Goal: Communication & Community: Answer question/provide support

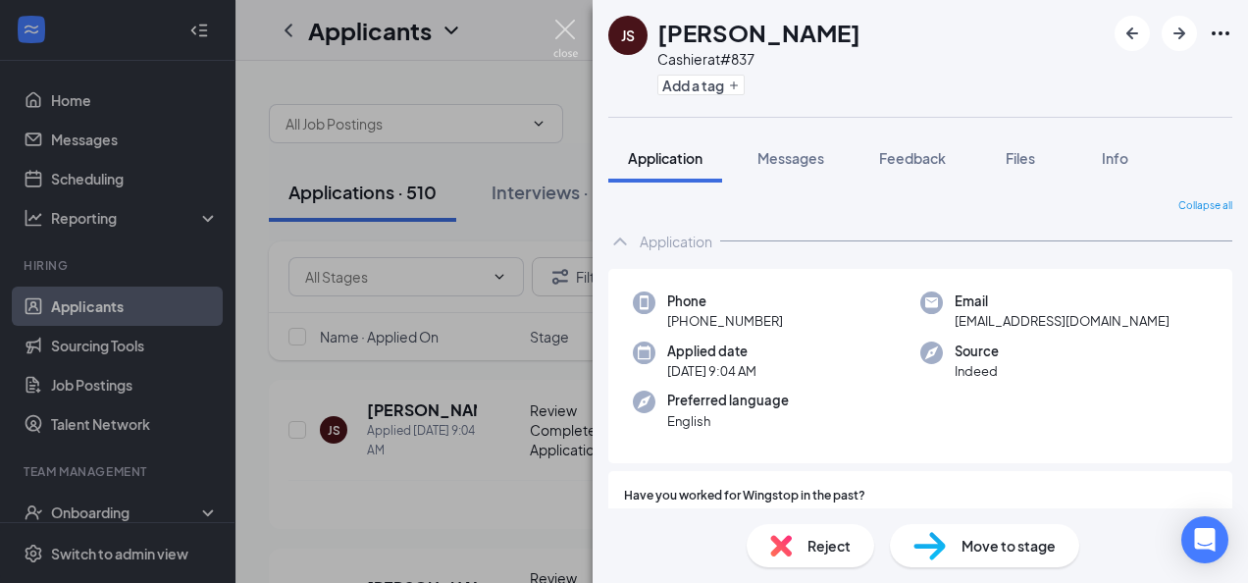
click at [565, 34] on img at bounding box center [565, 39] width 25 height 38
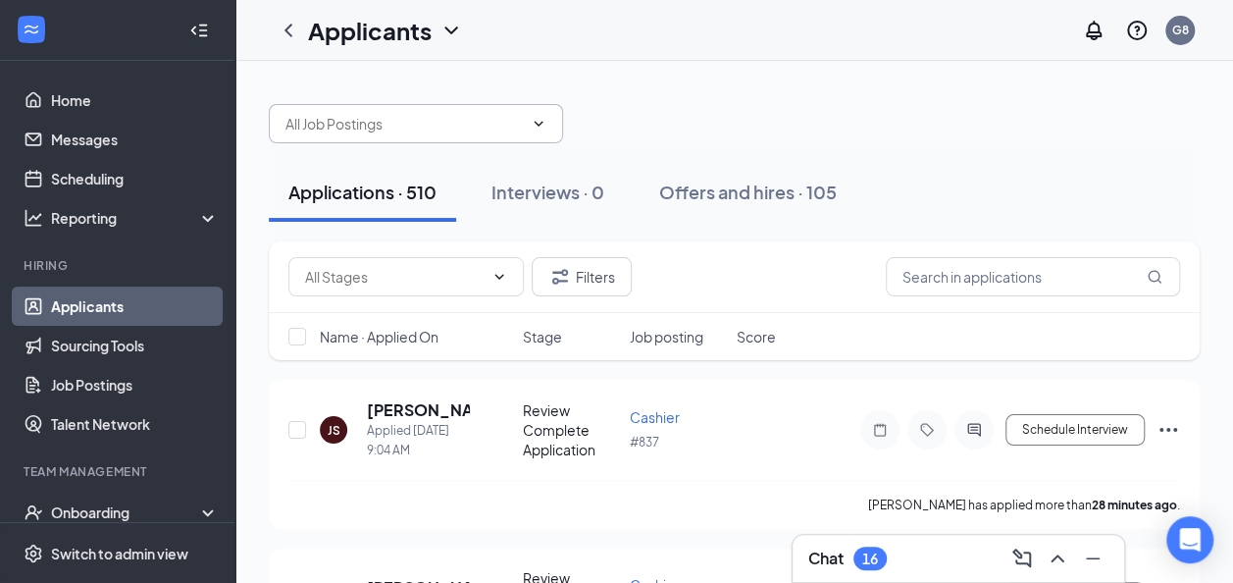
click at [536, 124] on icon "ChevronDown" at bounding box center [539, 124] width 16 height 16
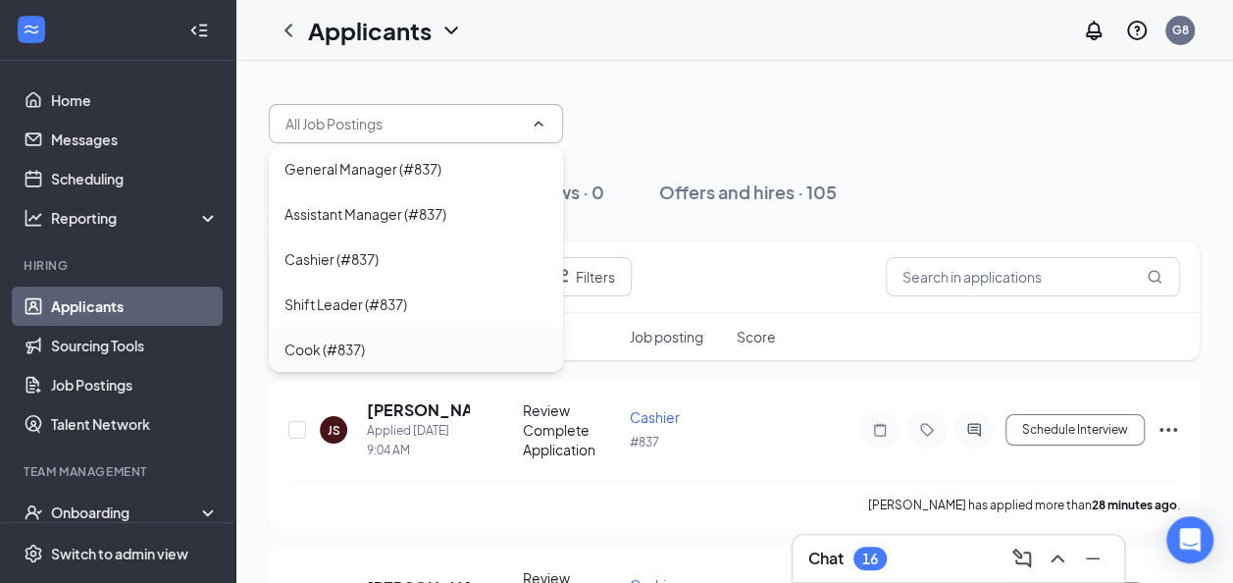
click at [358, 351] on div "Cook (#837)" at bounding box center [324, 349] width 80 height 22
type input "Cook (#837)"
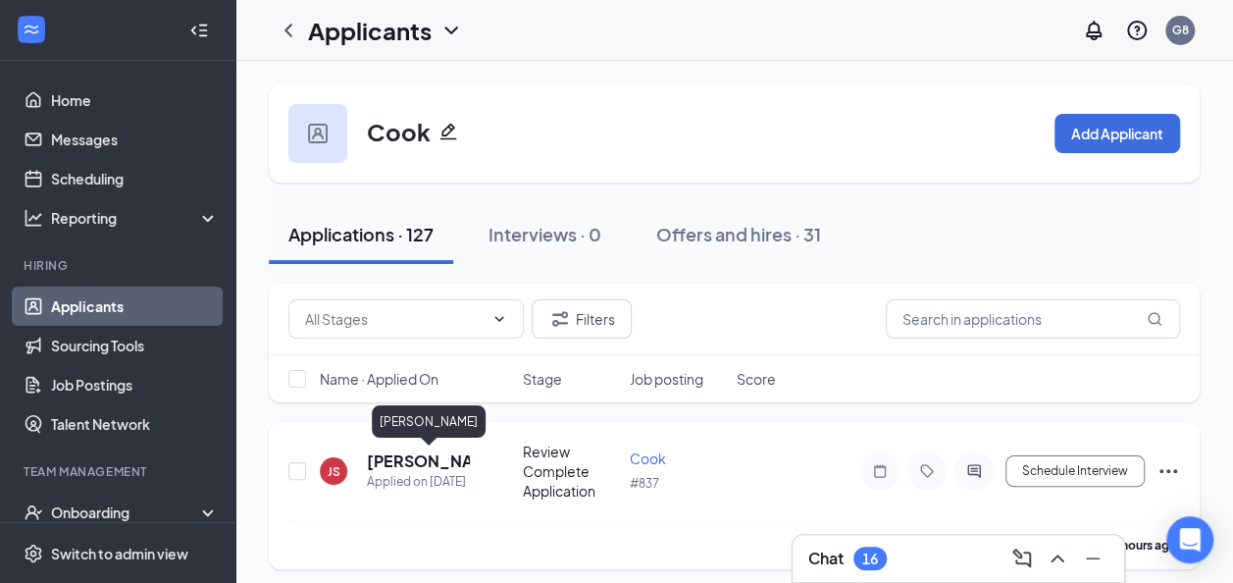
click at [404, 457] on h5 "[PERSON_NAME]" at bounding box center [418, 461] width 103 height 22
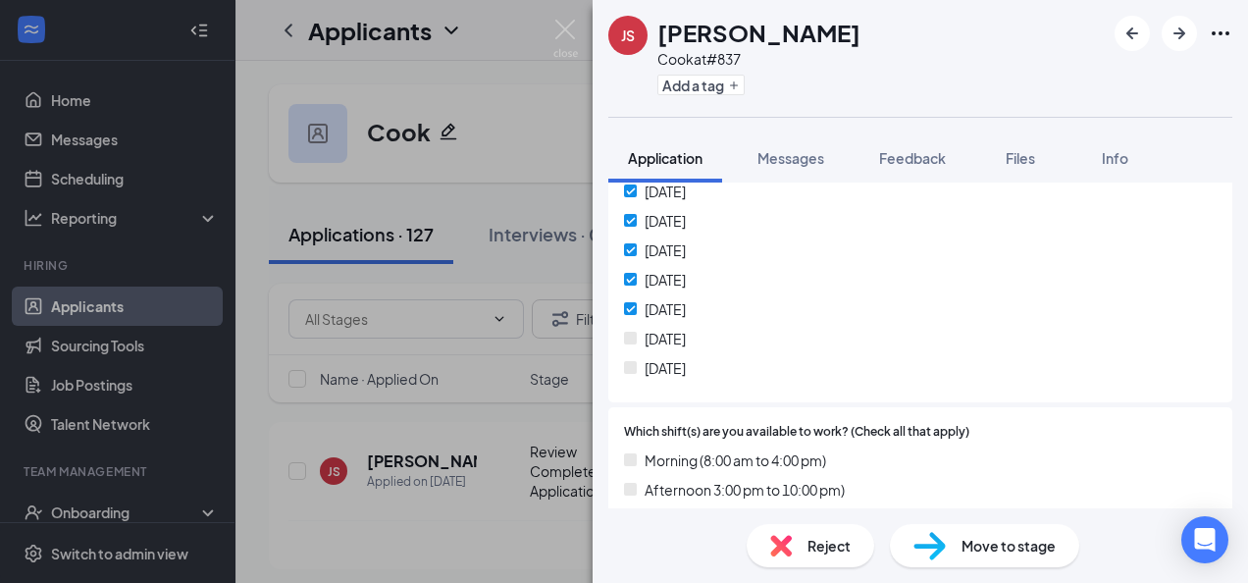
scroll to position [771, 0]
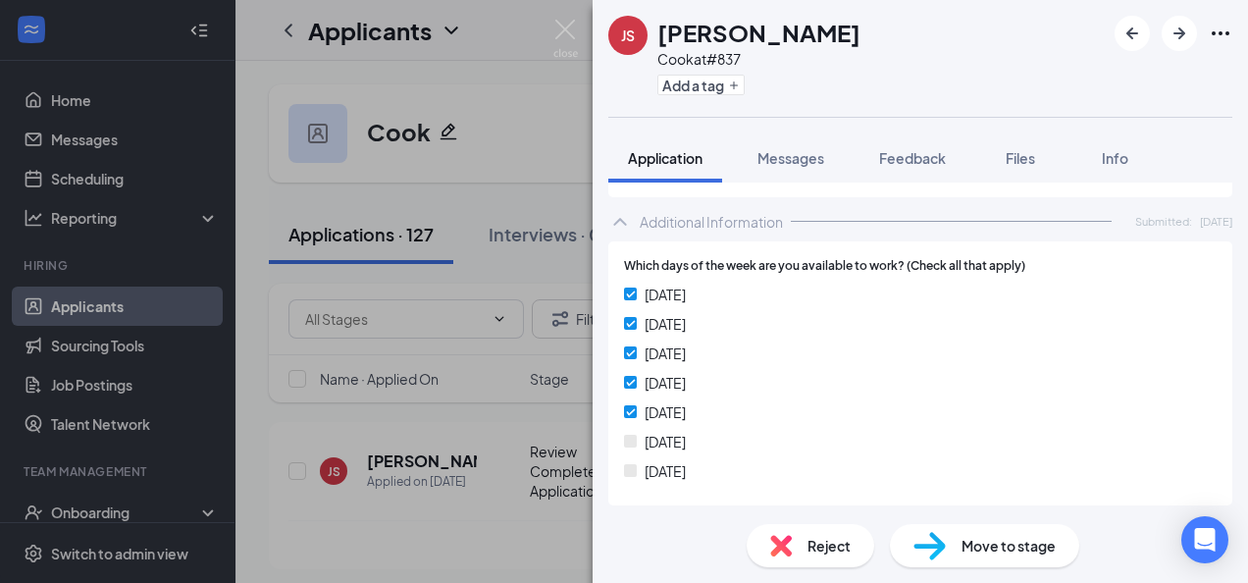
click at [810, 548] on span "Reject" at bounding box center [828, 546] width 43 height 22
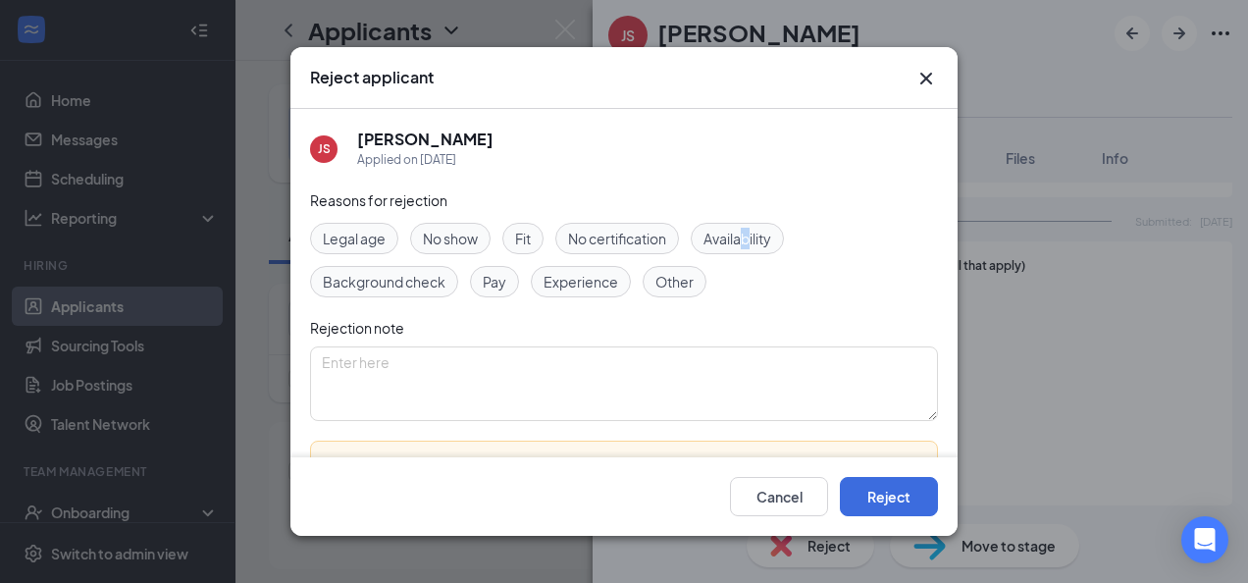
click at [745, 226] on div "Availability" at bounding box center [736, 238] width 93 height 31
drag, startPoint x: 745, startPoint y: 226, endPoint x: 871, endPoint y: 570, distance: 366.4
click at [767, 306] on div "Reasons for rejection Legal age No show Fit No certification Availability Backg…" at bounding box center [624, 393] width 628 height 408
click at [724, 233] on span "Availability" at bounding box center [737, 239] width 68 height 22
click at [738, 283] on div "Legal age No show Fit No certification Availability Background check Pay Experi…" at bounding box center [624, 260] width 628 height 75
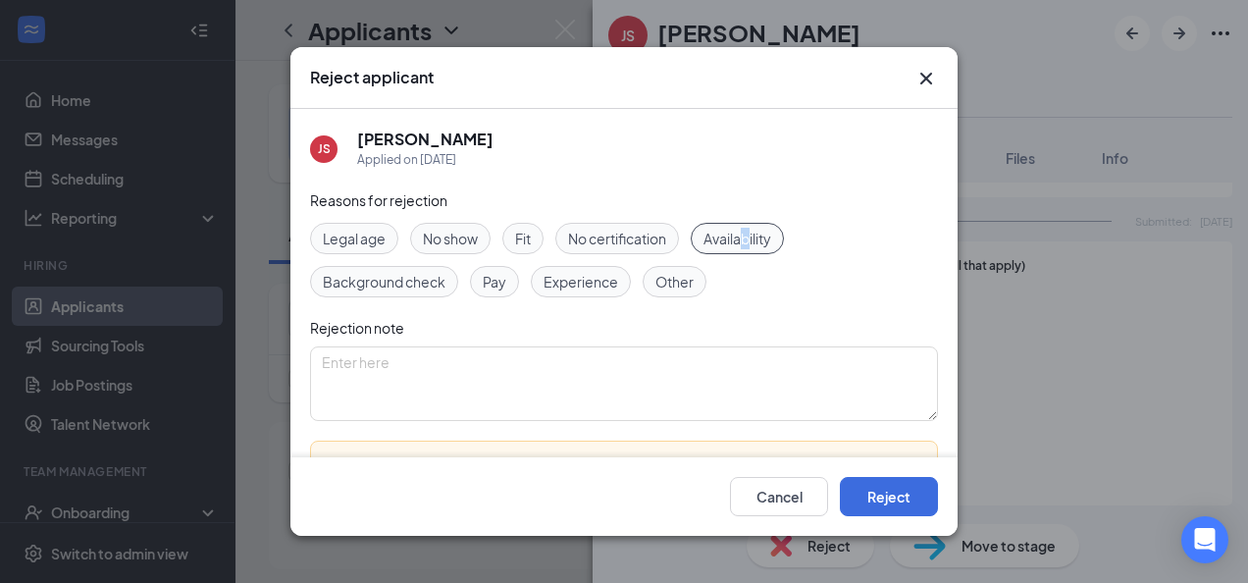
click at [720, 226] on div "Availability" at bounding box center [736, 238] width 93 height 31
click at [745, 236] on span "Availability" at bounding box center [737, 239] width 68 height 22
click at [767, 233] on span "Availability" at bounding box center [737, 239] width 68 height 22
click at [887, 505] on button "Reject" at bounding box center [889, 496] width 98 height 39
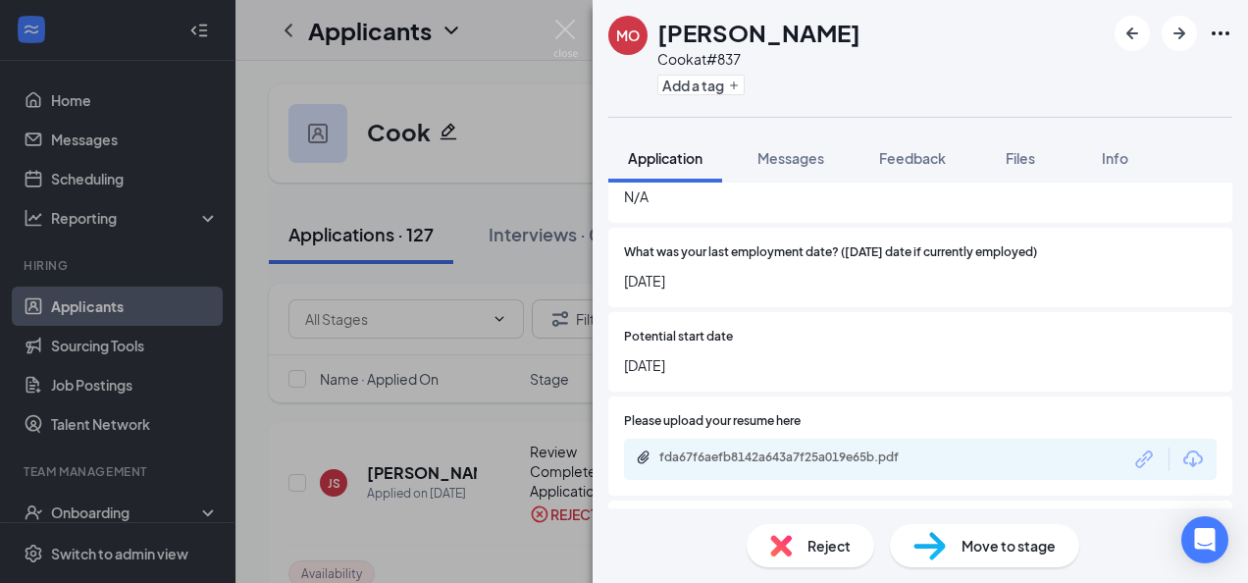
scroll to position [1728, 0]
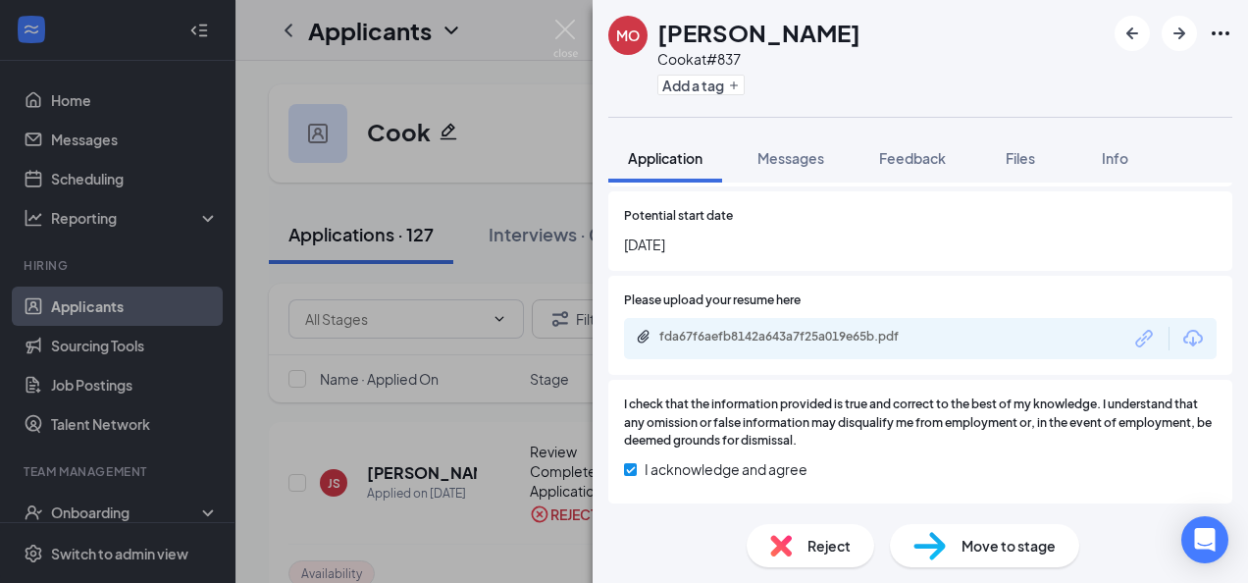
click at [965, 342] on div "fda67f6aefb8142a643a7f25a019e65b.pdf" at bounding box center [920, 338] width 592 height 41
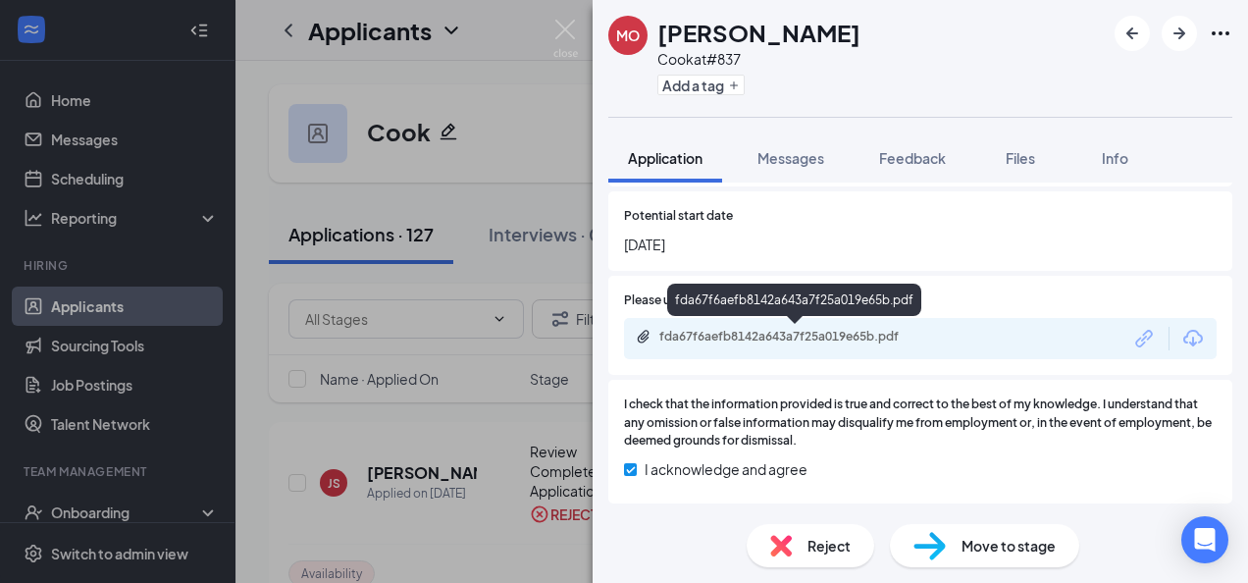
click at [893, 346] on div "fda67f6aefb8142a643a7f25a019e65b.pdf" at bounding box center [795, 338] width 318 height 19
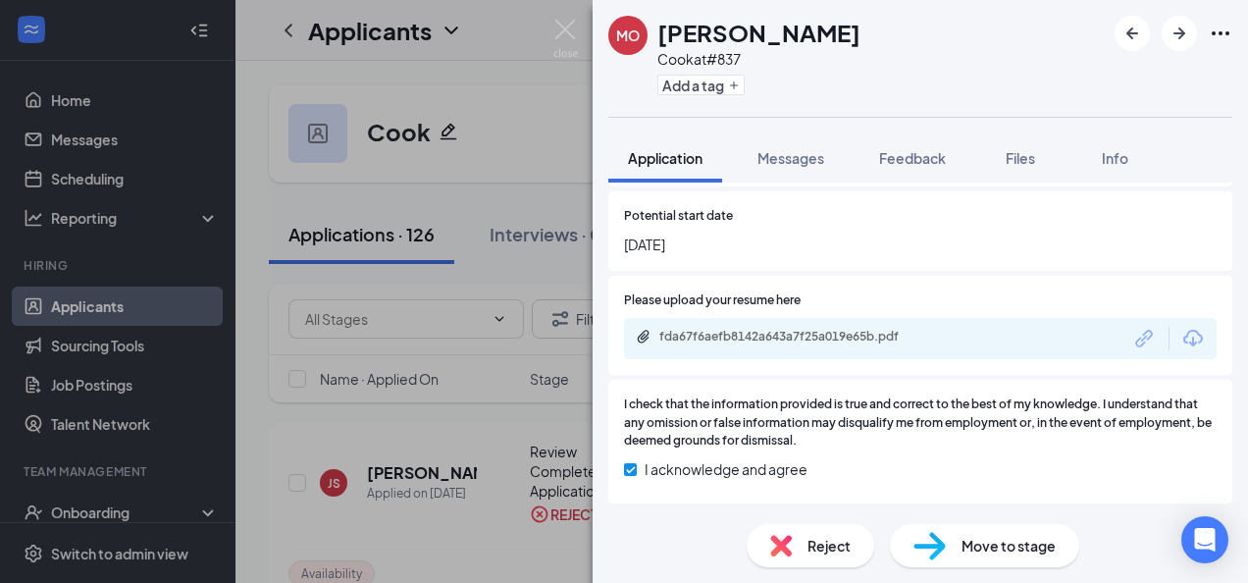
scroll to position [1719, 0]
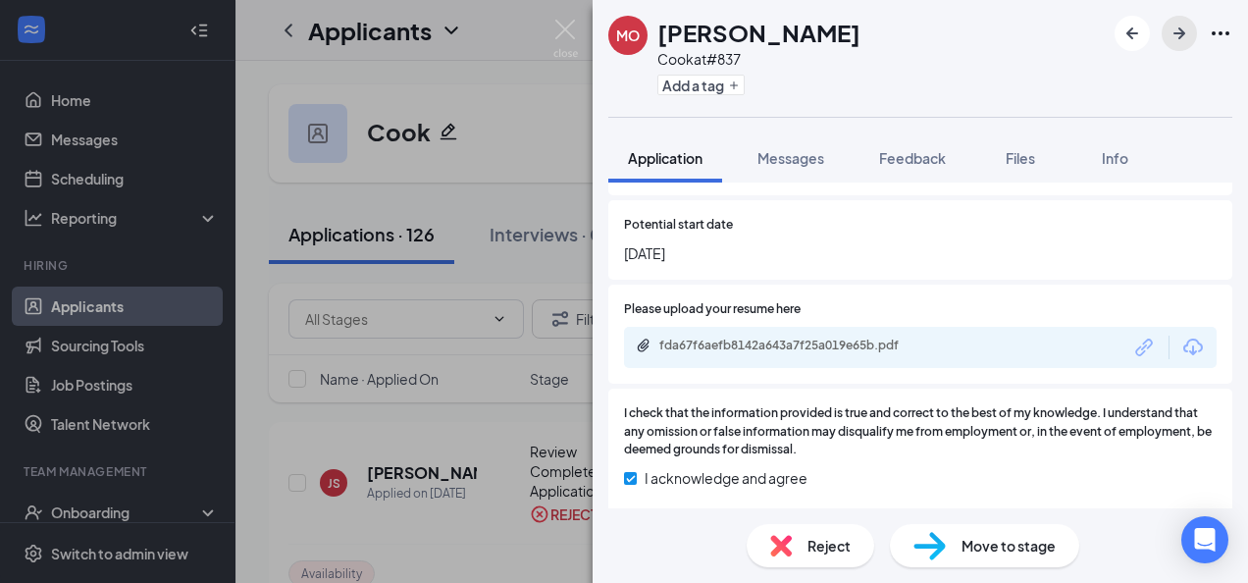
click at [1177, 34] on icon "ArrowRight" at bounding box center [1179, 34] width 24 height 24
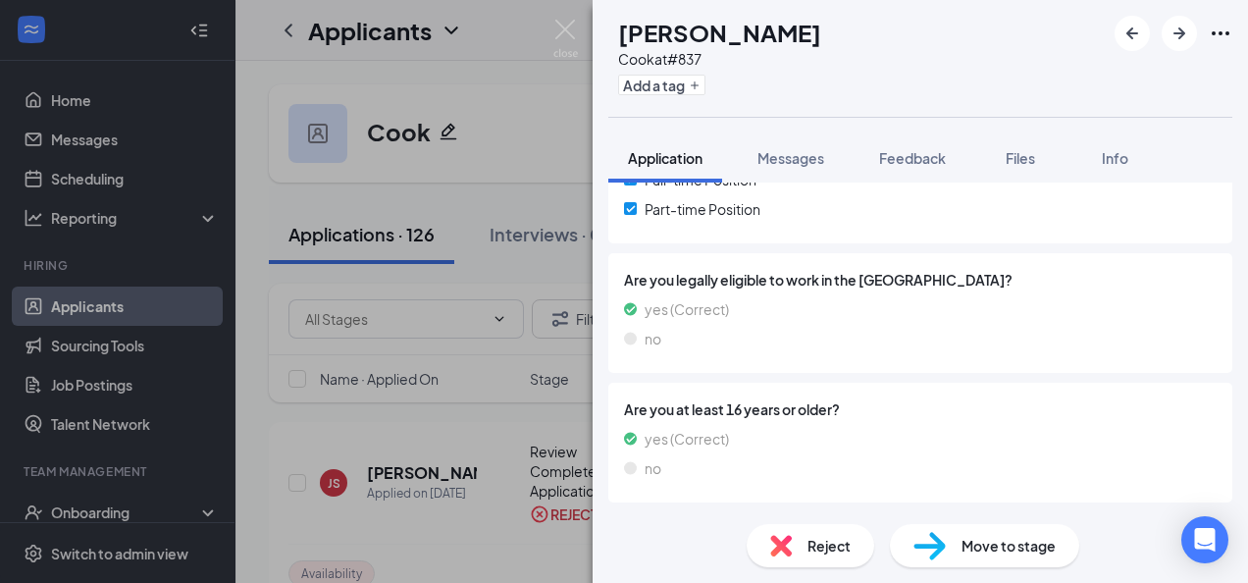
scroll to position [558, 0]
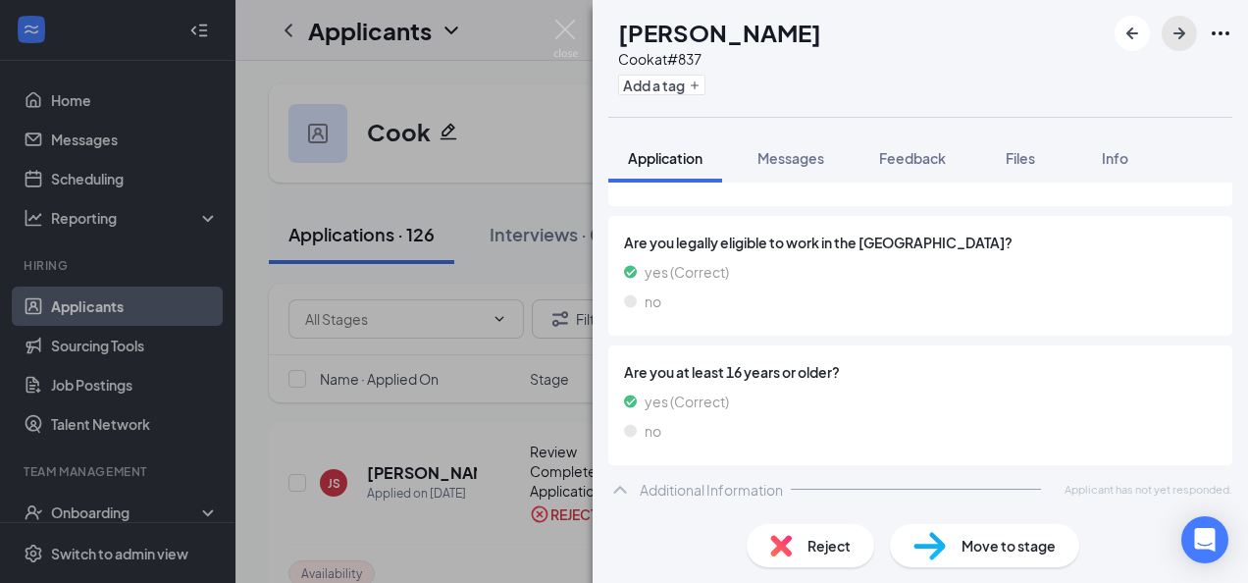
click at [1177, 37] on icon "ArrowRight" at bounding box center [1179, 34] width 24 height 24
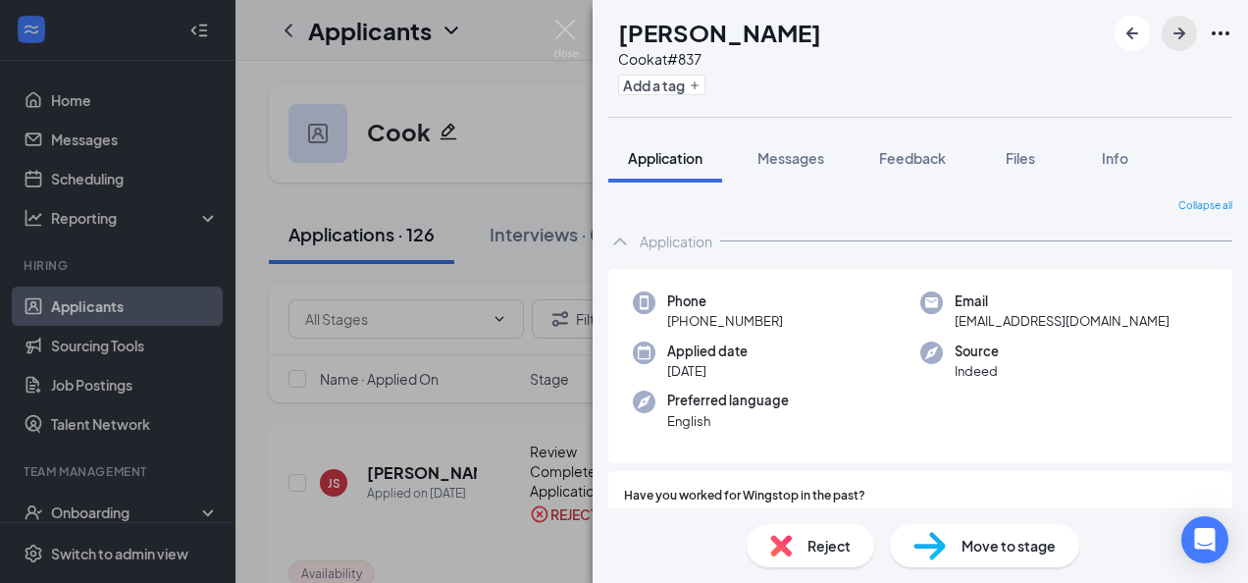
click at [1177, 37] on icon "ArrowRight" at bounding box center [1179, 34] width 24 height 24
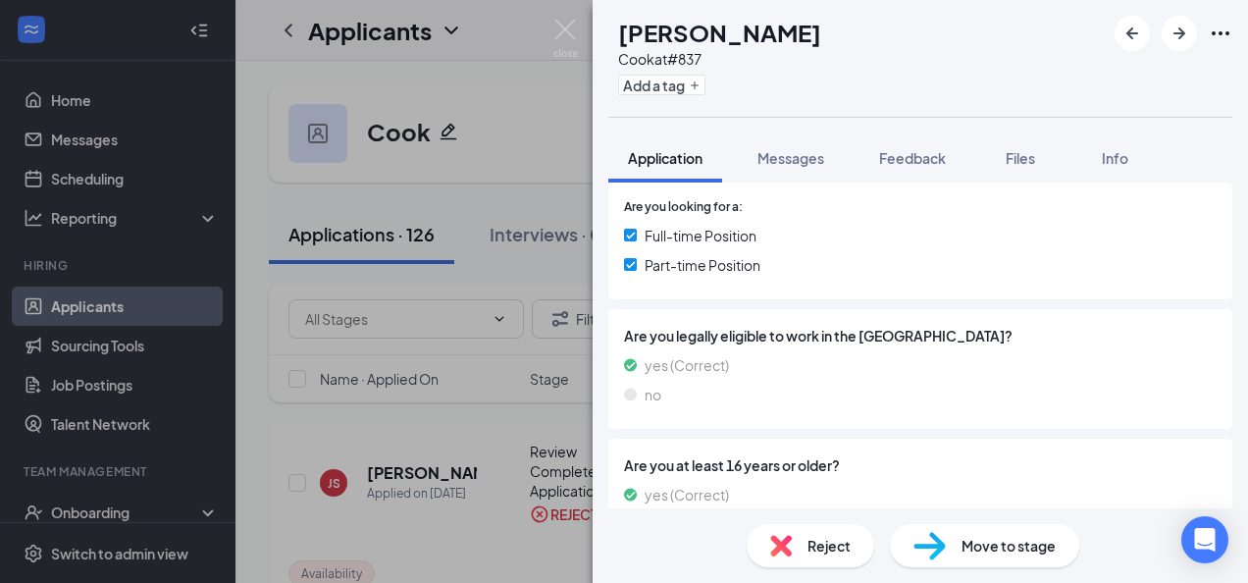
scroll to position [558, 0]
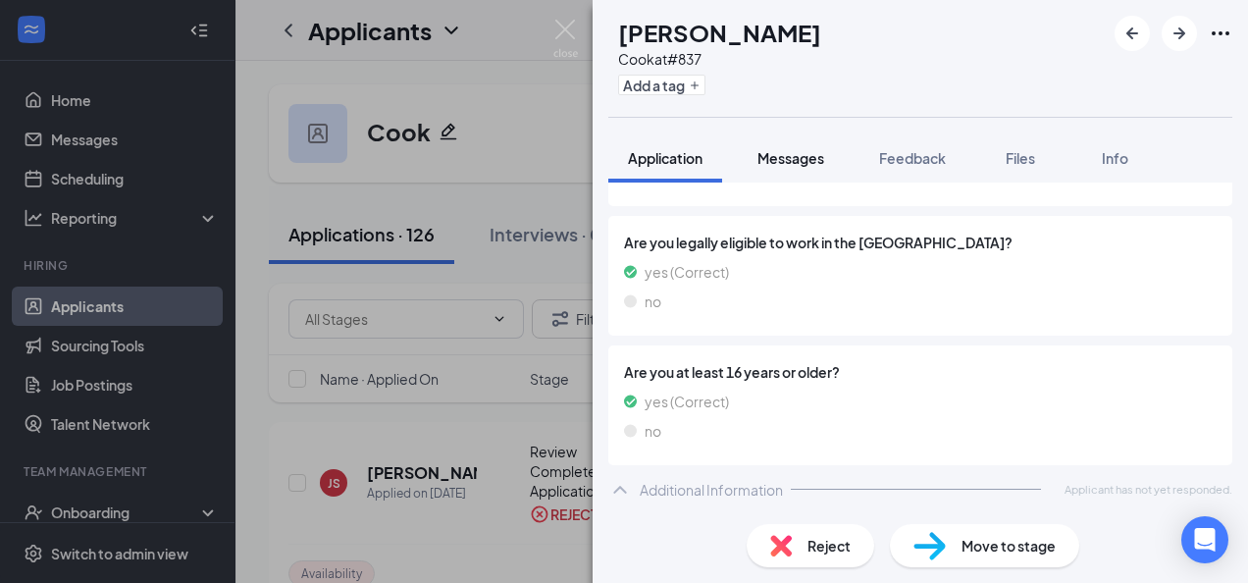
click at [796, 159] on span "Messages" at bounding box center [790, 158] width 67 height 18
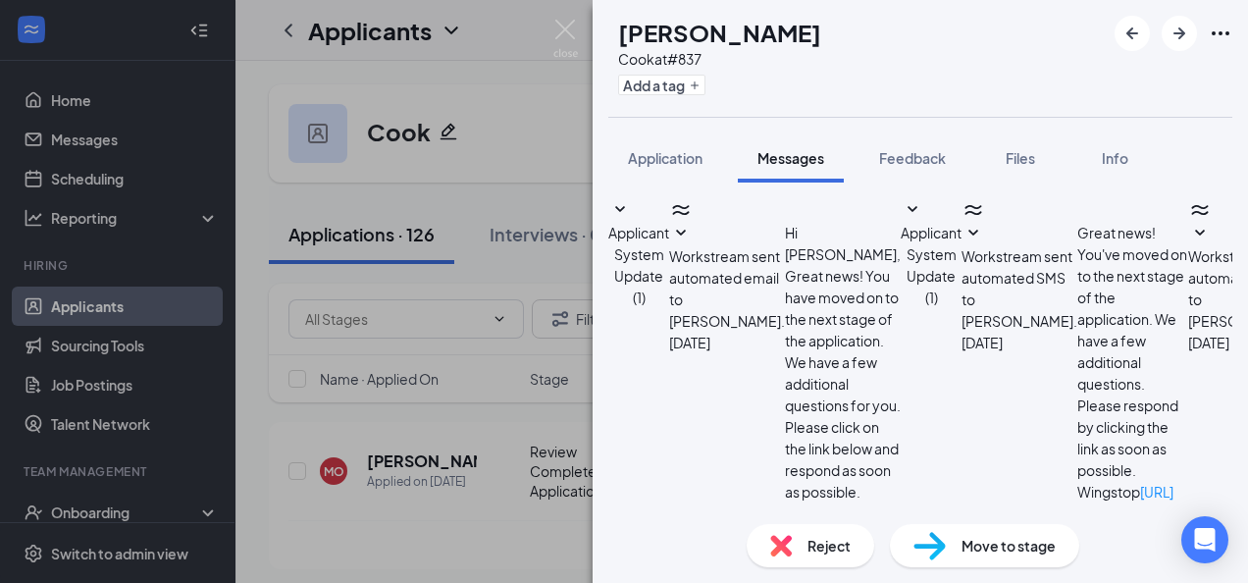
scroll to position [557, 0]
type textarea "Application not complete"
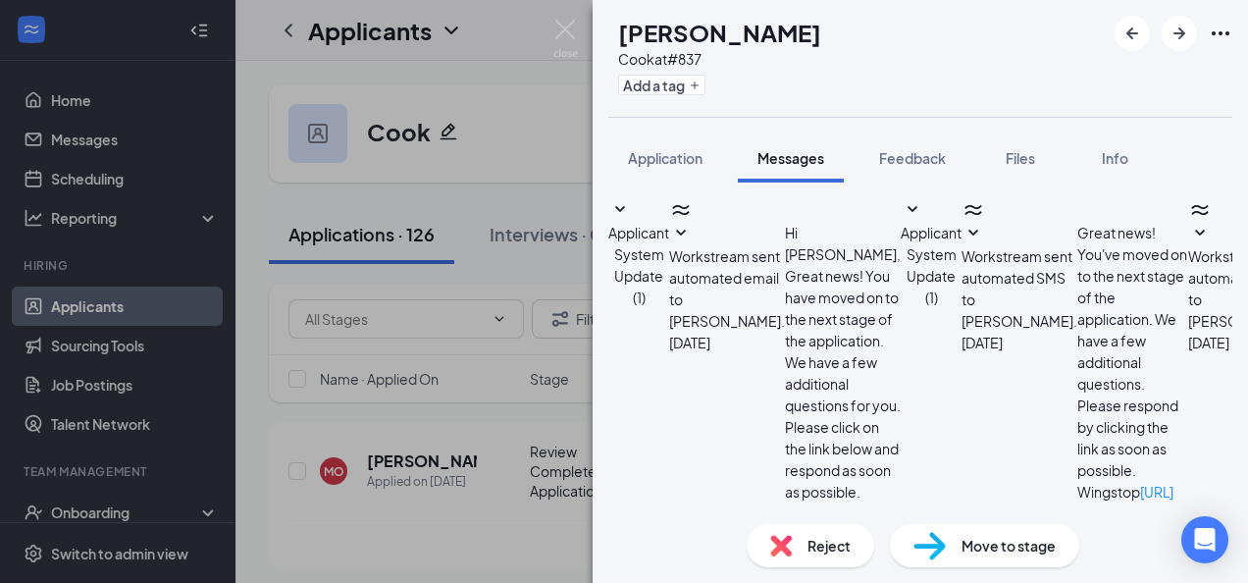
drag, startPoint x: 924, startPoint y: 267, endPoint x: 733, endPoint y: 280, distance: 191.7
drag, startPoint x: 733, startPoint y: 280, endPoint x: 840, endPoint y: 276, distance: 107.0
copy span "Application not complete"
click at [1179, 35] on icon "ArrowRight" at bounding box center [1179, 34] width 24 height 24
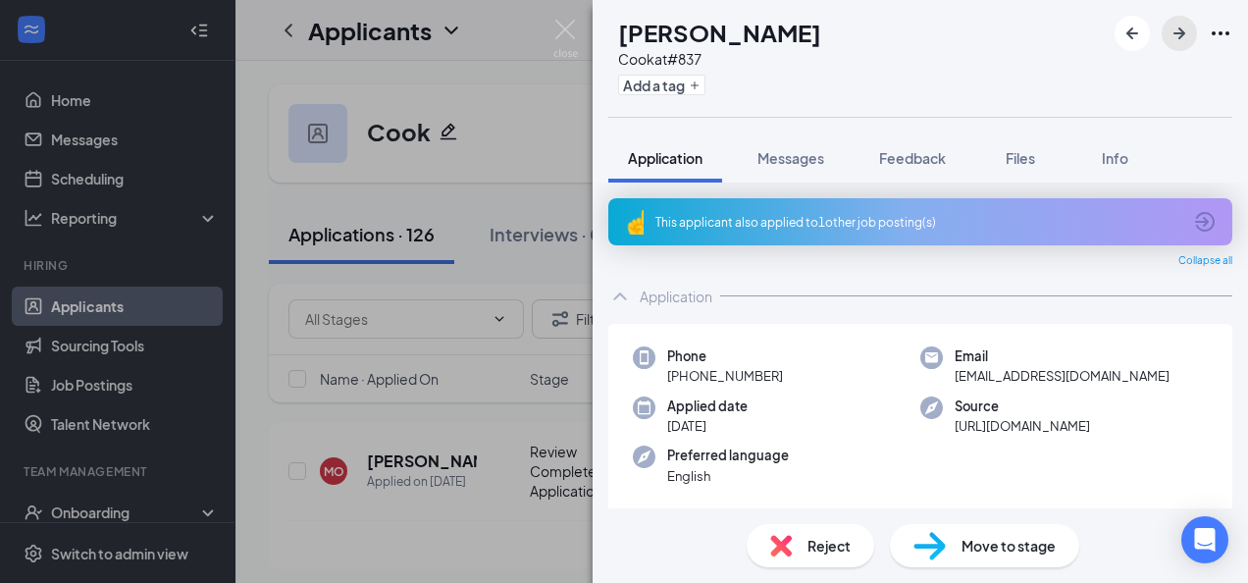
click at [1179, 35] on icon "ArrowRight" at bounding box center [1179, 34] width 24 height 24
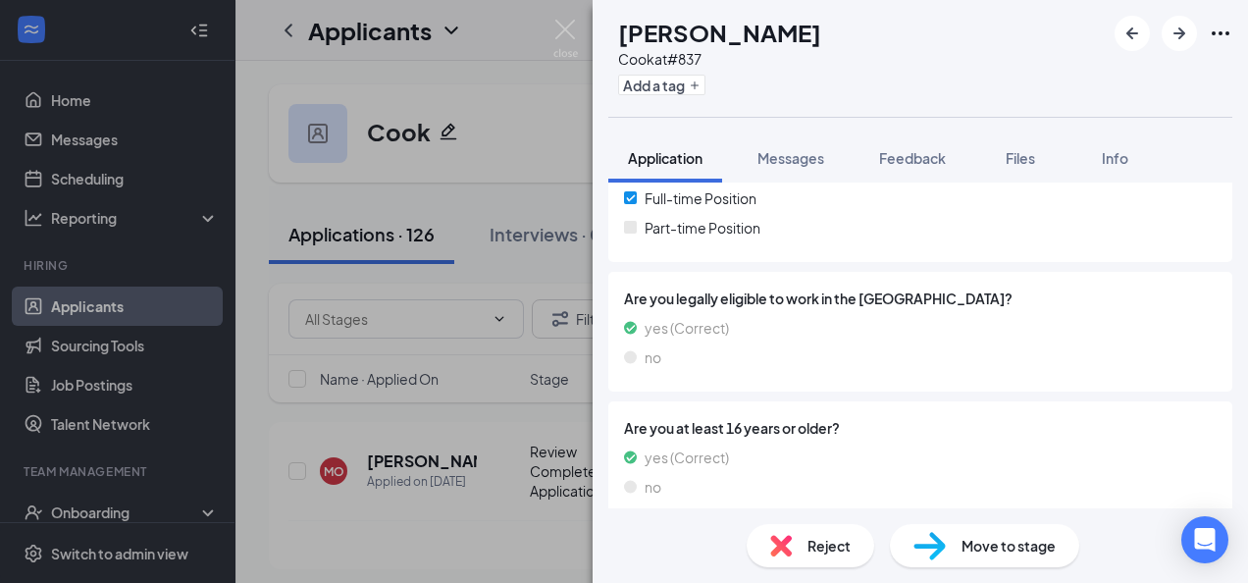
scroll to position [503, 0]
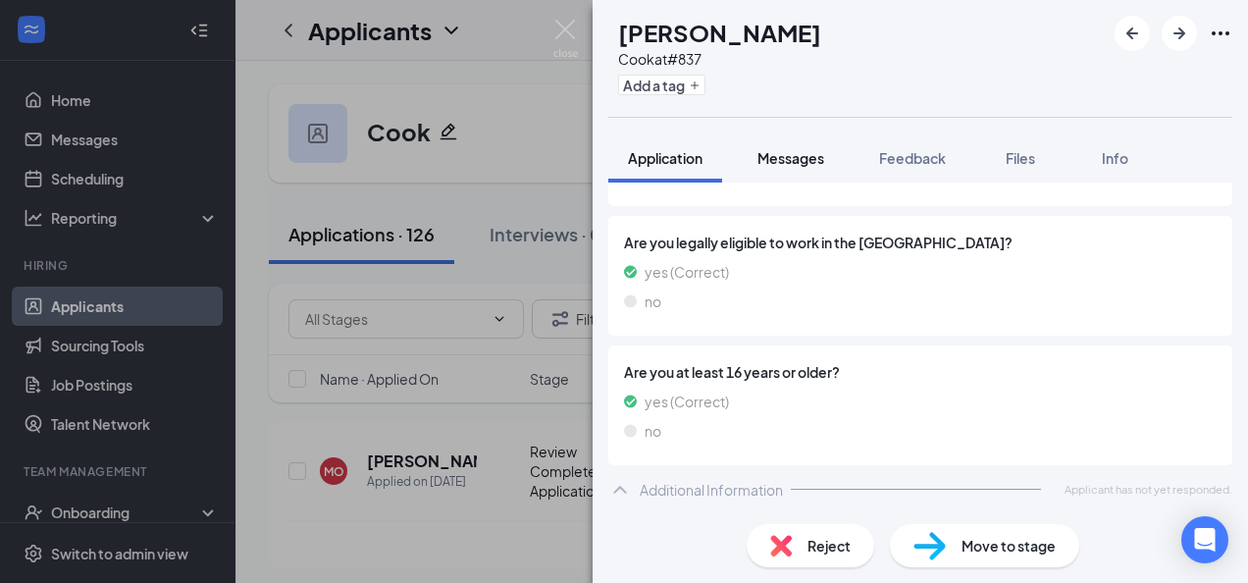
click at [791, 146] on button "Messages" at bounding box center [791, 157] width 106 height 49
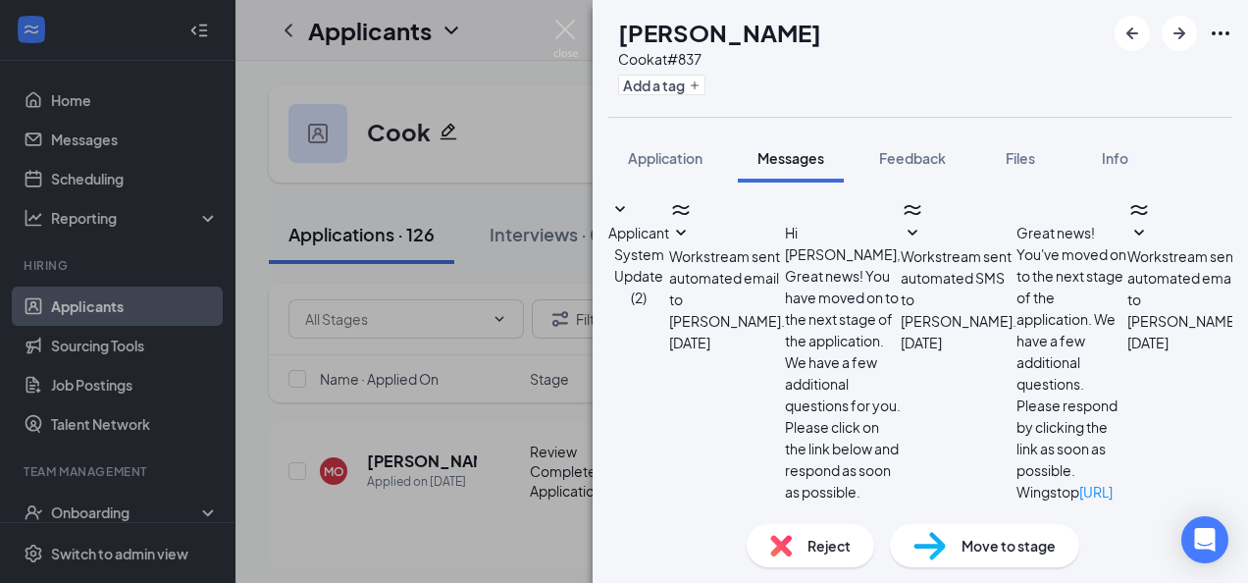
scroll to position [500, 0]
paste textarea "Application not complete"
type textarea "Application not complete"
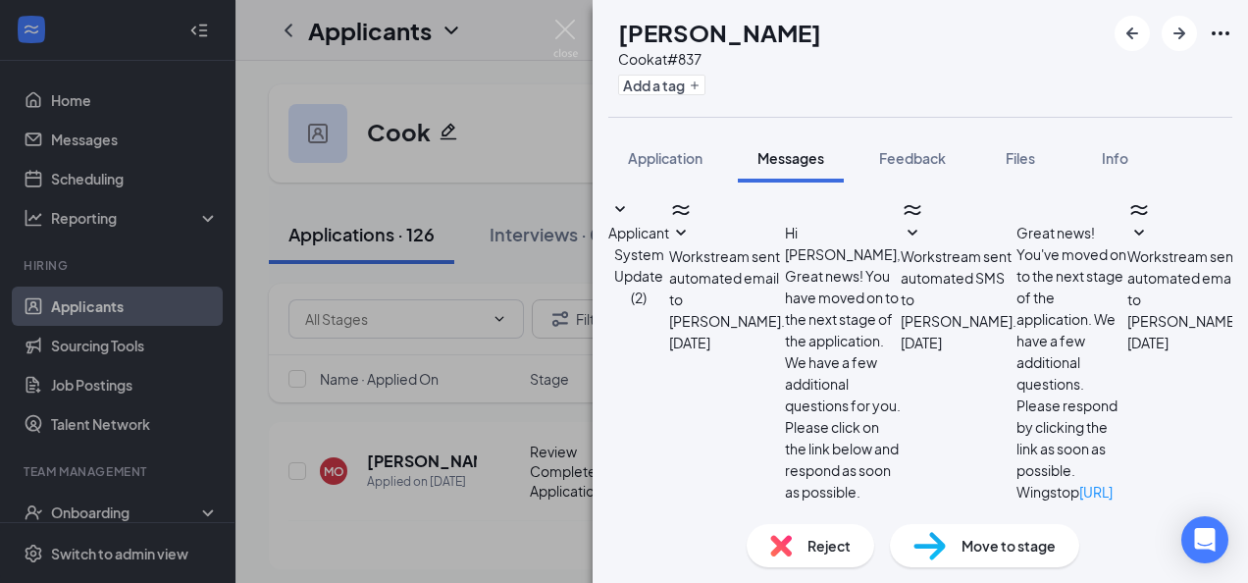
scroll to position [626, 0]
click at [1179, 30] on icon "ArrowRight" at bounding box center [1179, 34] width 24 height 24
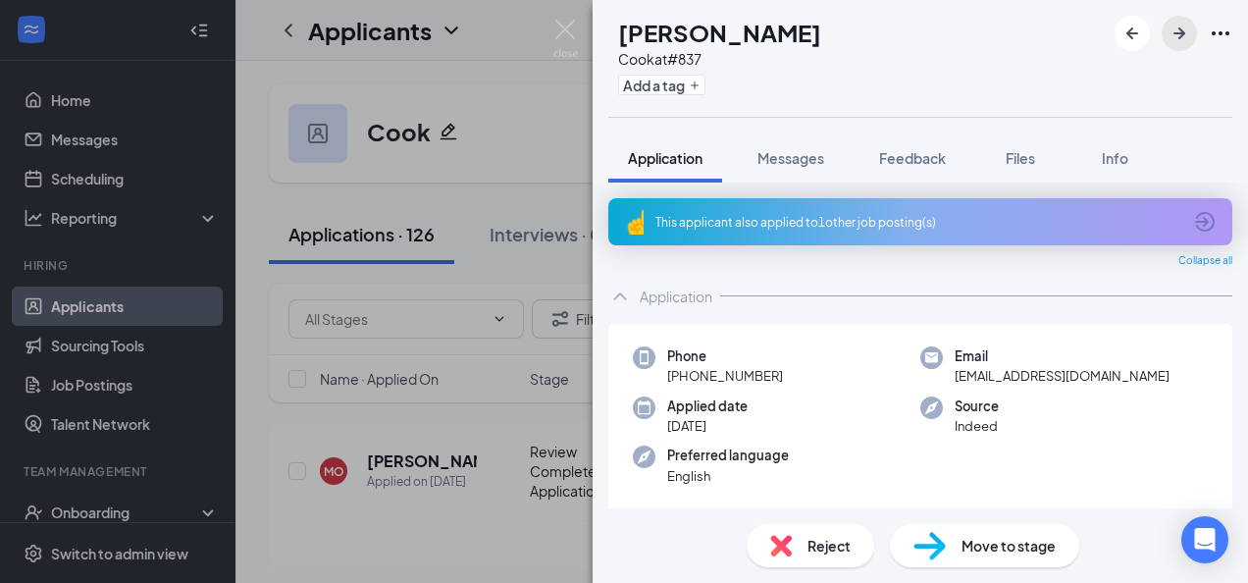
click at [1179, 30] on icon "ArrowRight" at bounding box center [1179, 34] width 24 height 24
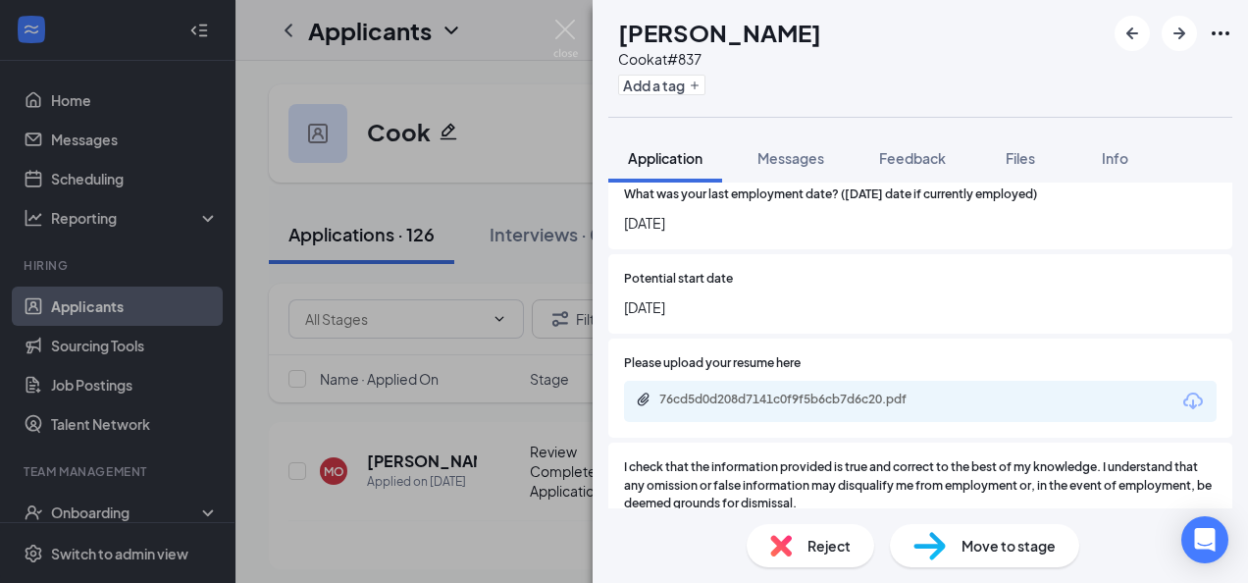
scroll to position [1728, 0]
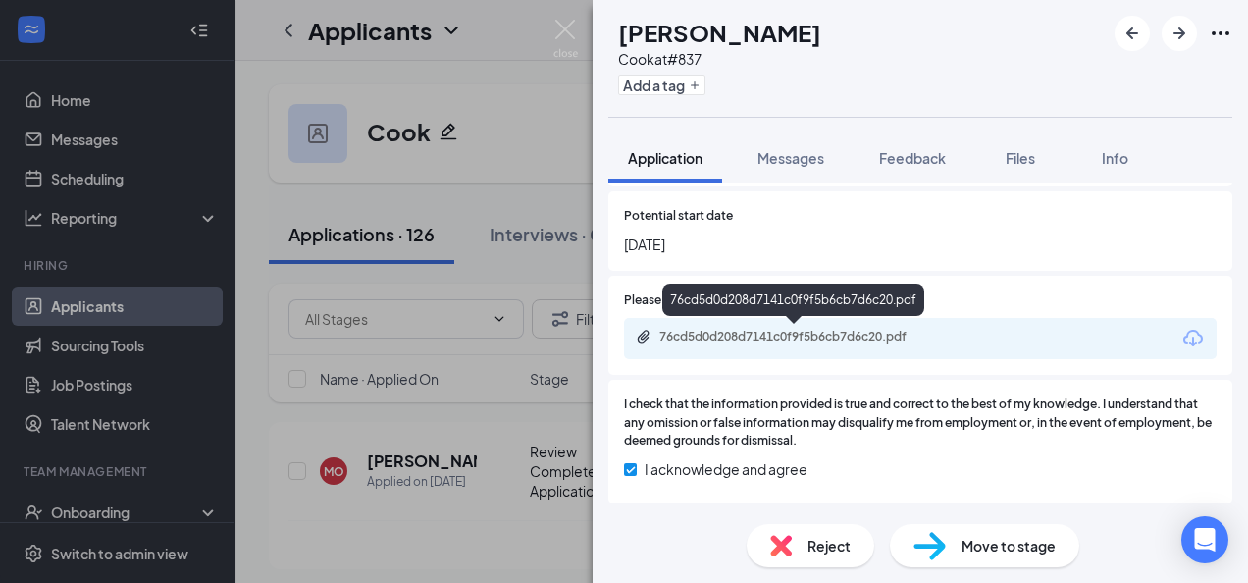
click at [867, 339] on div "76cd5d0d208d7141c0f9f5b6cb7d6c20.pdf" at bounding box center [796, 337] width 275 height 16
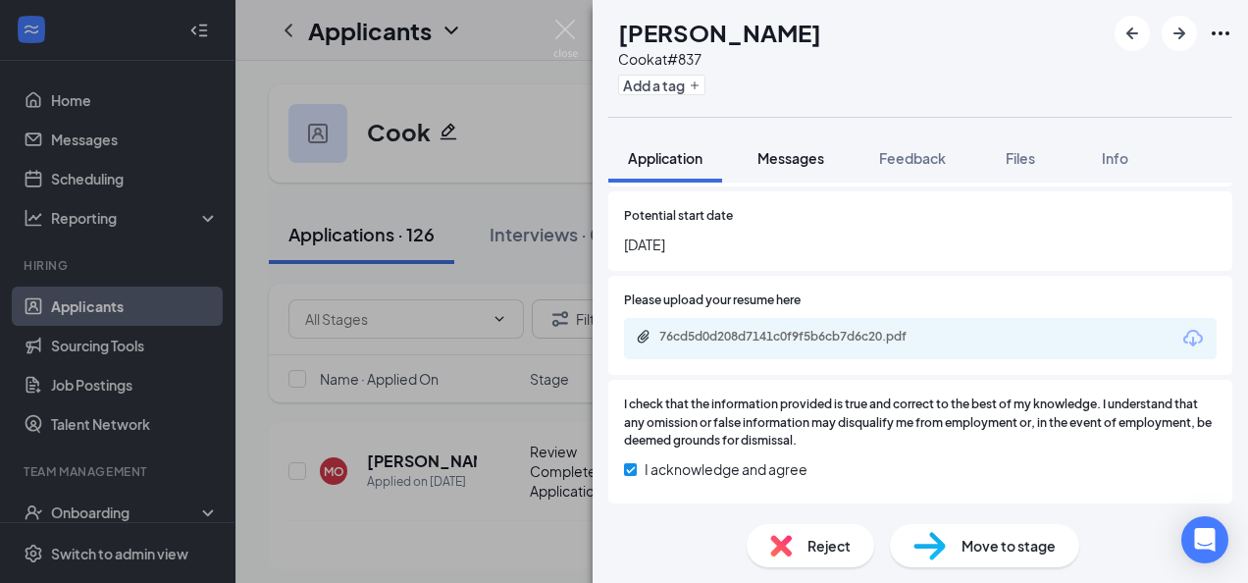
scroll to position [1719, 0]
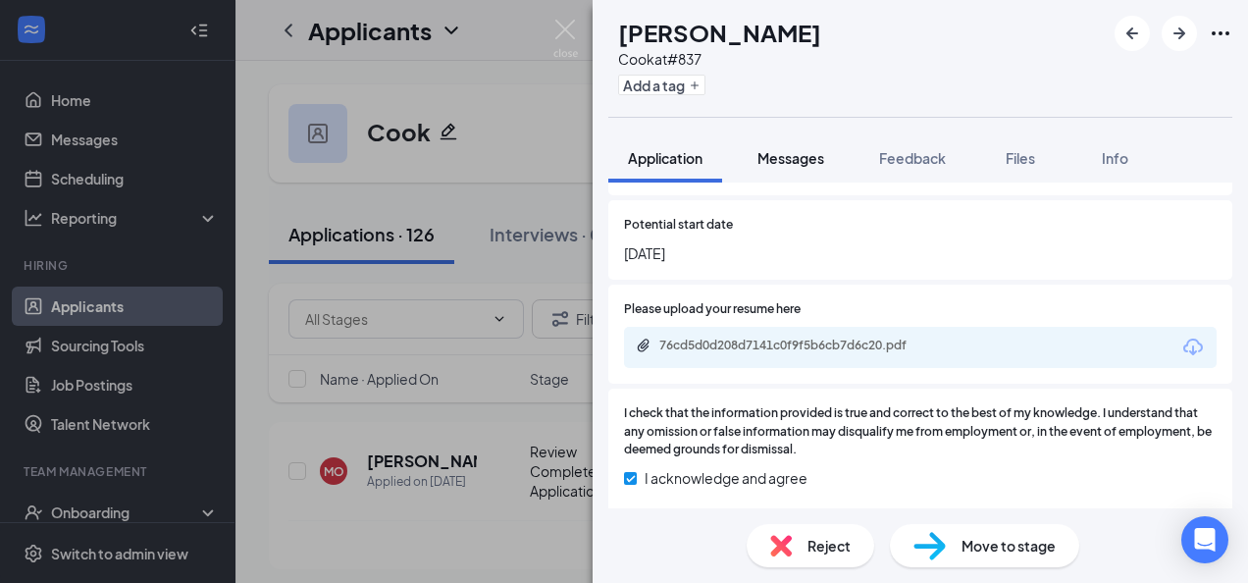
click at [783, 156] on span "Messages" at bounding box center [790, 158] width 67 height 18
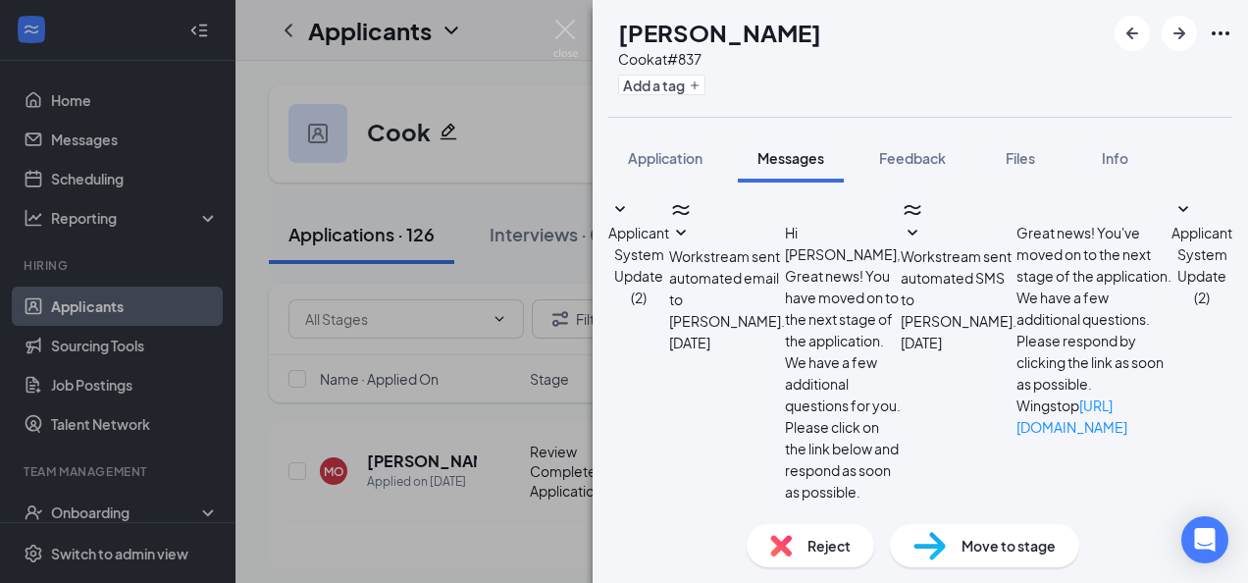
scroll to position [188, 0]
type textarea "Open interviews for cooks [DATE] 330pm-5pm"
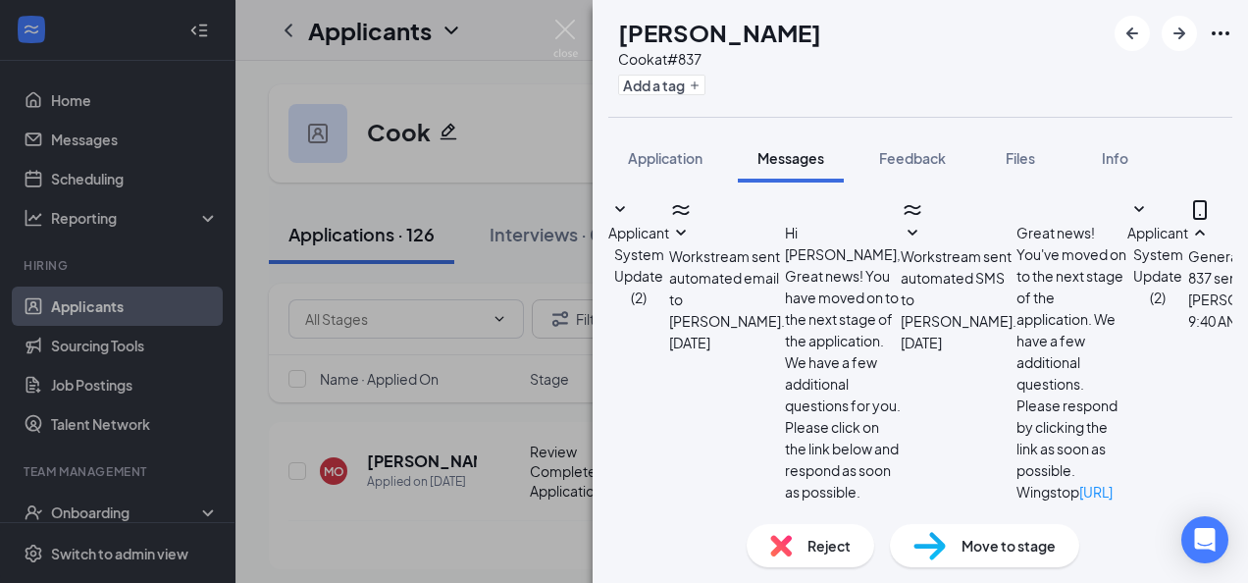
scroll to position [314, 0]
click at [1183, 29] on icon "ArrowRight" at bounding box center [1179, 34] width 24 height 24
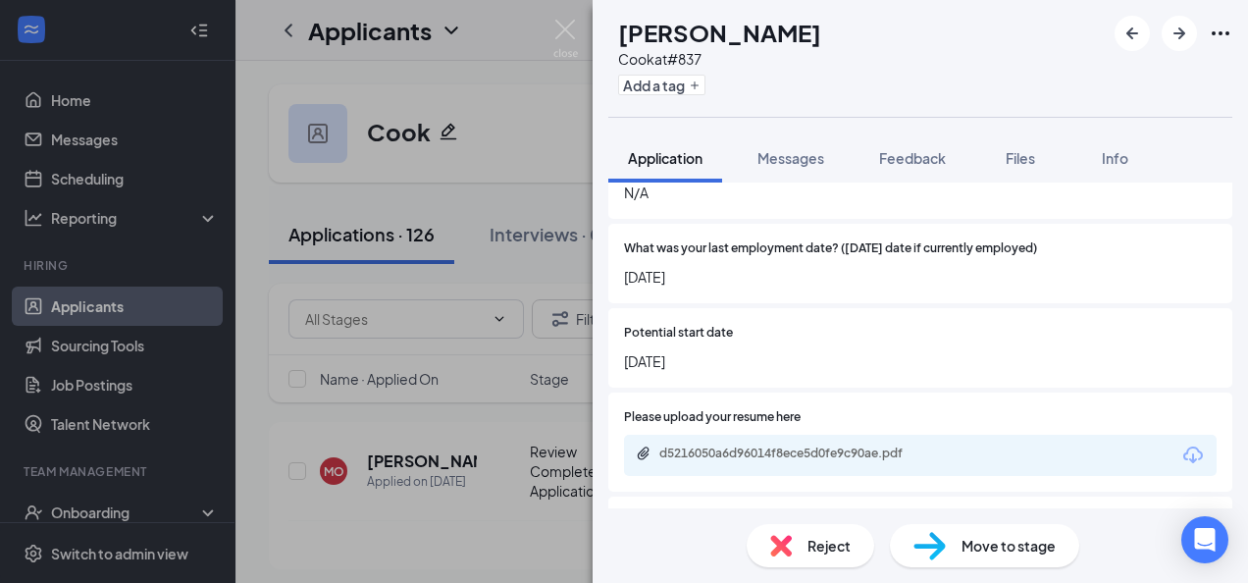
scroll to position [1673, 0]
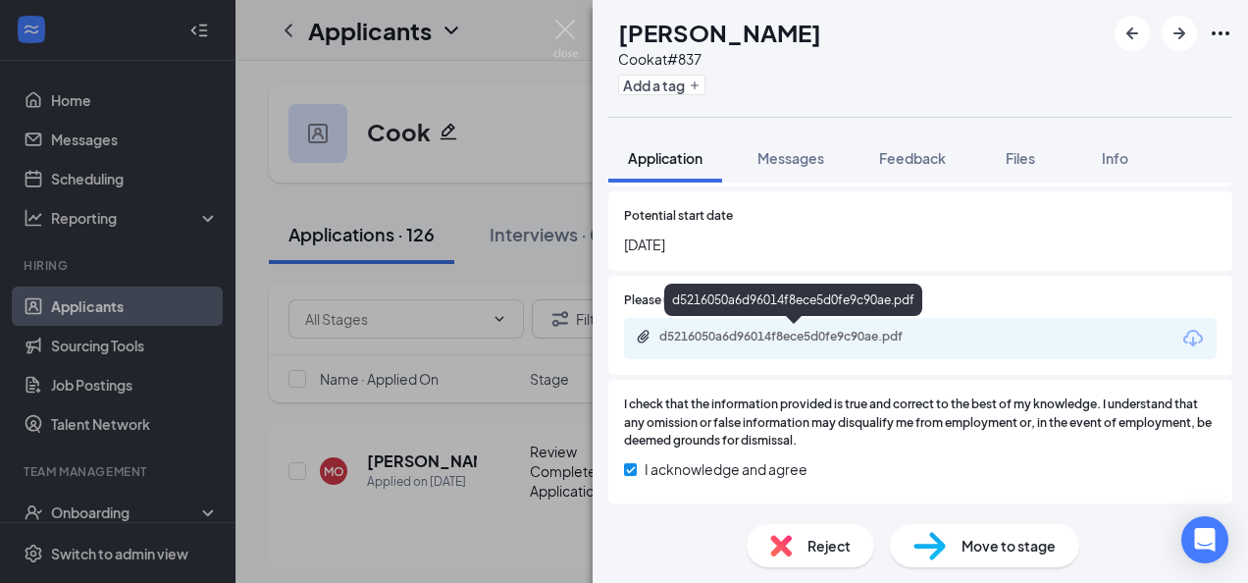
click at [895, 335] on div "d5216050a6d96014f8ece5d0fe9c90ae.pdf" at bounding box center [796, 337] width 275 height 16
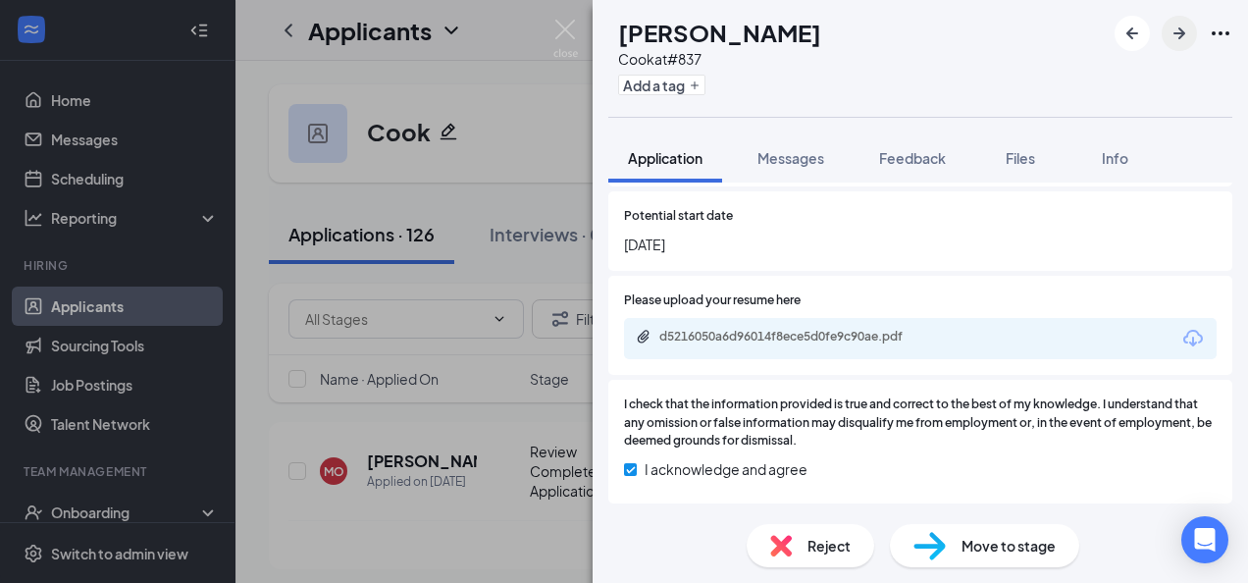
scroll to position [1664, 0]
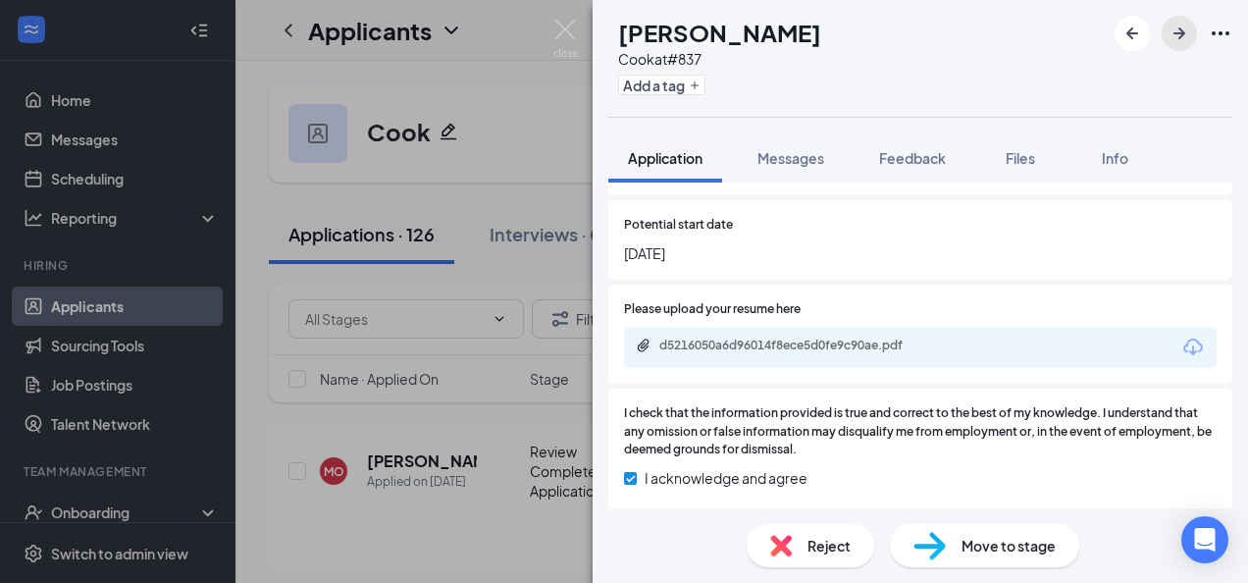
click at [1173, 26] on icon "ArrowRight" at bounding box center [1179, 34] width 24 height 24
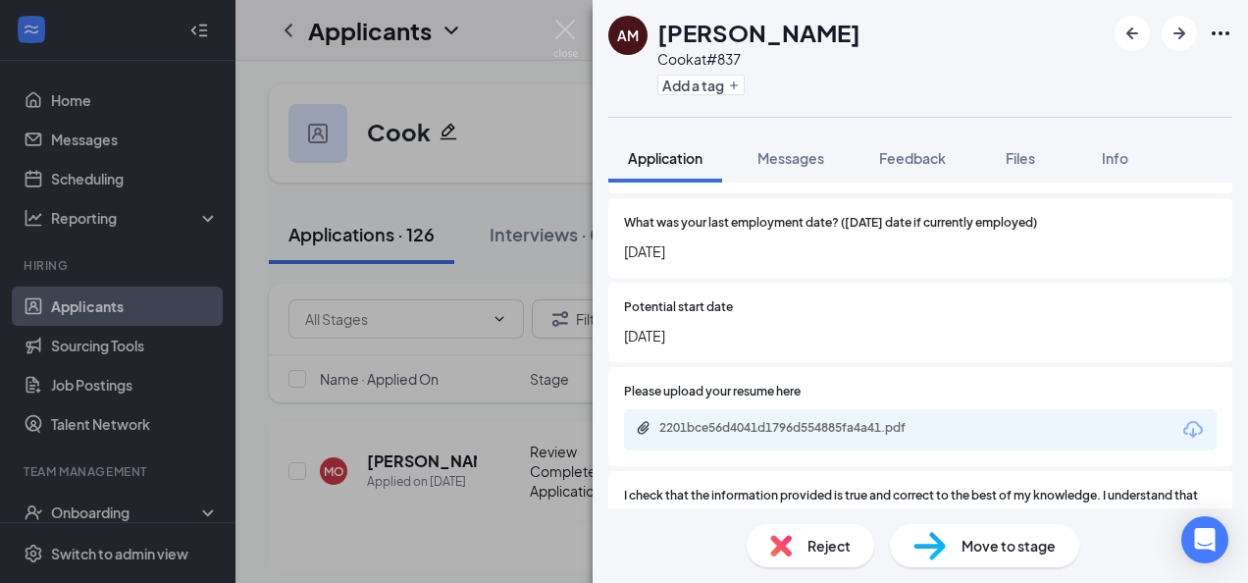
scroll to position [1722, 0]
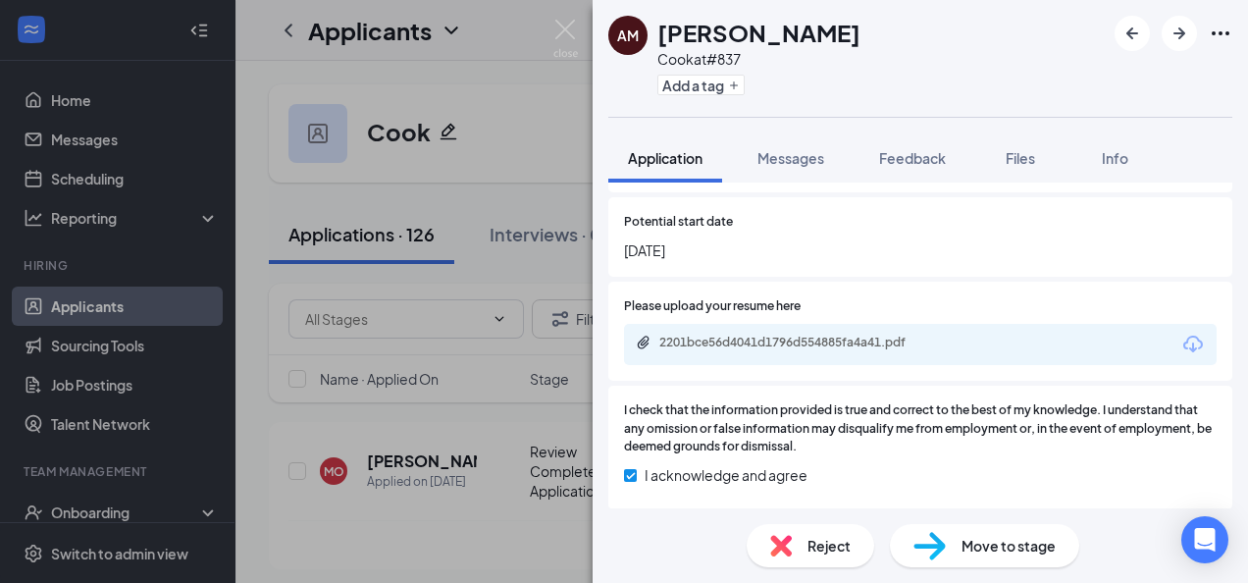
click at [730, 354] on div "2201bce56d4041d1796d554885fa4a41.pdf" at bounding box center [920, 344] width 592 height 41
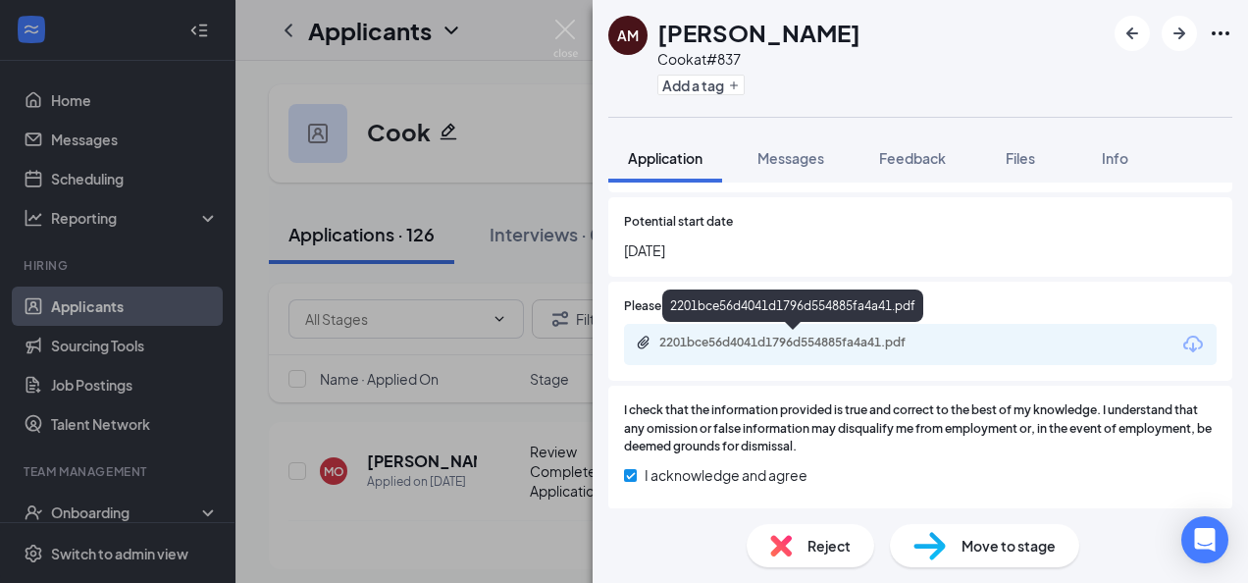
click at [718, 334] on div "2201bce56d4041d1796d554885fa4a41.pdf" at bounding box center [796, 342] width 275 height 16
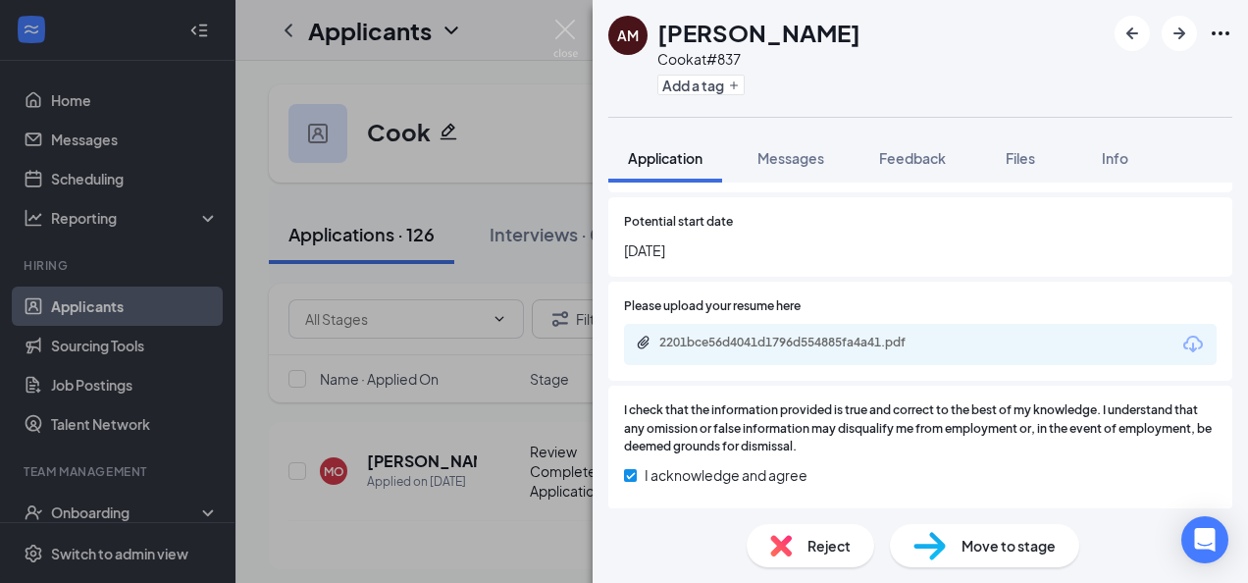
scroll to position [1719, 0]
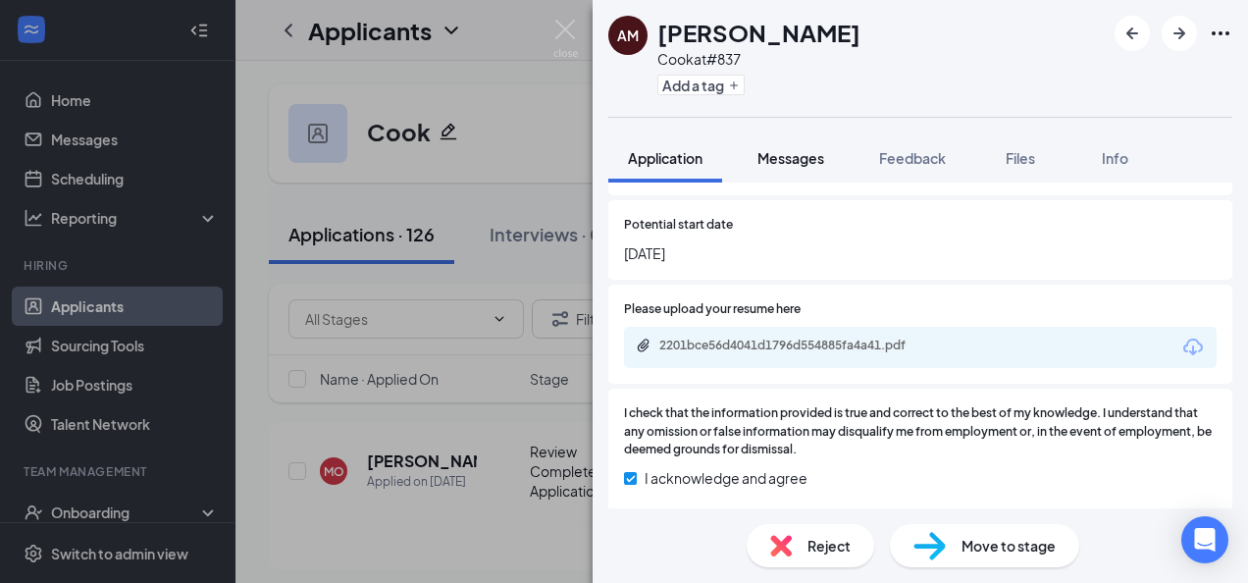
click at [791, 153] on span "Messages" at bounding box center [790, 158] width 67 height 18
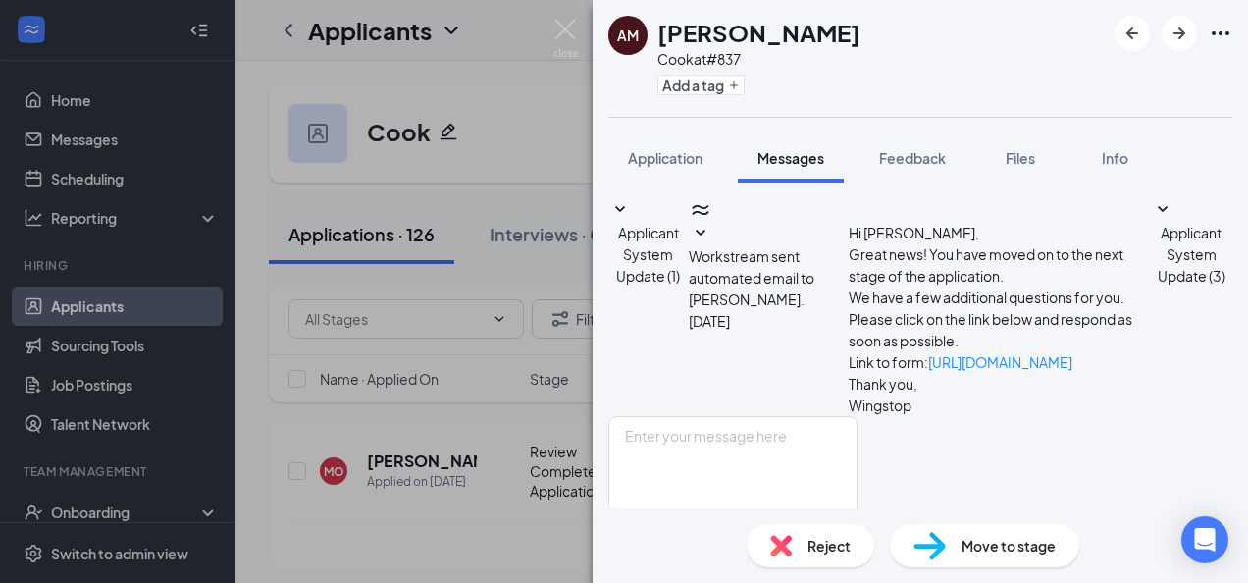
scroll to position [96, 0]
click at [793, 416] on textarea at bounding box center [732, 475] width 249 height 118
type textarea "Open interviews [DATE] between 330pm-5pm"
click at [857, 534] on button "Send" at bounding box center [840, 568] width 34 height 68
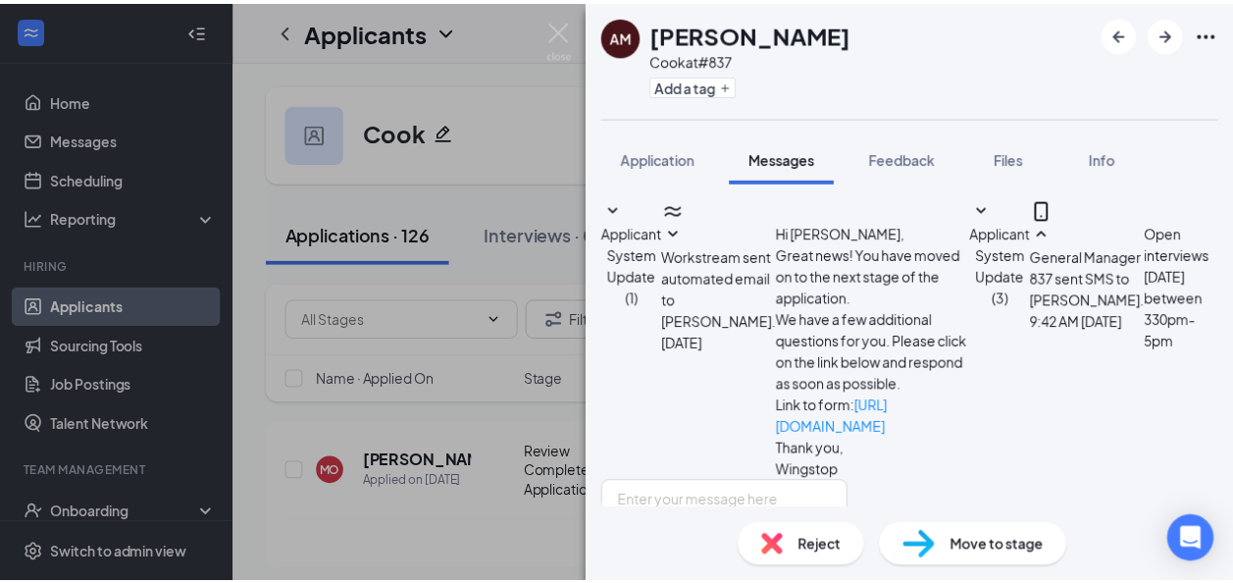
scroll to position [222, 0]
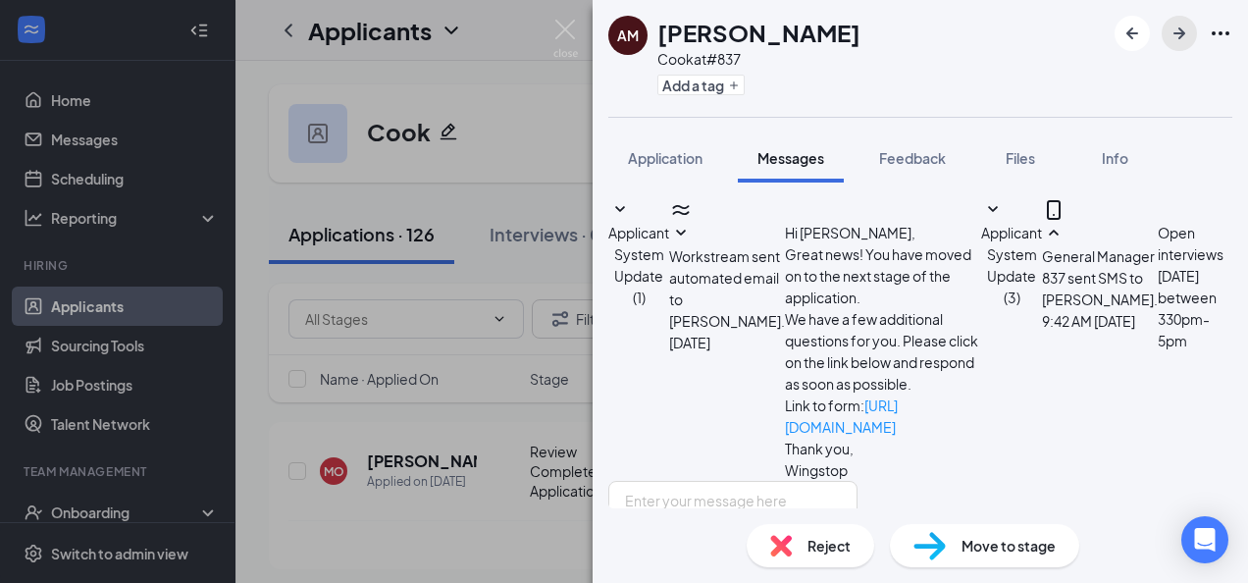
click at [1177, 35] on icon "ArrowRight" at bounding box center [1179, 34] width 24 height 24
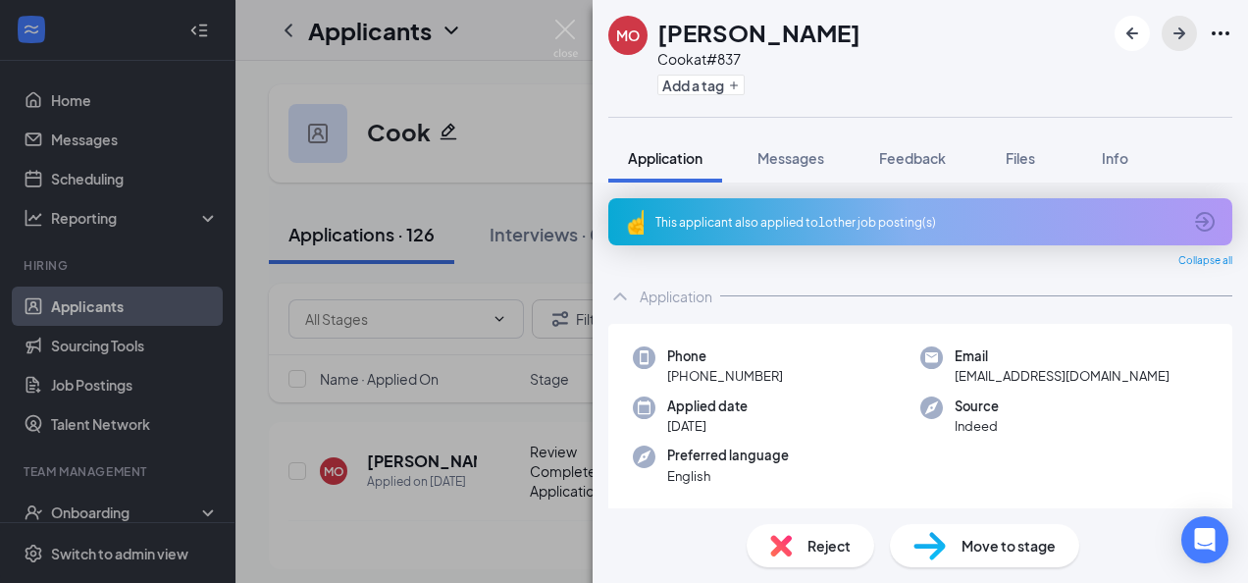
click at [1177, 35] on icon "ArrowRight" at bounding box center [1179, 34] width 24 height 24
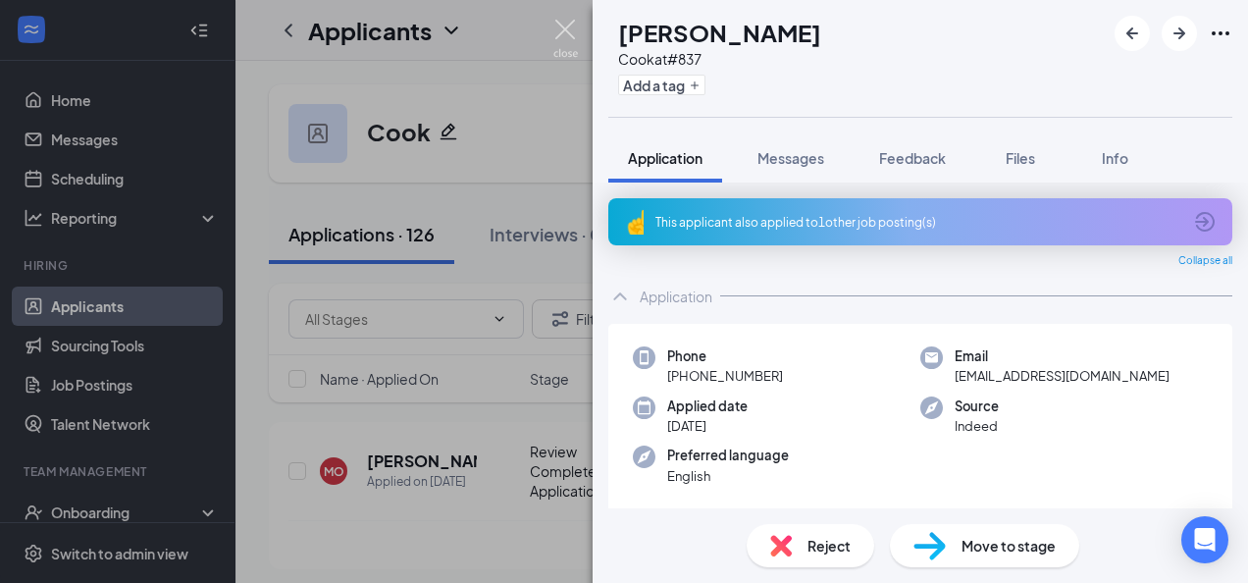
click at [573, 32] on img at bounding box center [565, 39] width 25 height 38
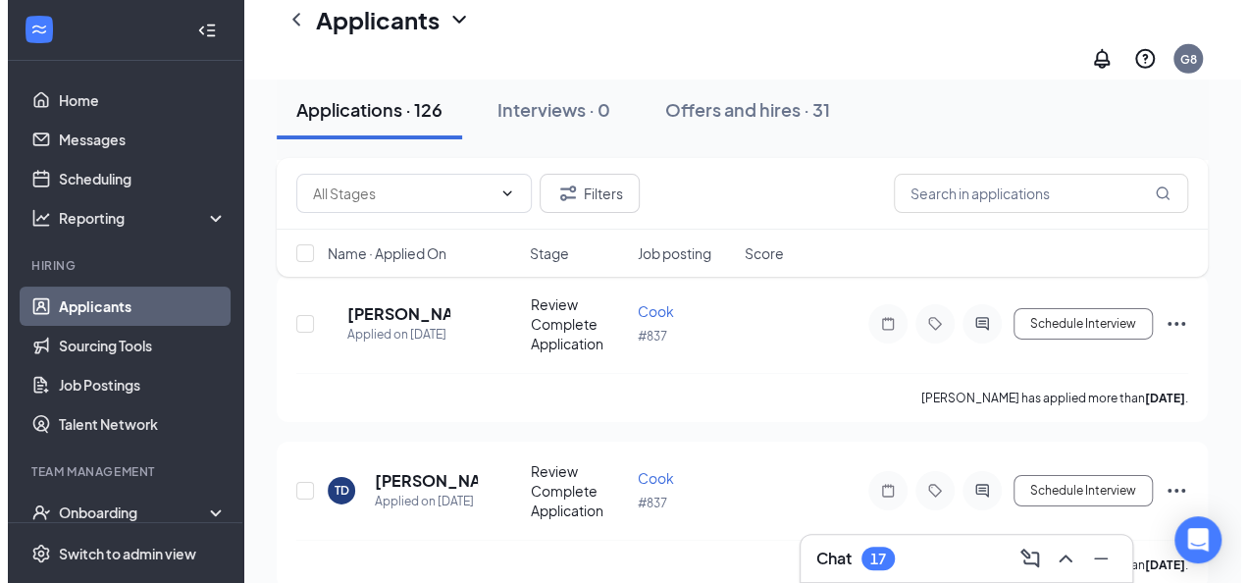
scroll to position [3193, 0]
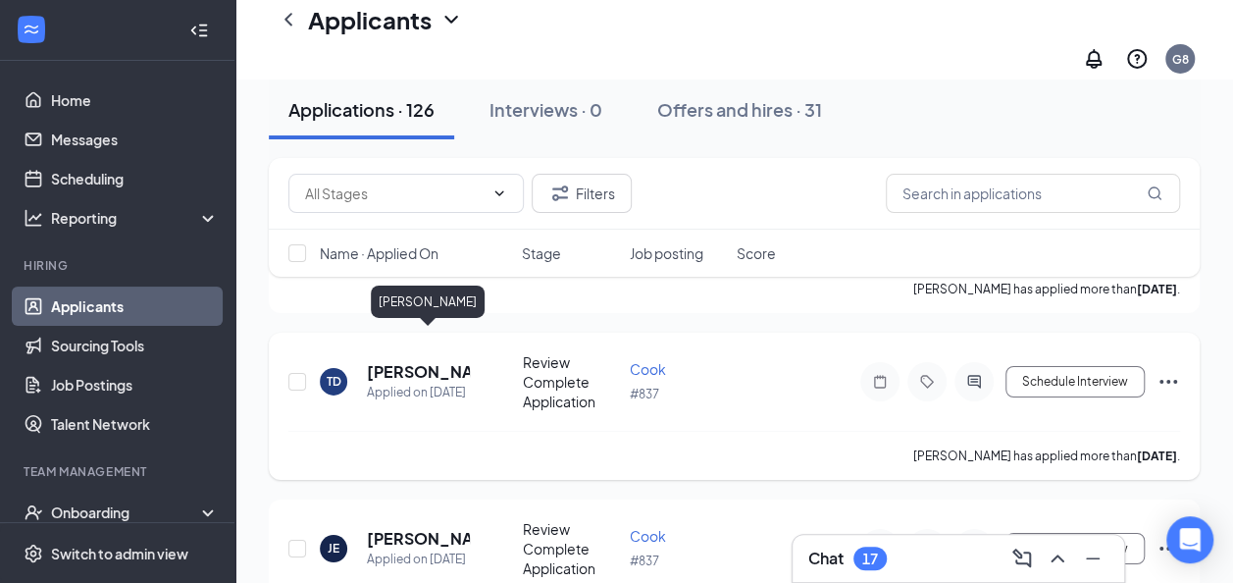
click at [419, 361] on h5 "[PERSON_NAME]" at bounding box center [418, 372] width 103 height 22
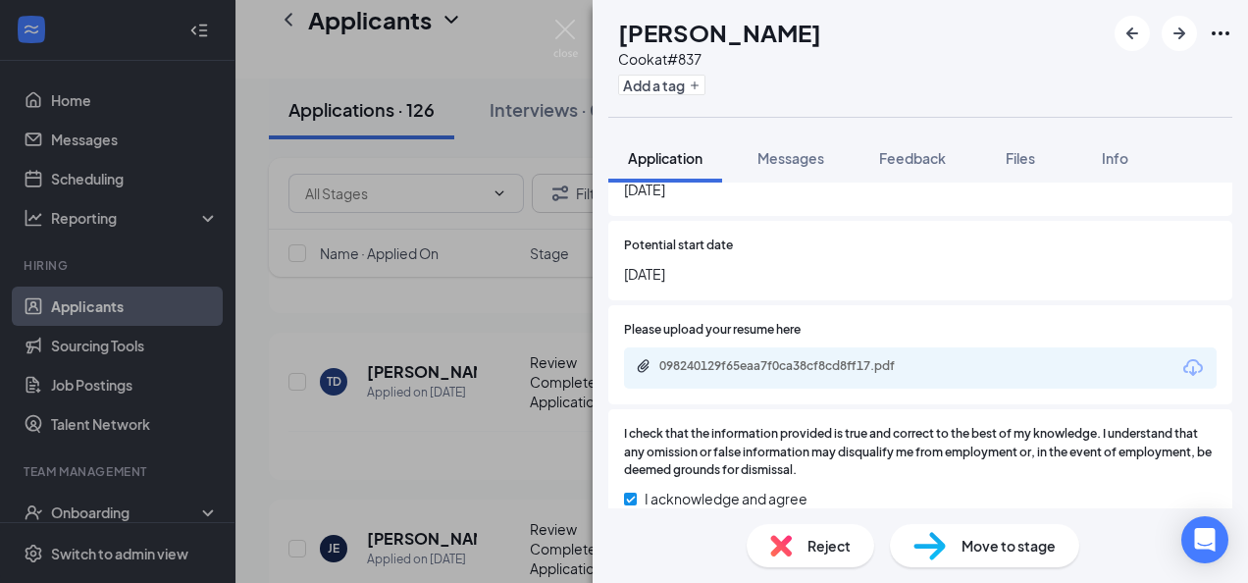
scroll to position [1704, 0]
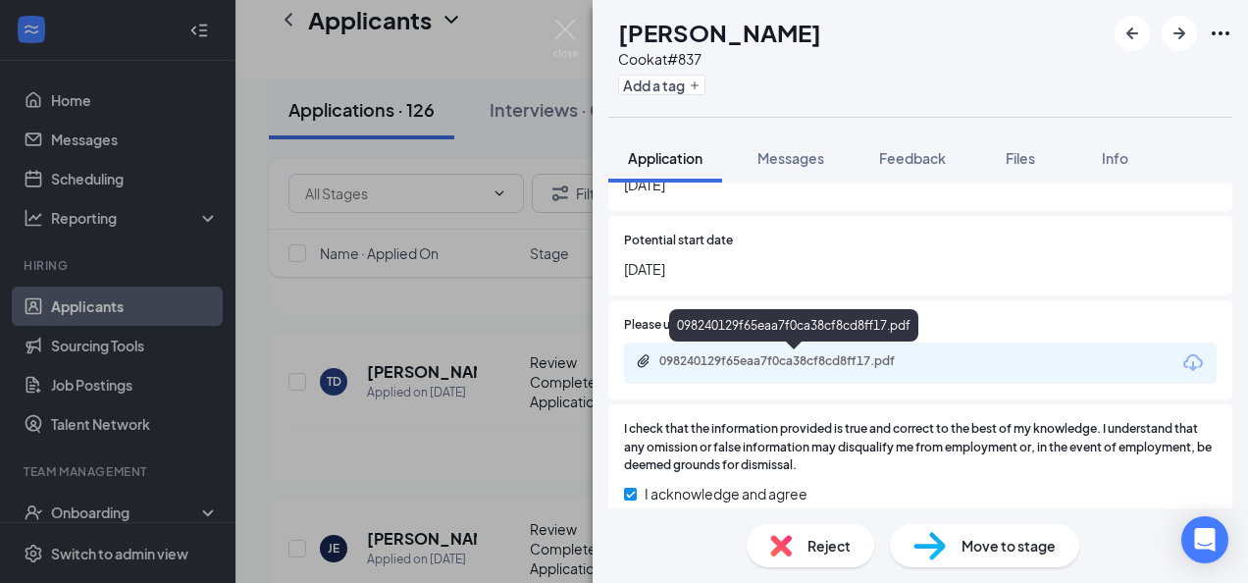
click at [937, 363] on div "098240129f65eaa7f0ca38cf8cd8ff17.pdf" at bounding box center [795, 361] width 318 height 16
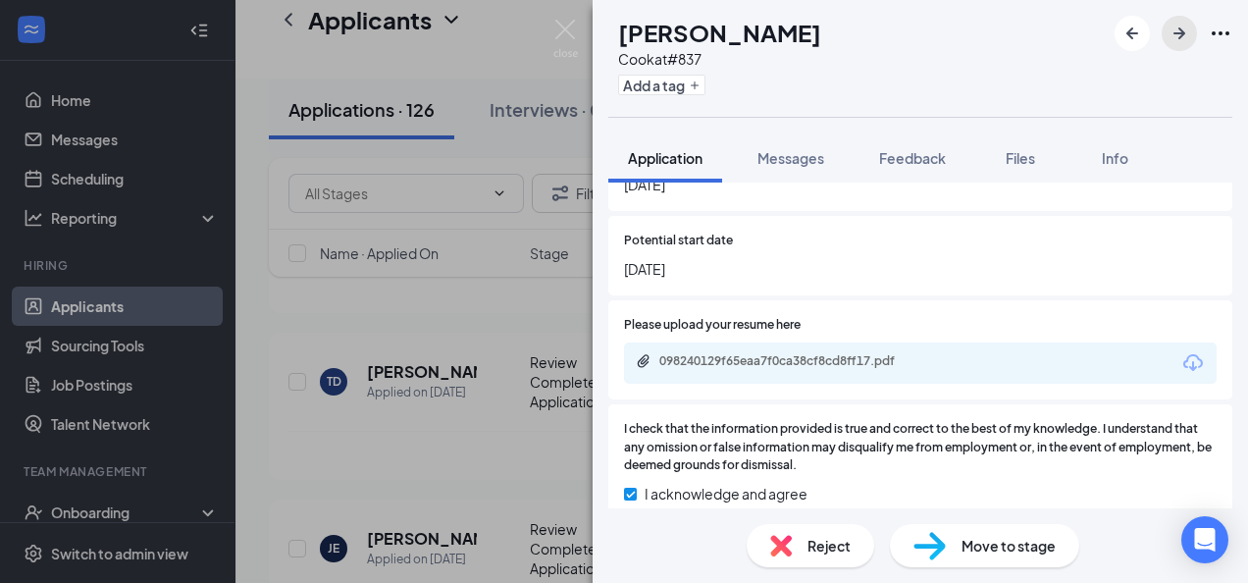
click at [1170, 29] on icon "ArrowRight" at bounding box center [1179, 34] width 24 height 24
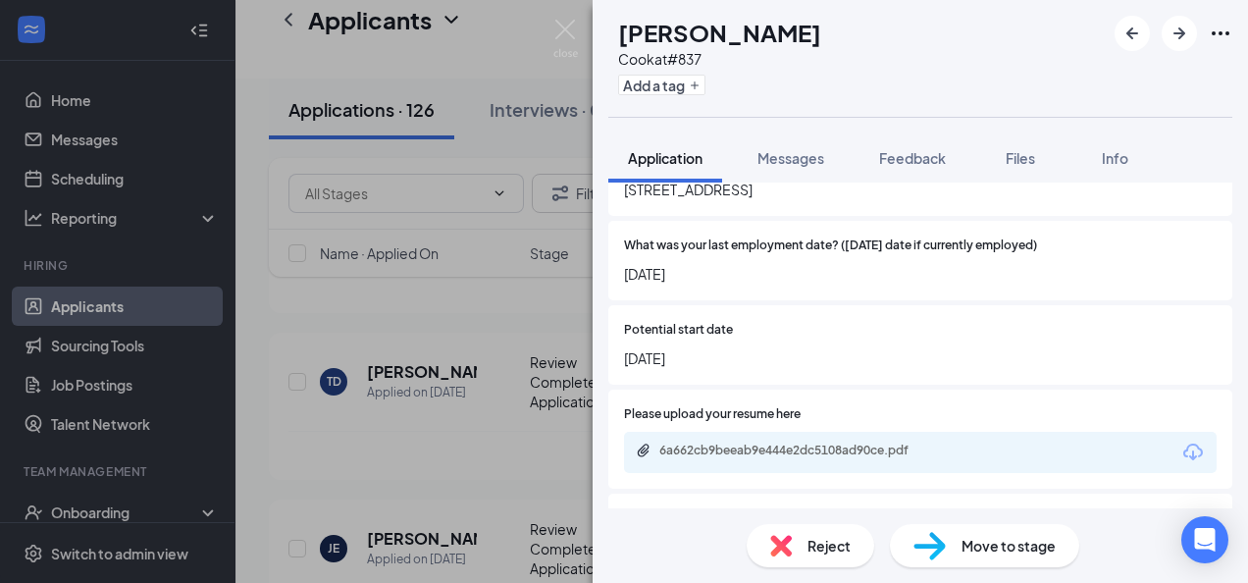
scroll to position [1771, 0]
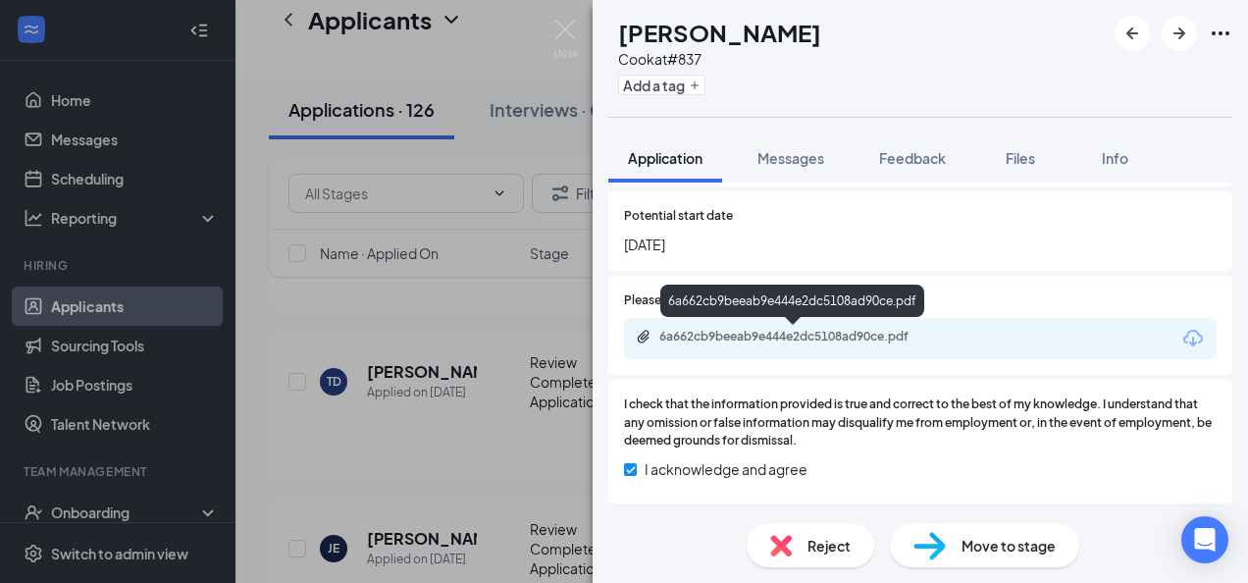
click at [919, 335] on div "6a662cb9beeab9e444e2dc5108ad90ce.pdf" at bounding box center [796, 337] width 275 height 16
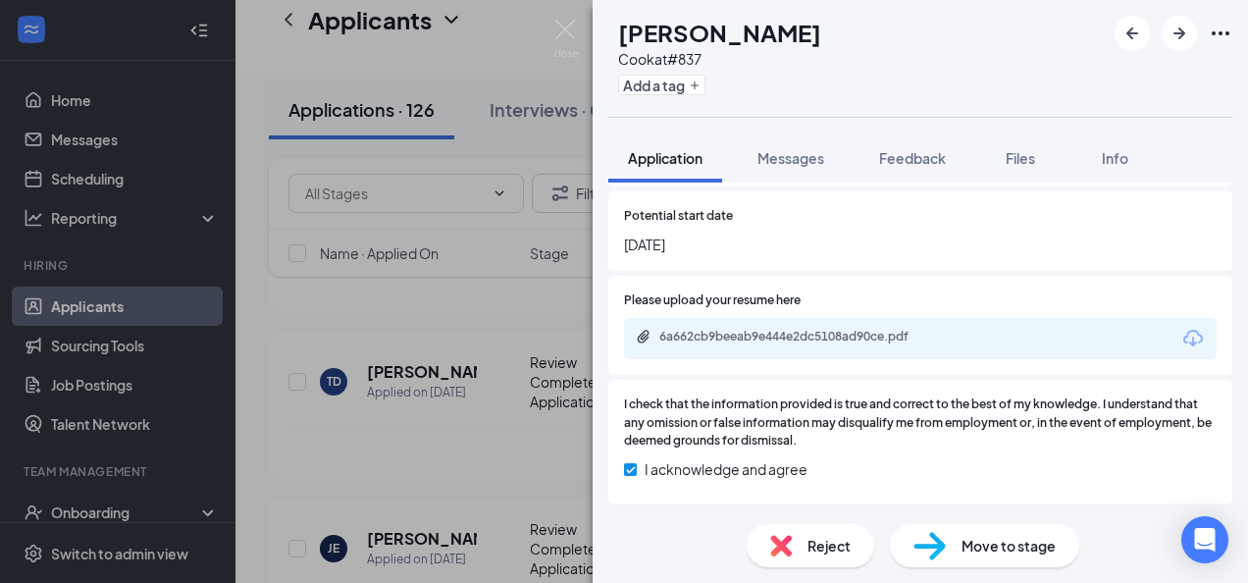
scroll to position [1763, 0]
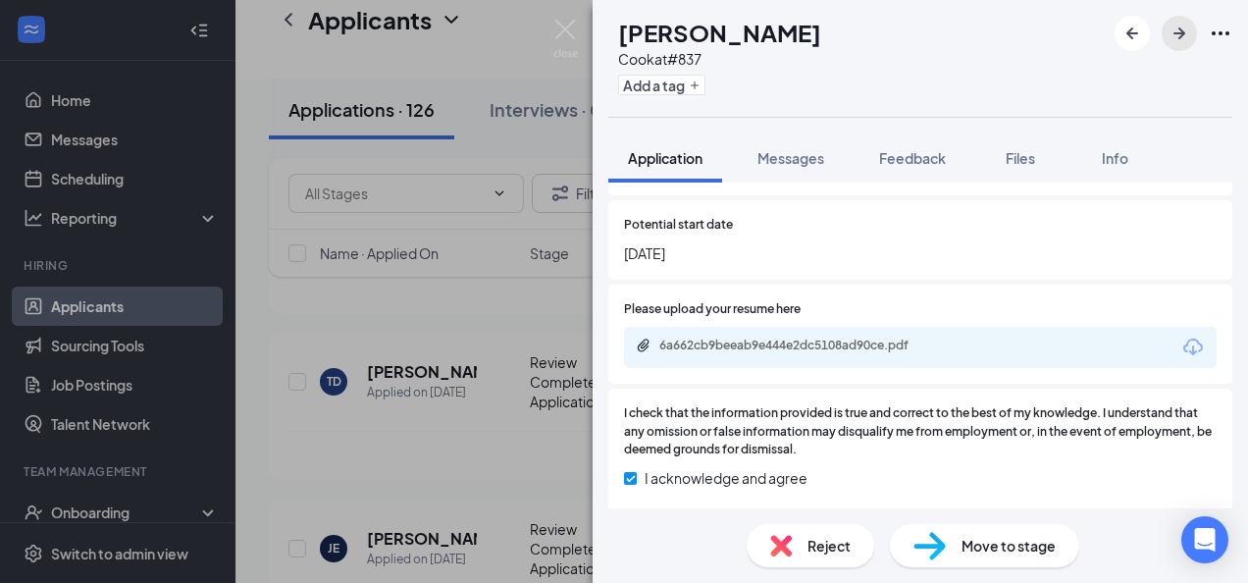
click at [1185, 27] on icon "ArrowRight" at bounding box center [1179, 34] width 24 height 24
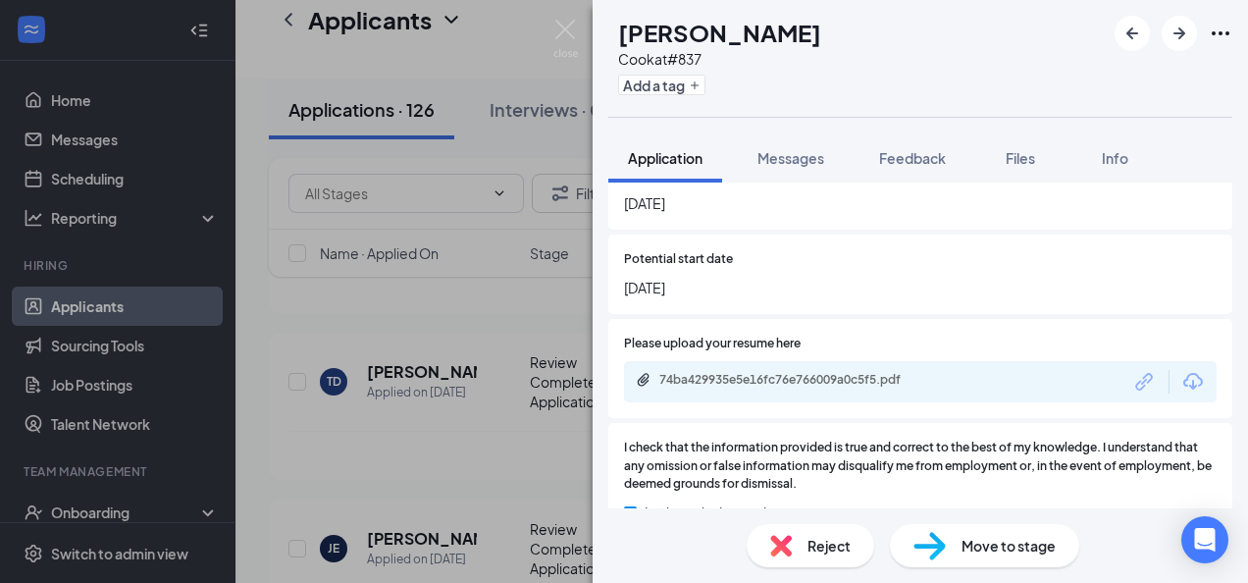
scroll to position [1631, 0]
click at [979, 385] on div "74ba429935e5e16fc76e766009a0c5f5.pdf" at bounding box center [920, 380] width 592 height 41
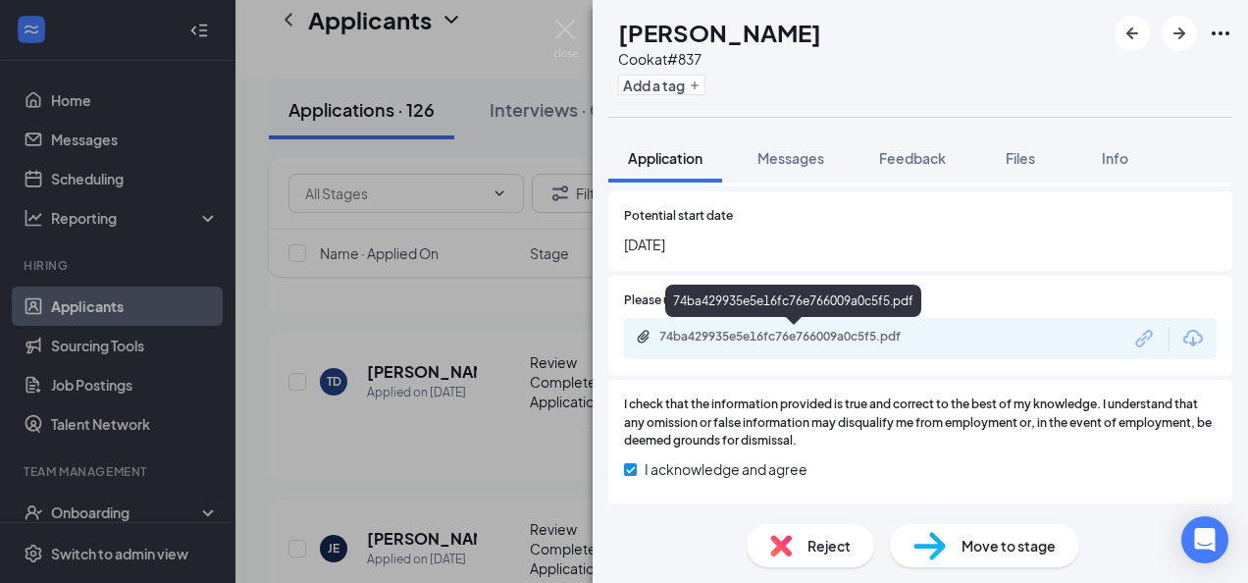
click at [937, 333] on div "74ba429935e5e16fc76e766009a0c5f5.pdf" at bounding box center [795, 337] width 318 height 16
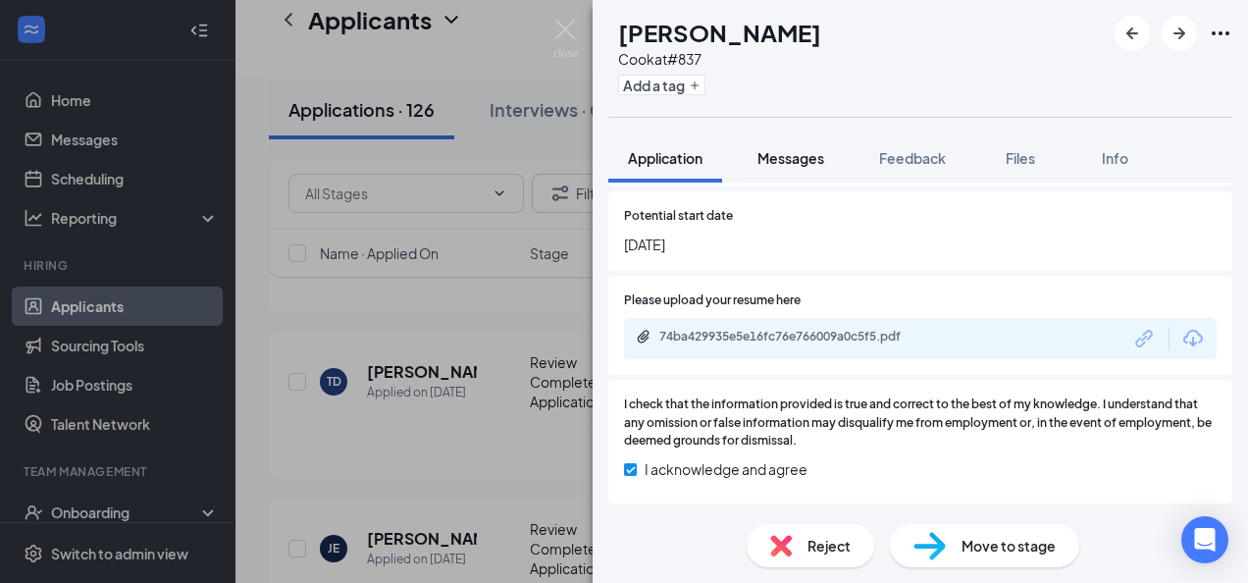
click at [784, 153] on span "Messages" at bounding box center [790, 158] width 67 height 18
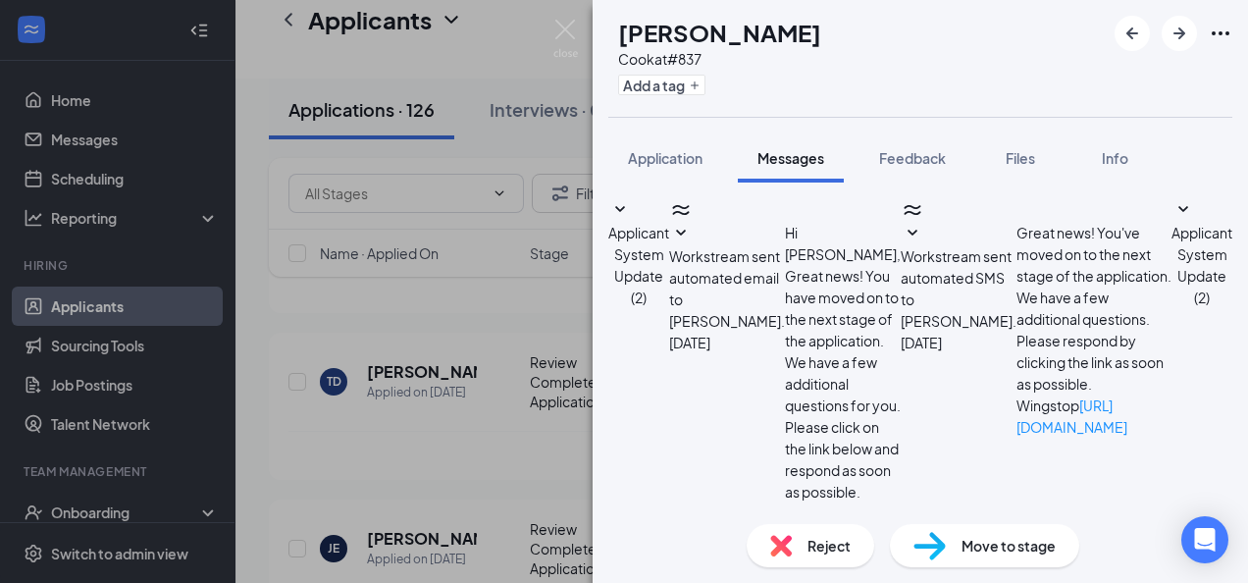
type textarea "Open interviews [DATE] 3pm-5pm"
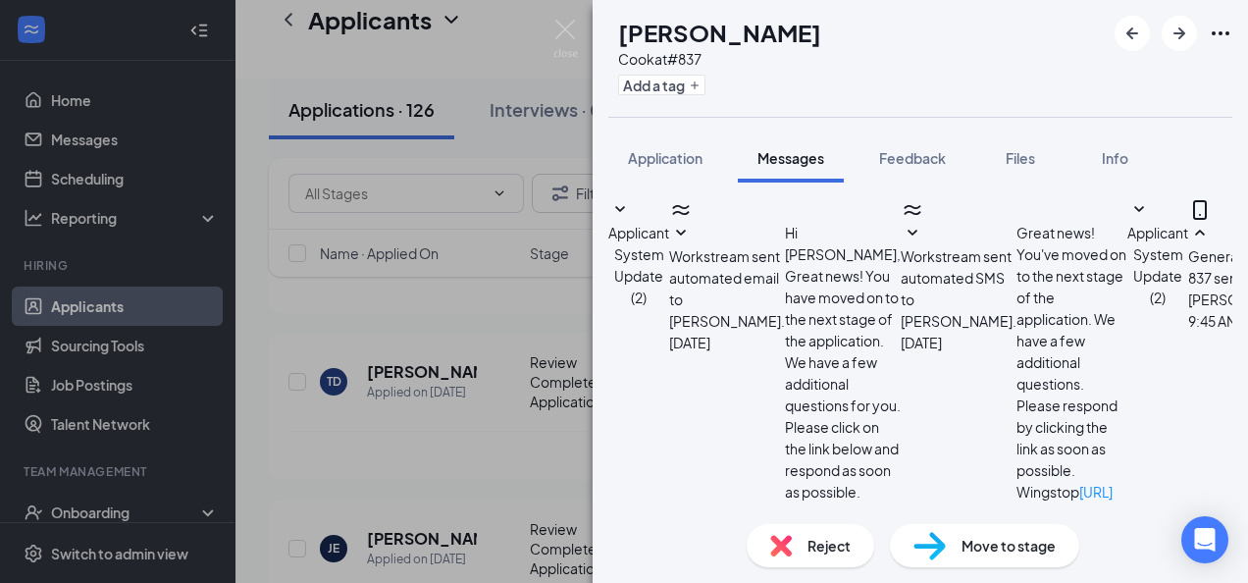
scroll to position [314, 0]
click at [1176, 31] on icon "ArrowRight" at bounding box center [1179, 34] width 24 height 24
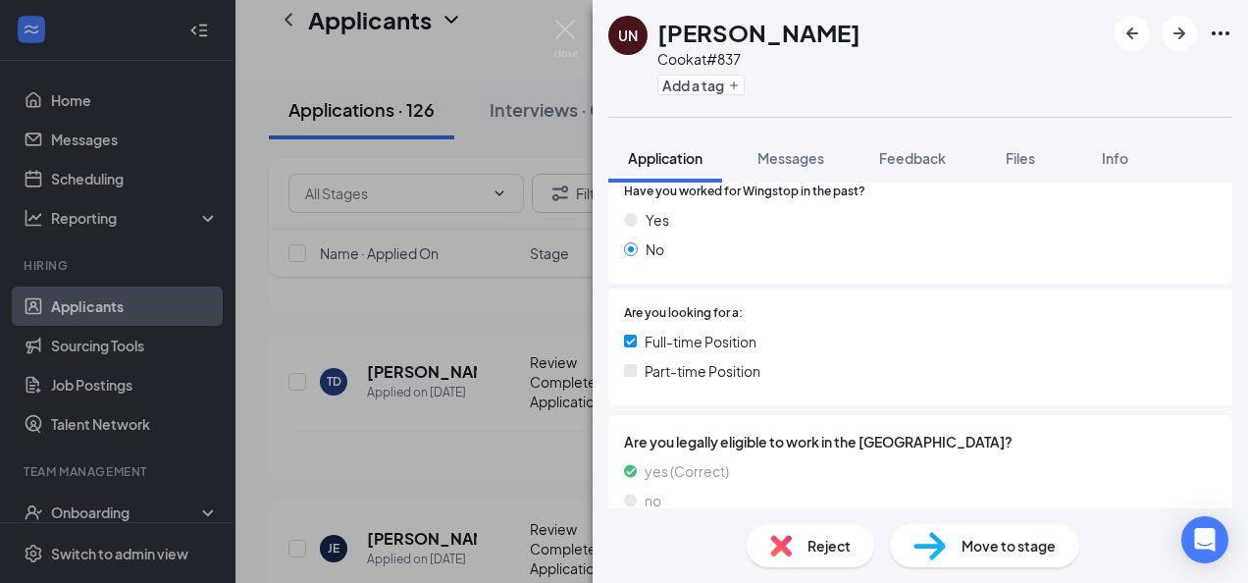
scroll to position [558, 0]
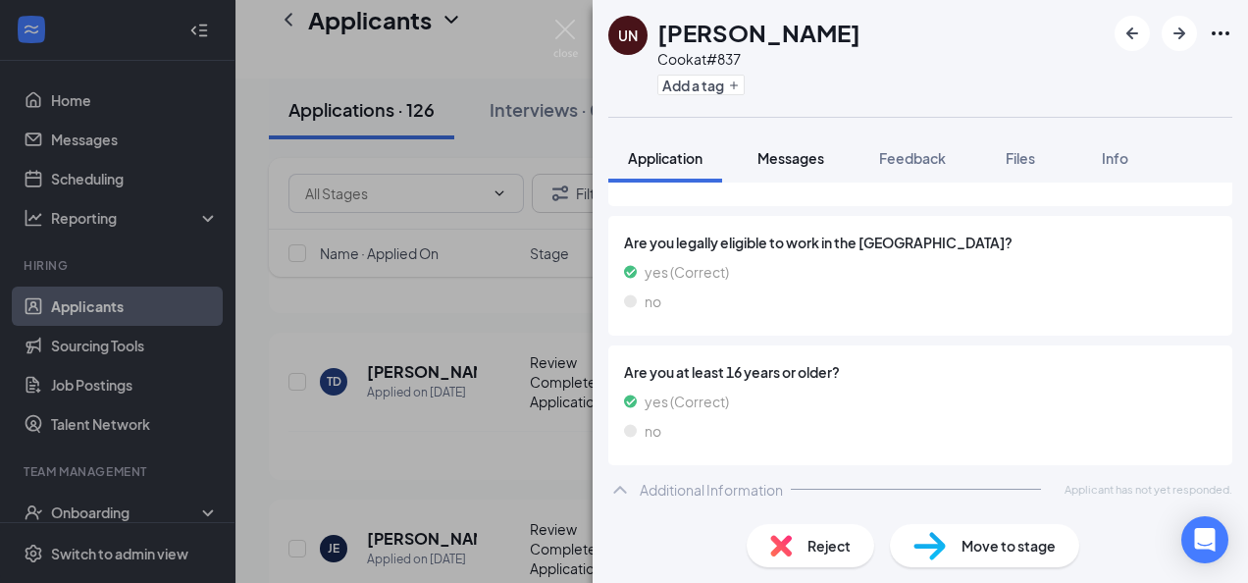
click at [800, 153] on span "Messages" at bounding box center [790, 158] width 67 height 18
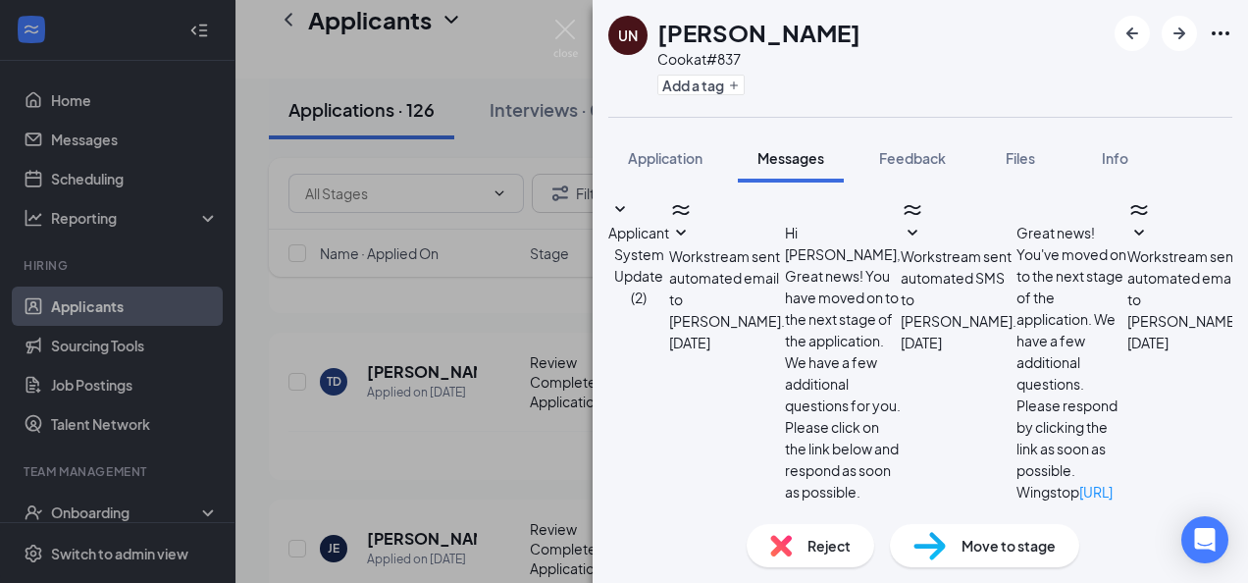
paste textarea "Application not complete"
type textarea "Application not complete"
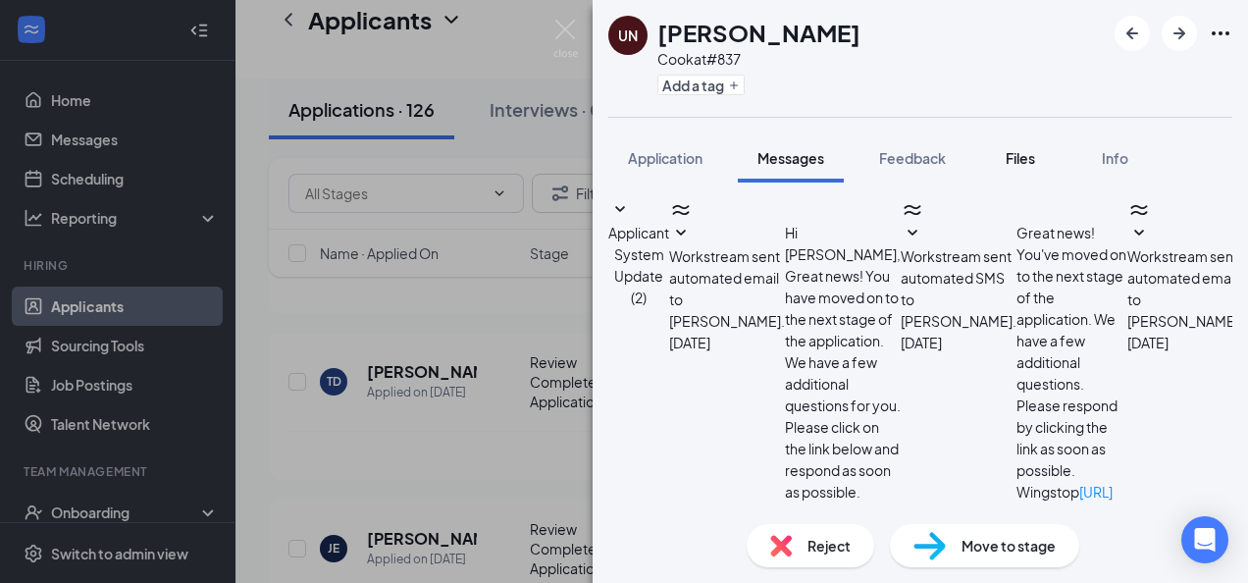
scroll to position [626, 0]
click at [1176, 34] on icon "ArrowRight" at bounding box center [1179, 34] width 24 height 24
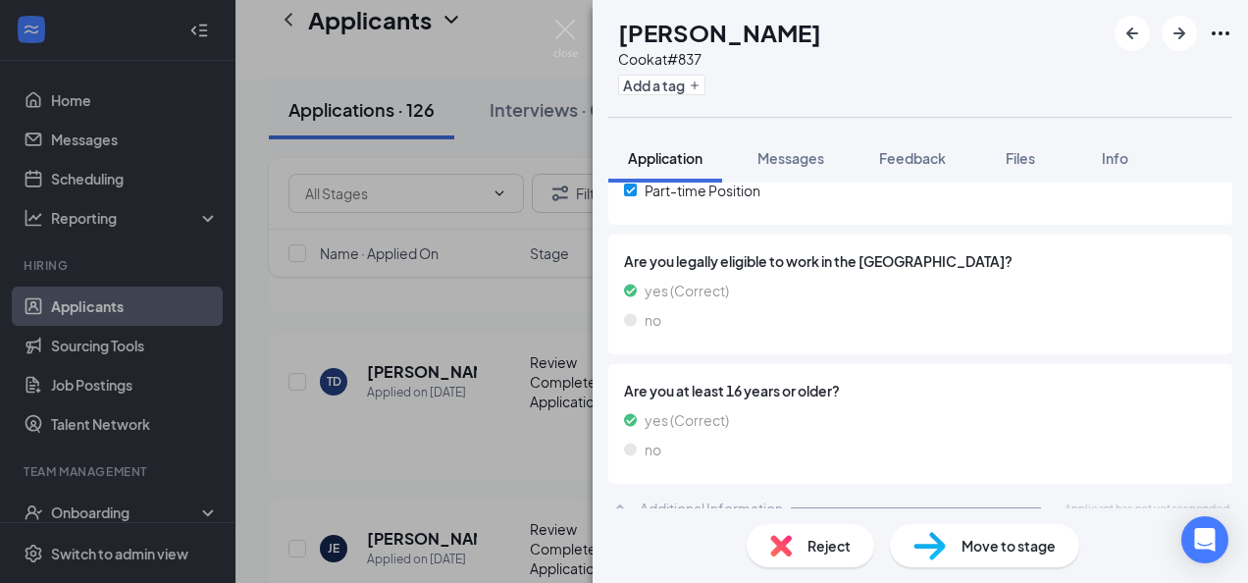
scroll to position [503, 0]
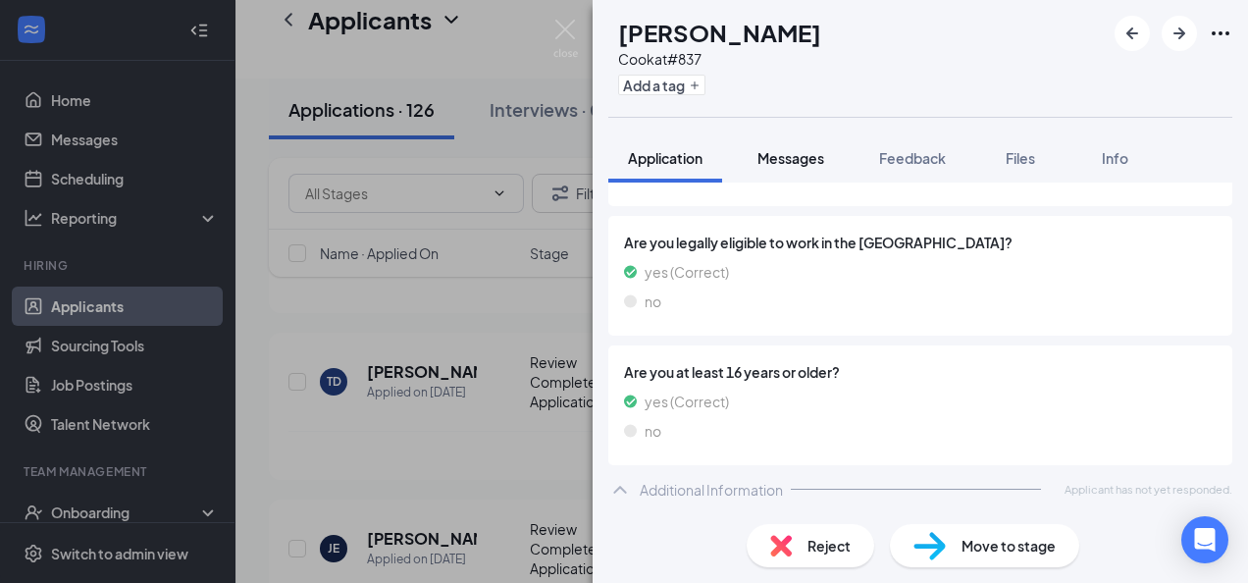
click at [807, 161] on span "Messages" at bounding box center [790, 158] width 67 height 18
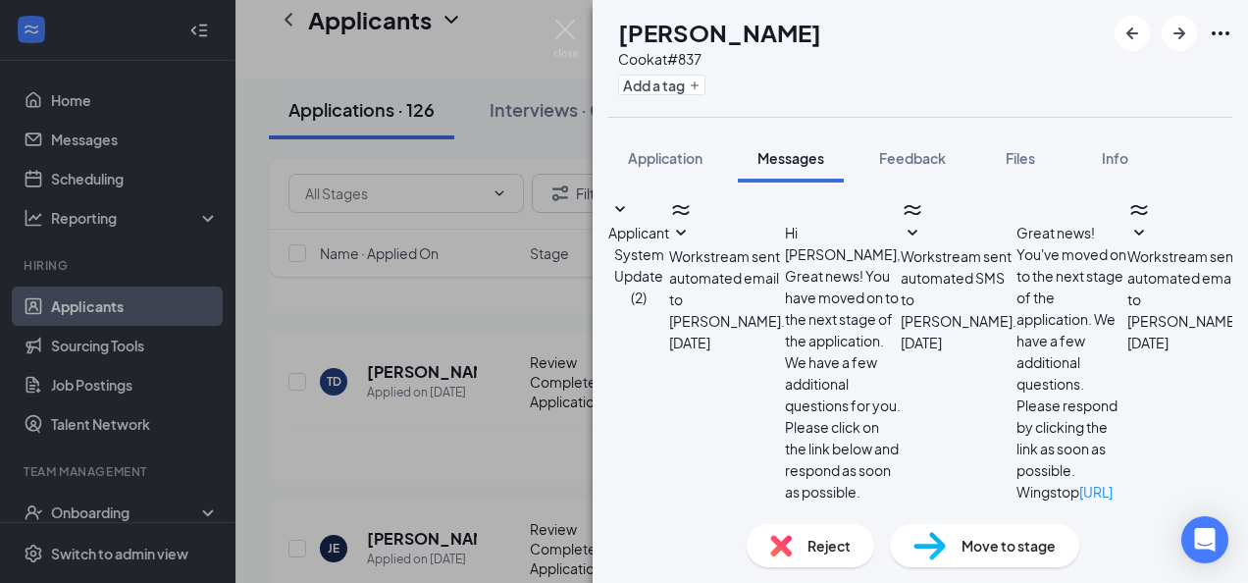
scroll to position [500, 0]
paste textarea "Application not complete"
type textarea "Application not complete"
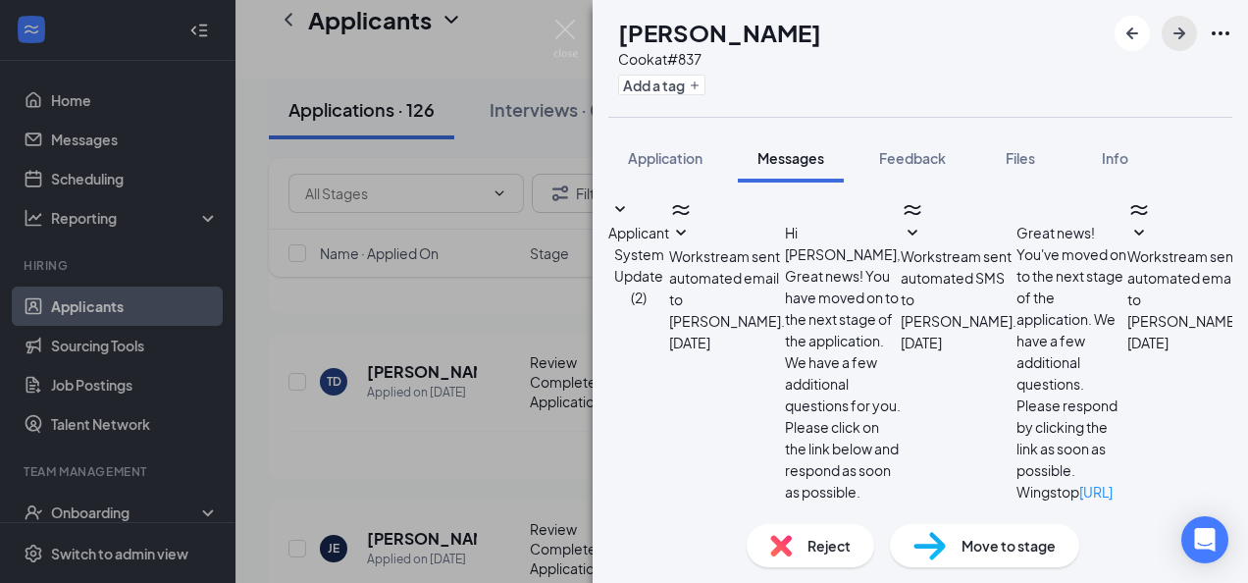
click at [1183, 33] on icon "ArrowRight" at bounding box center [1179, 33] width 12 height 12
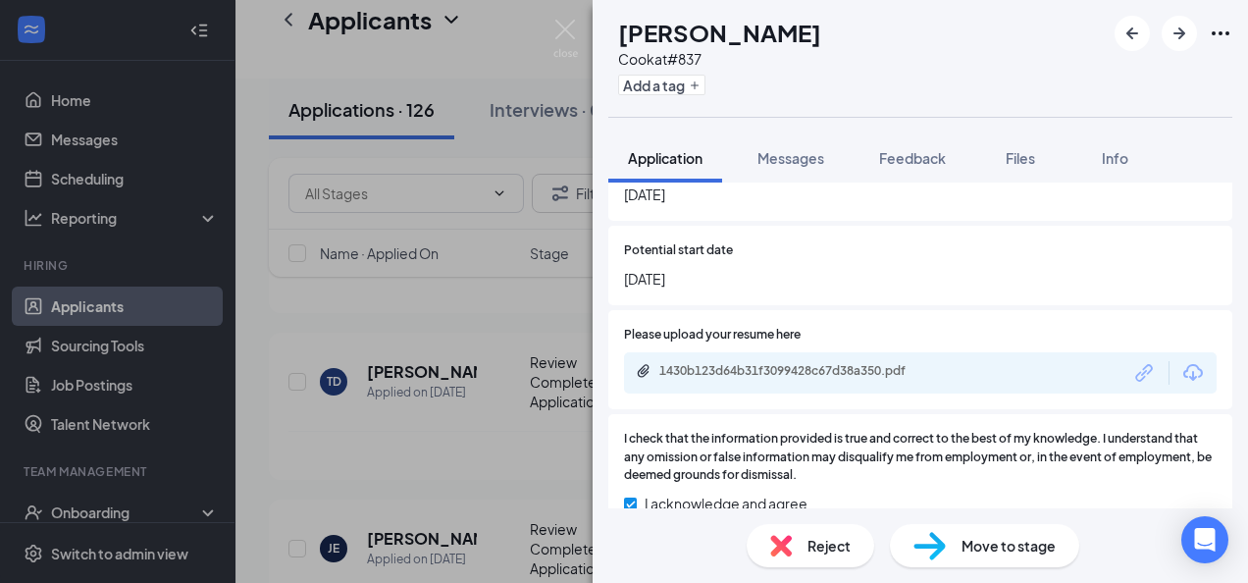
scroll to position [1728, 0]
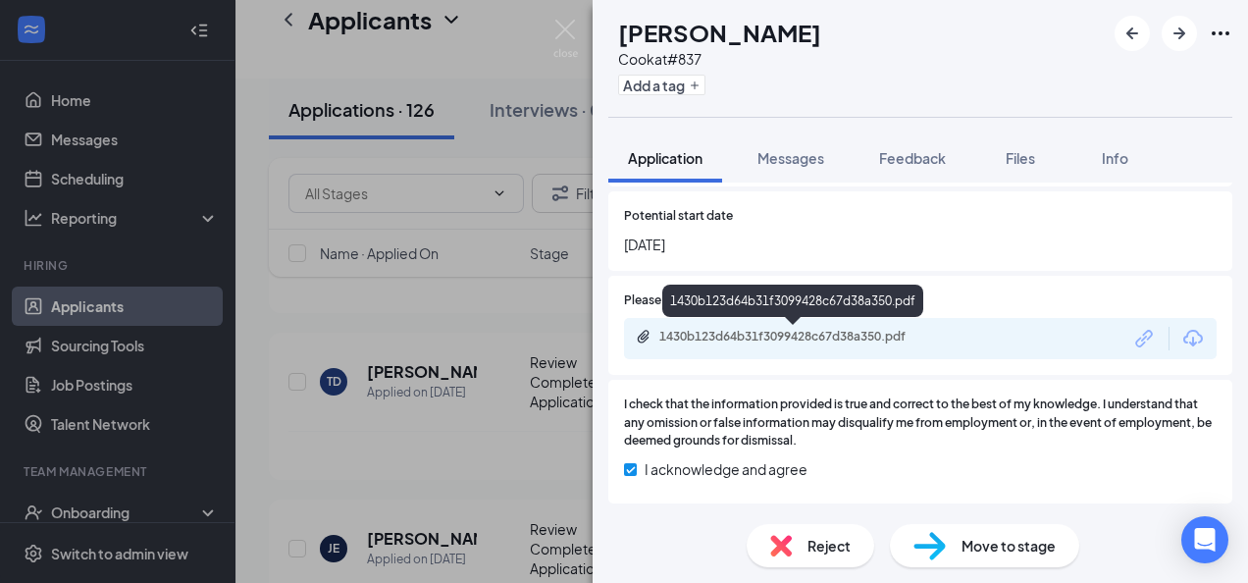
click at [858, 334] on div "1430b123d64b31f3099428c67d38a350.pdf" at bounding box center [796, 337] width 275 height 16
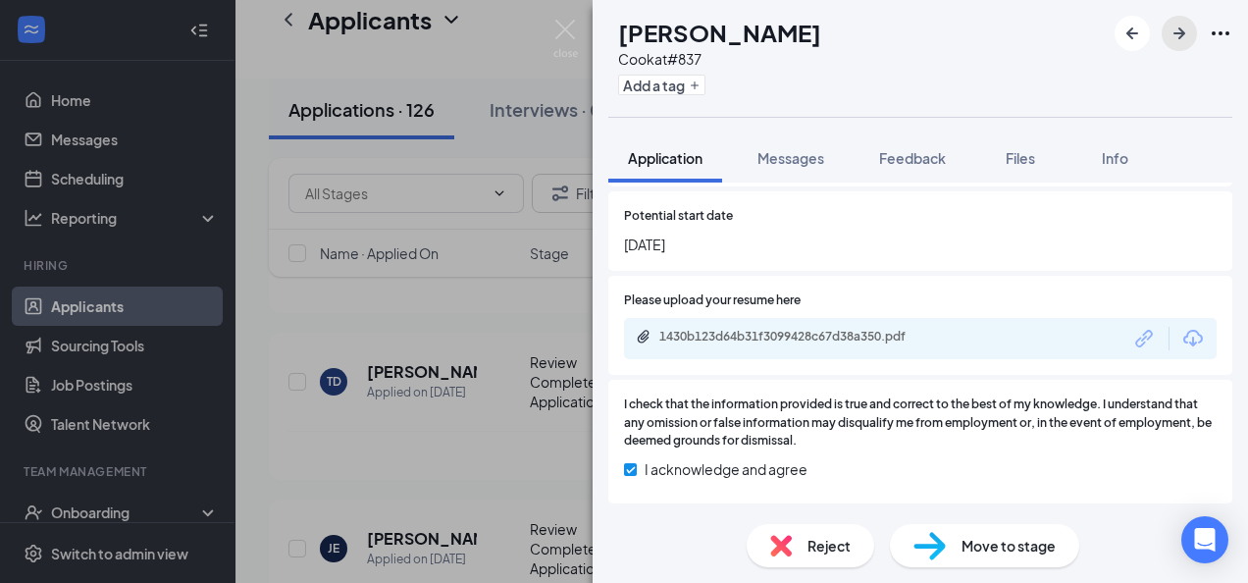
click at [1173, 28] on icon "ArrowRight" at bounding box center [1179, 34] width 24 height 24
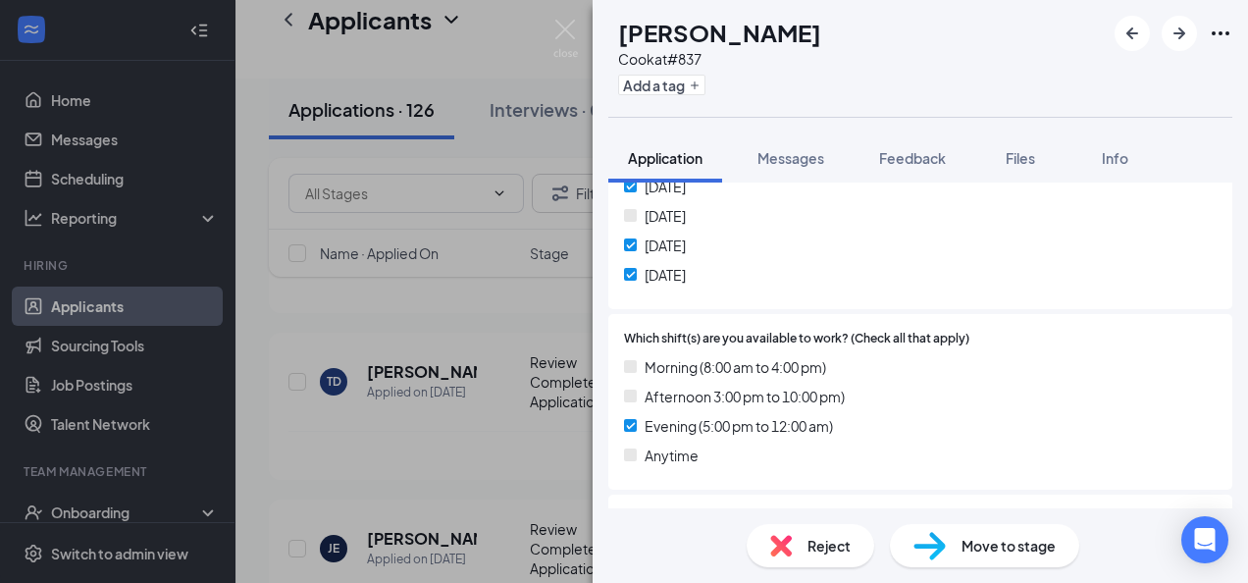
scroll to position [857, 0]
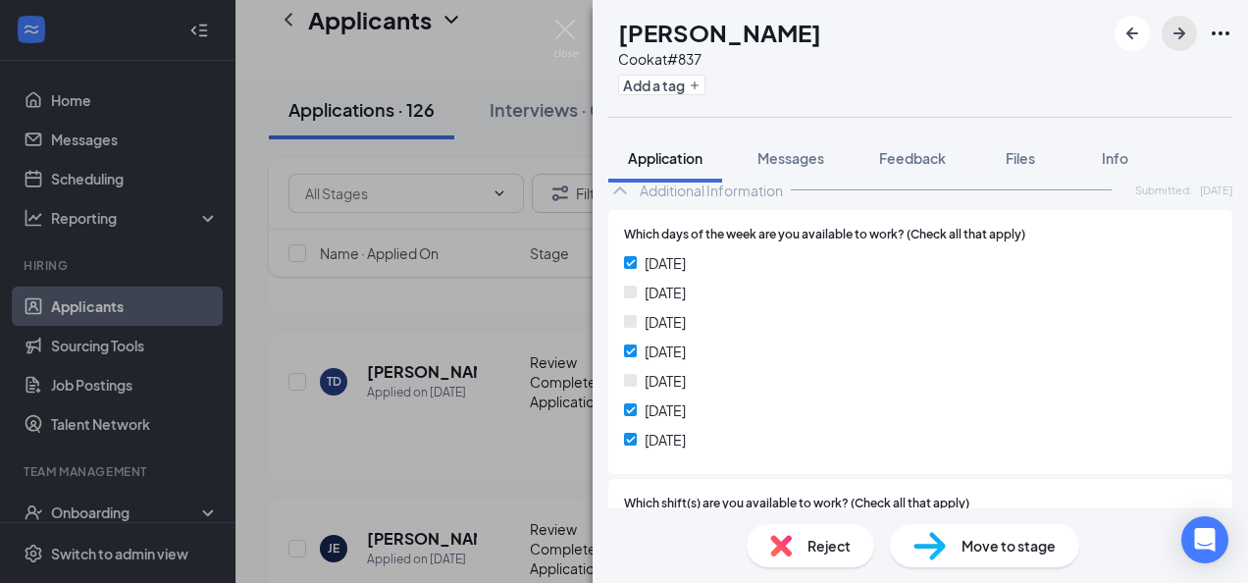
click at [1171, 30] on icon "ArrowRight" at bounding box center [1179, 34] width 24 height 24
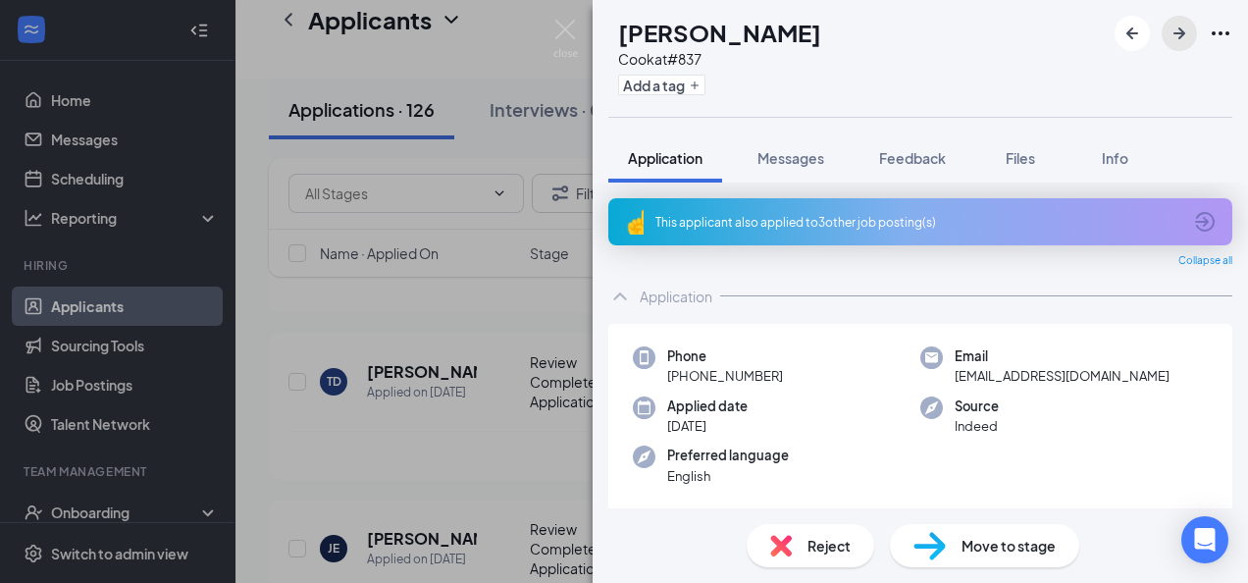
click at [1171, 30] on icon "ArrowRight" at bounding box center [1179, 34] width 24 height 24
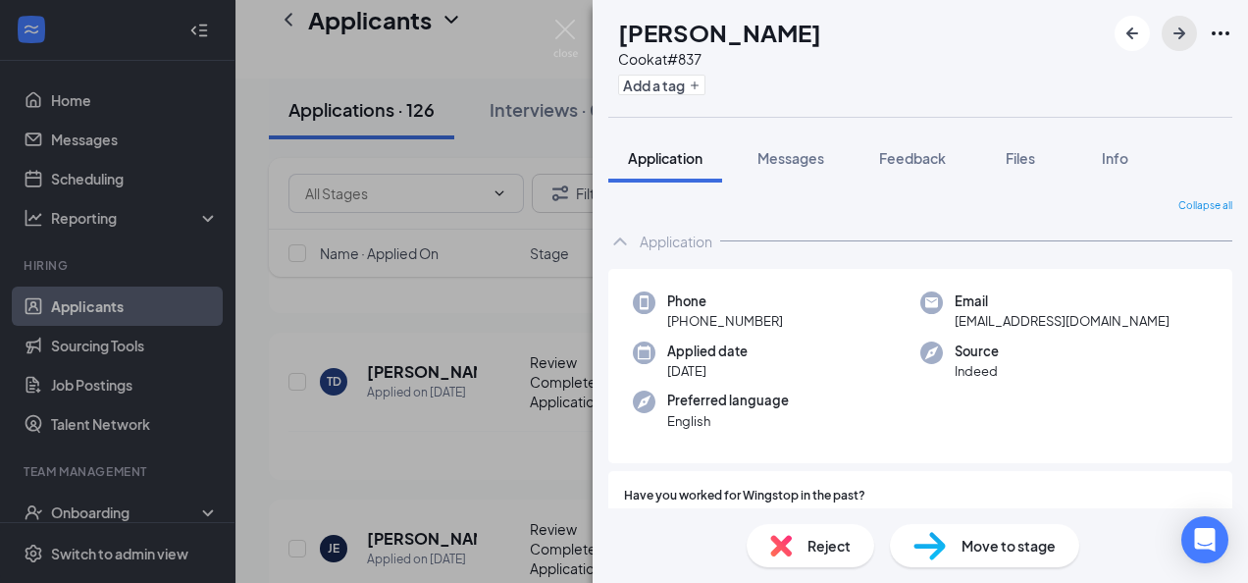
click at [1171, 30] on icon "ArrowRight" at bounding box center [1179, 34] width 24 height 24
click at [567, 31] on img at bounding box center [565, 39] width 25 height 38
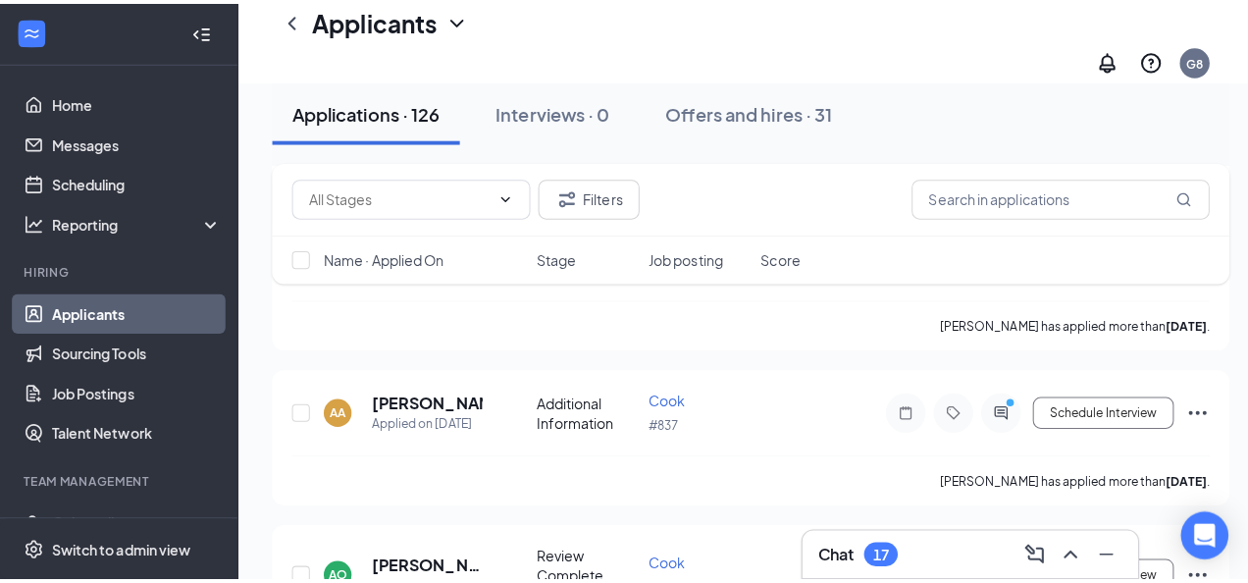
scroll to position [5903, 0]
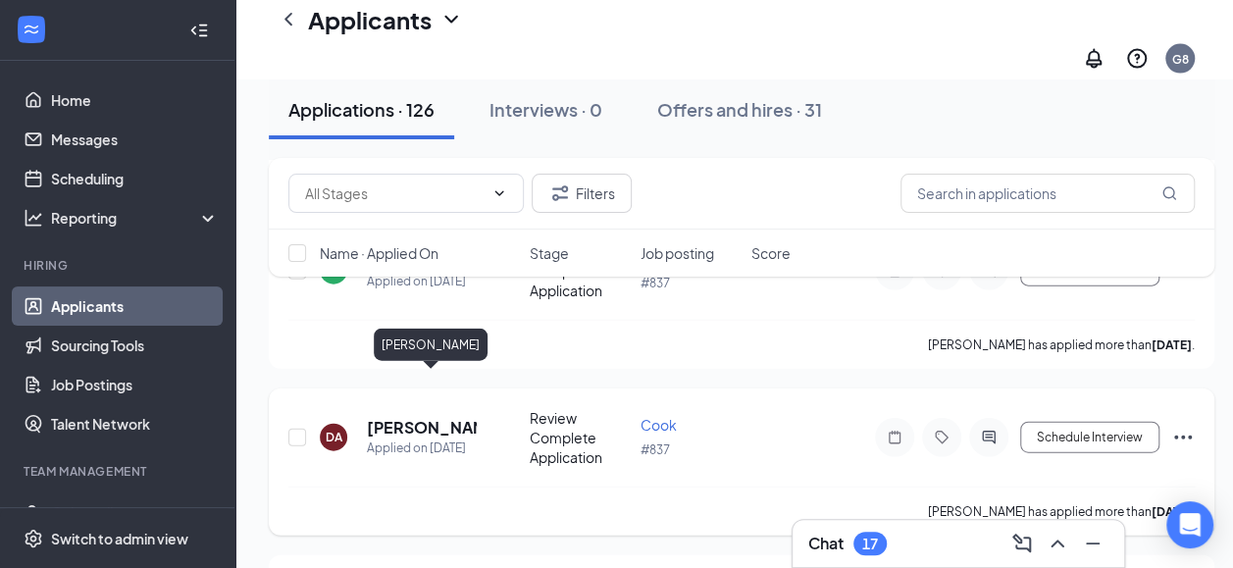
click at [413, 417] on h5 "[PERSON_NAME]" at bounding box center [422, 428] width 110 height 22
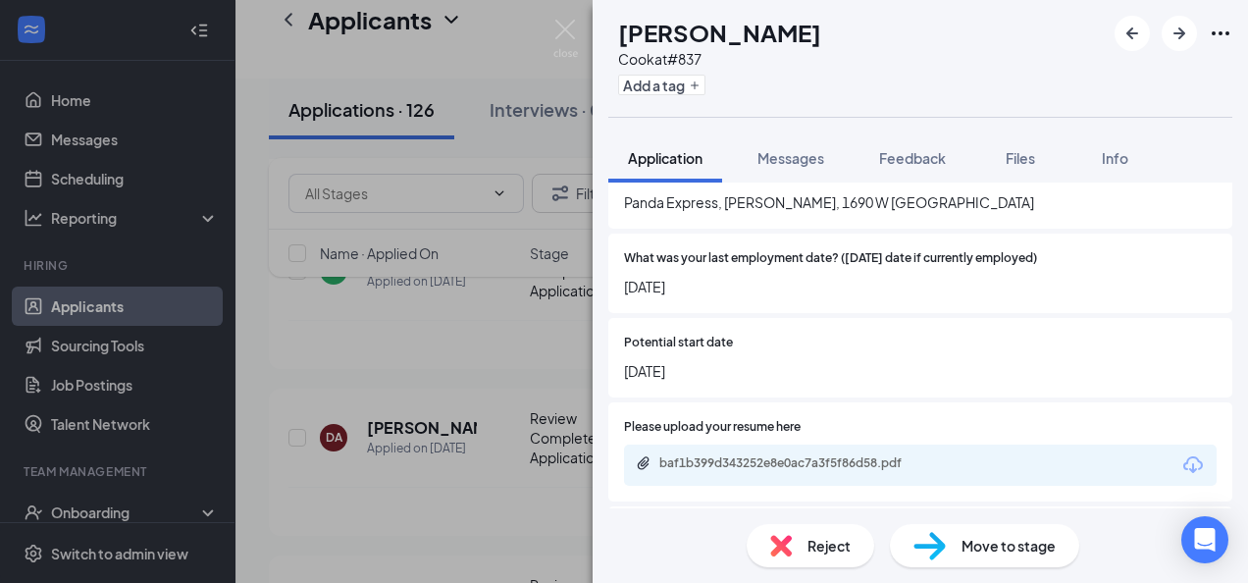
scroll to position [1673, 0]
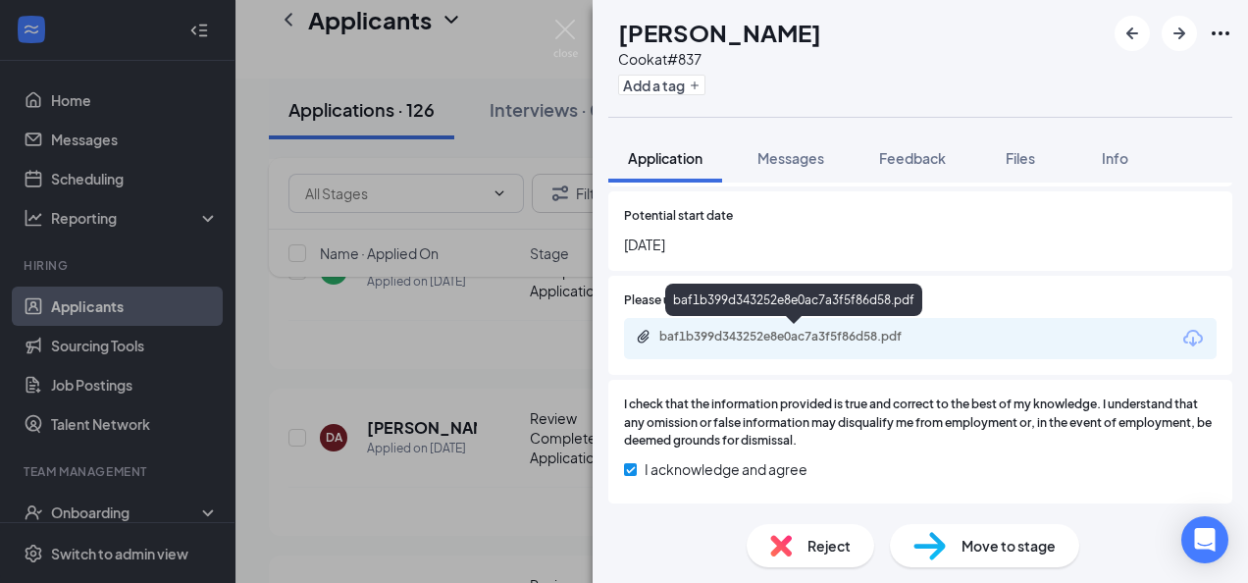
click at [889, 343] on div "baf1b399d343252e8e0ac7a3f5f86d58.pdf" at bounding box center [796, 337] width 275 height 16
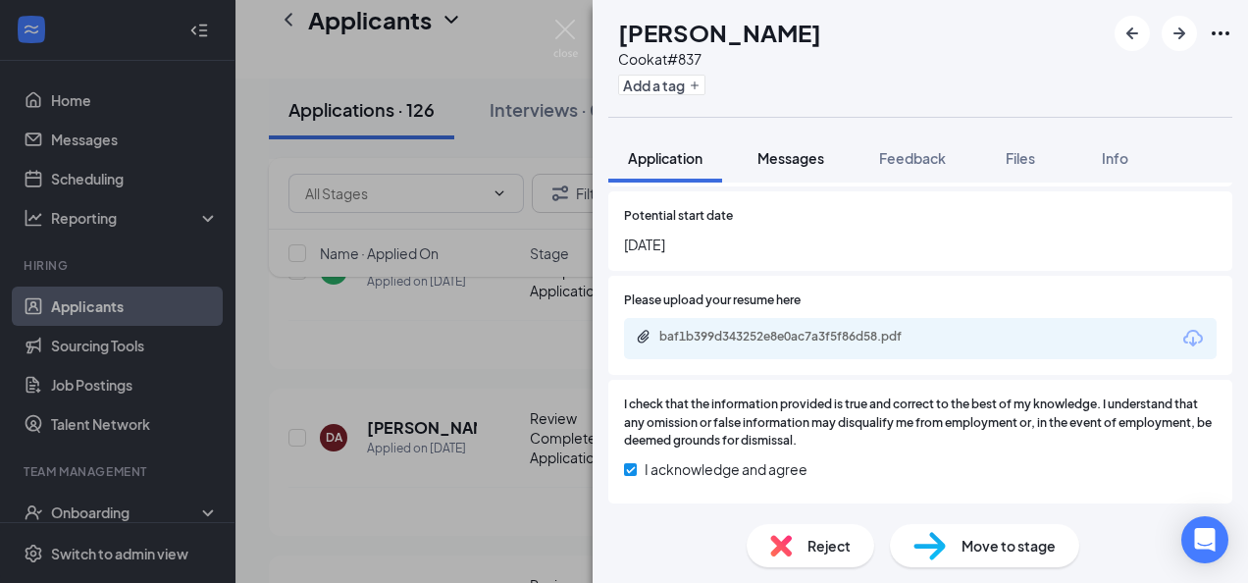
click at [793, 156] on span "Messages" at bounding box center [790, 158] width 67 height 18
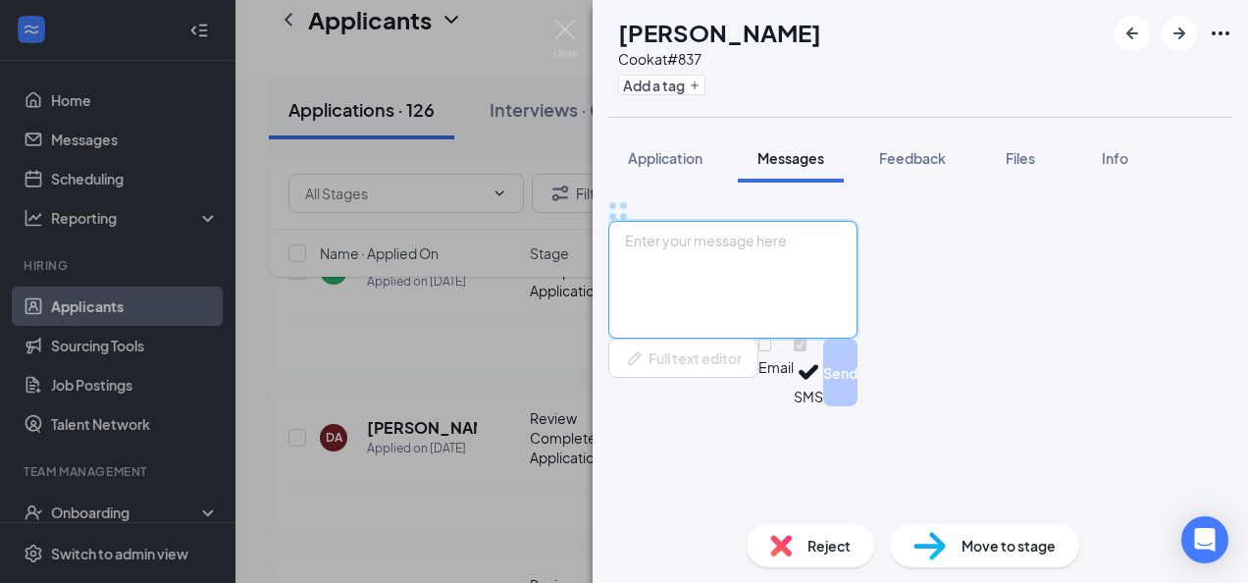
click at [768, 338] on textarea at bounding box center [732, 280] width 249 height 118
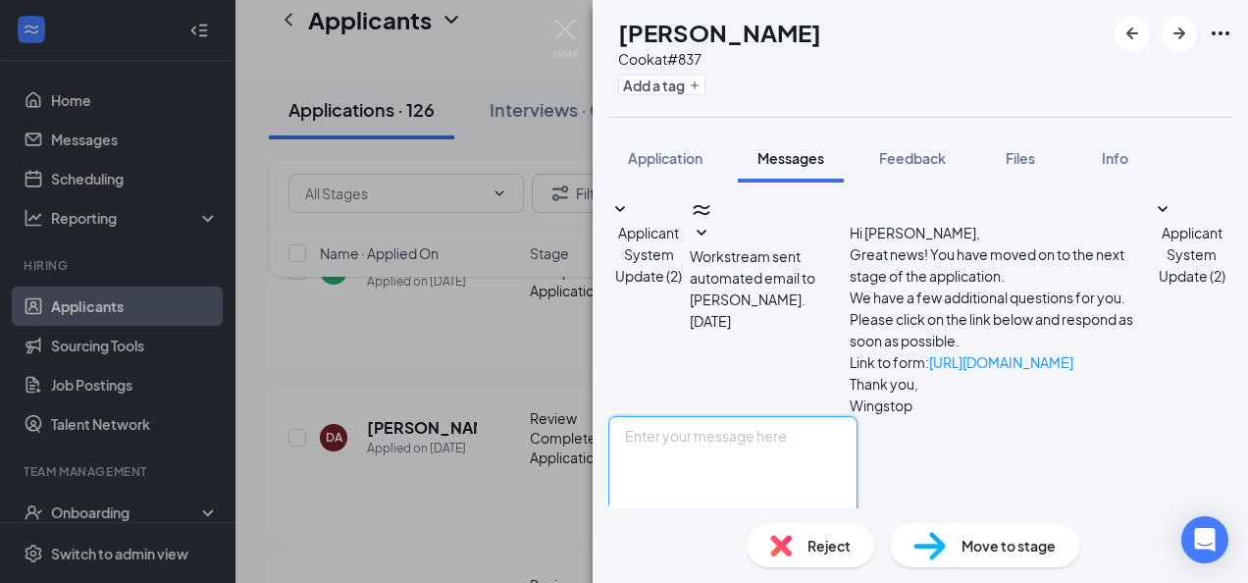
scroll to position [96, 0]
type textarea "Open interviews for cooks [DATE] 3pm-5pm"
click at [857, 534] on button "Send" at bounding box center [840, 568] width 34 height 68
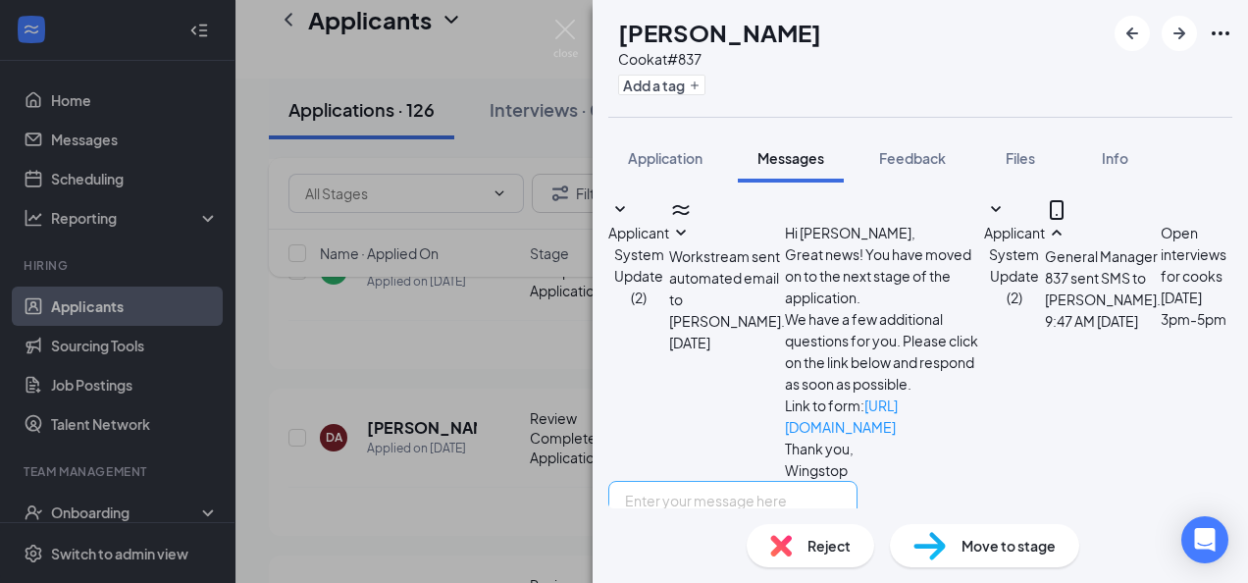
scroll to position [222, 0]
click at [1175, 33] on icon "ArrowRight" at bounding box center [1179, 33] width 12 height 12
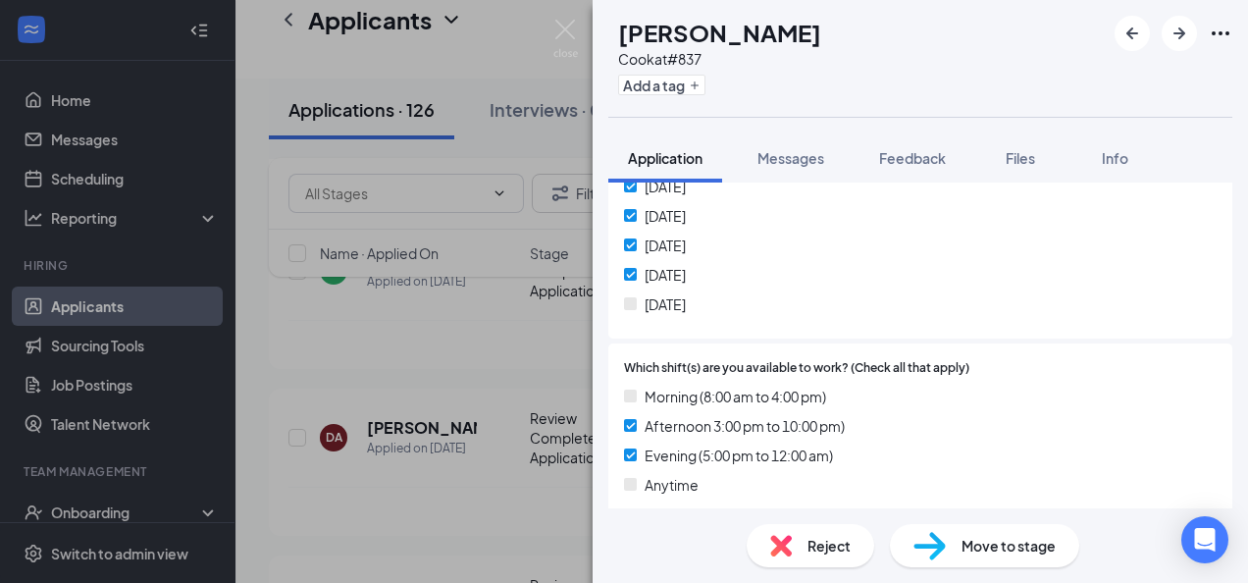
scroll to position [1032, 0]
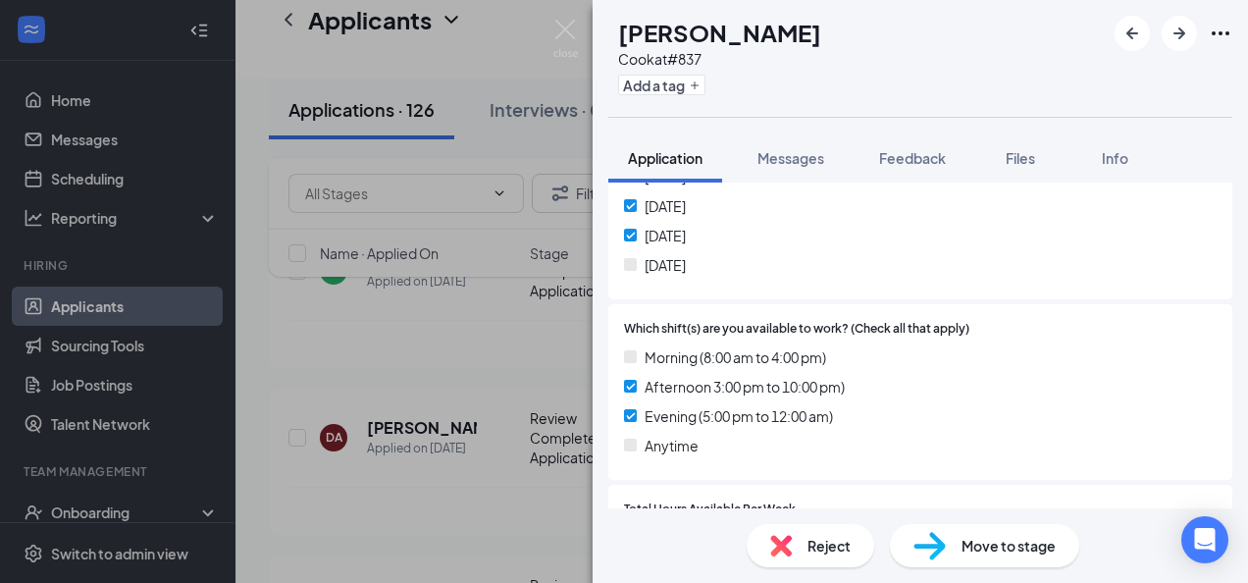
click at [830, 545] on span "Reject" at bounding box center [828, 546] width 43 height 22
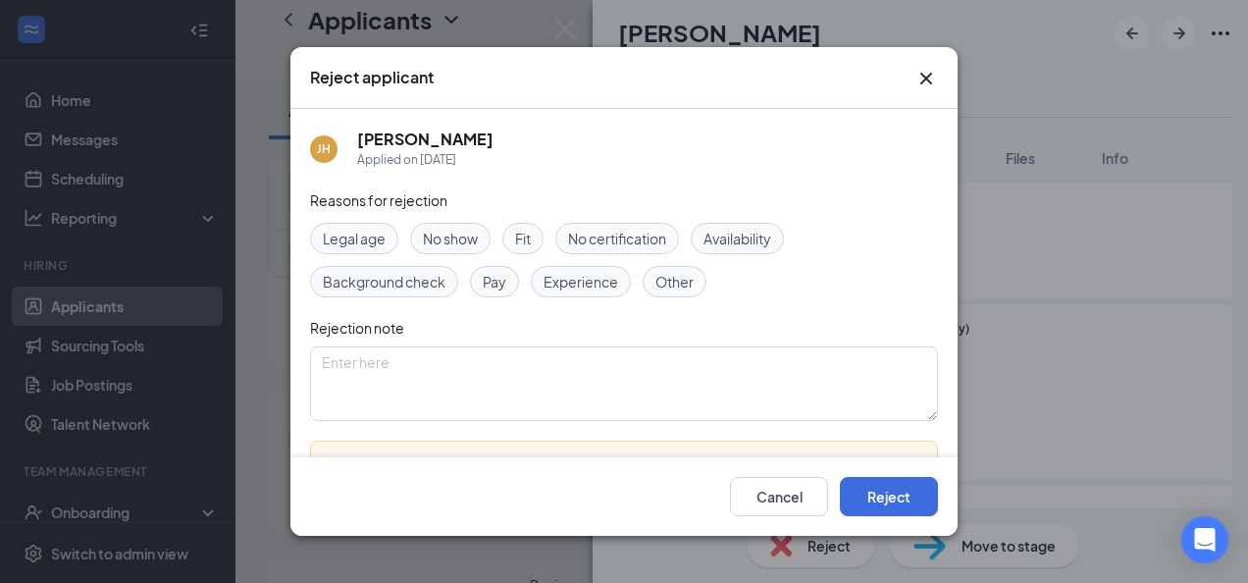
click at [757, 232] on span "Availability" at bounding box center [737, 239] width 68 height 22
click at [888, 504] on button "Reject" at bounding box center [889, 496] width 98 height 39
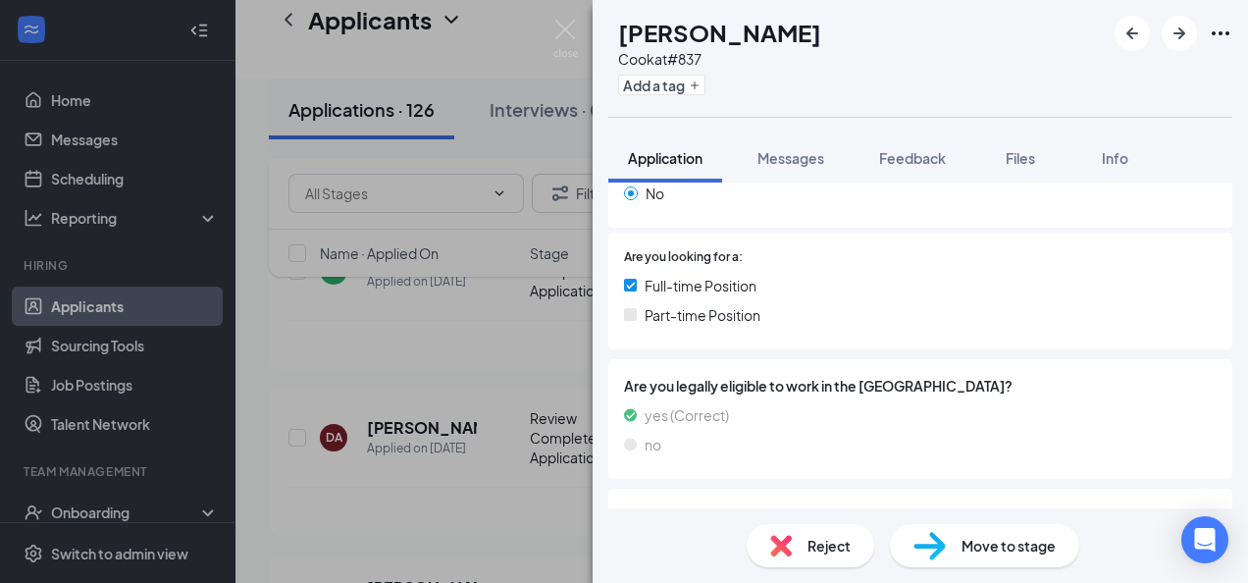
scroll to position [503, 0]
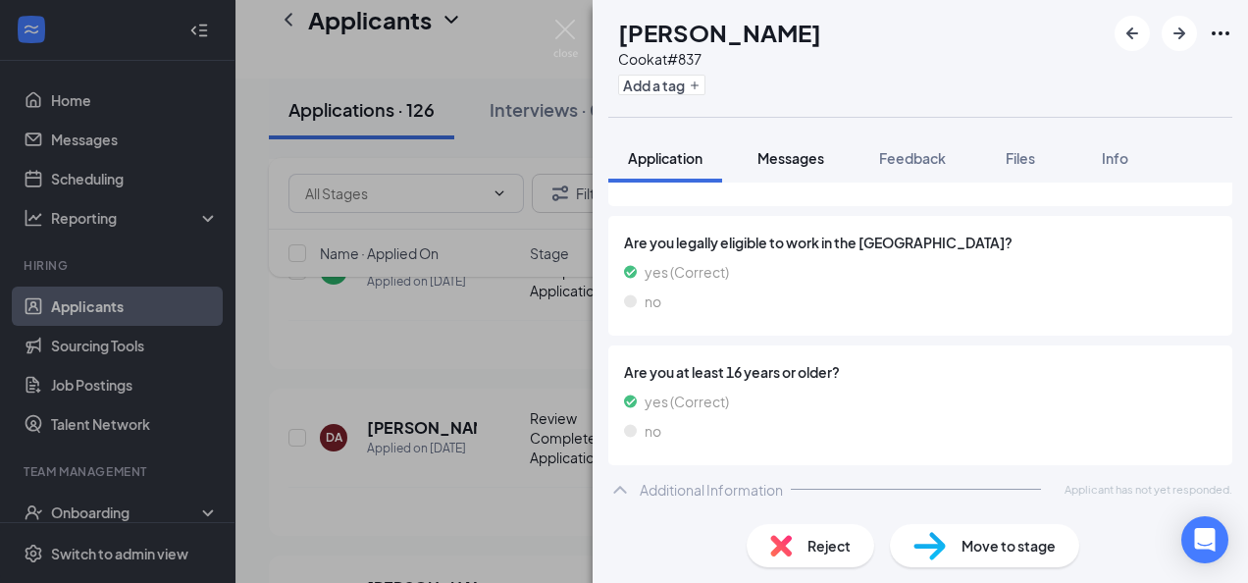
click at [806, 160] on span "Messages" at bounding box center [790, 158] width 67 height 18
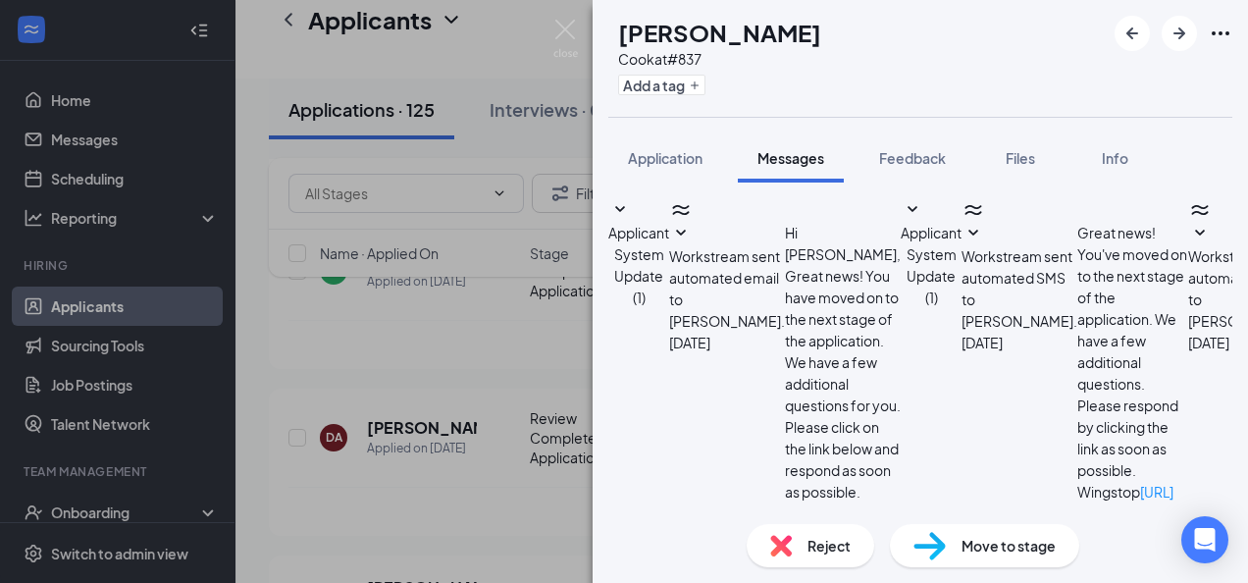
scroll to position [557, 0]
paste textarea "Application not complete"
type textarea "Application not complete"
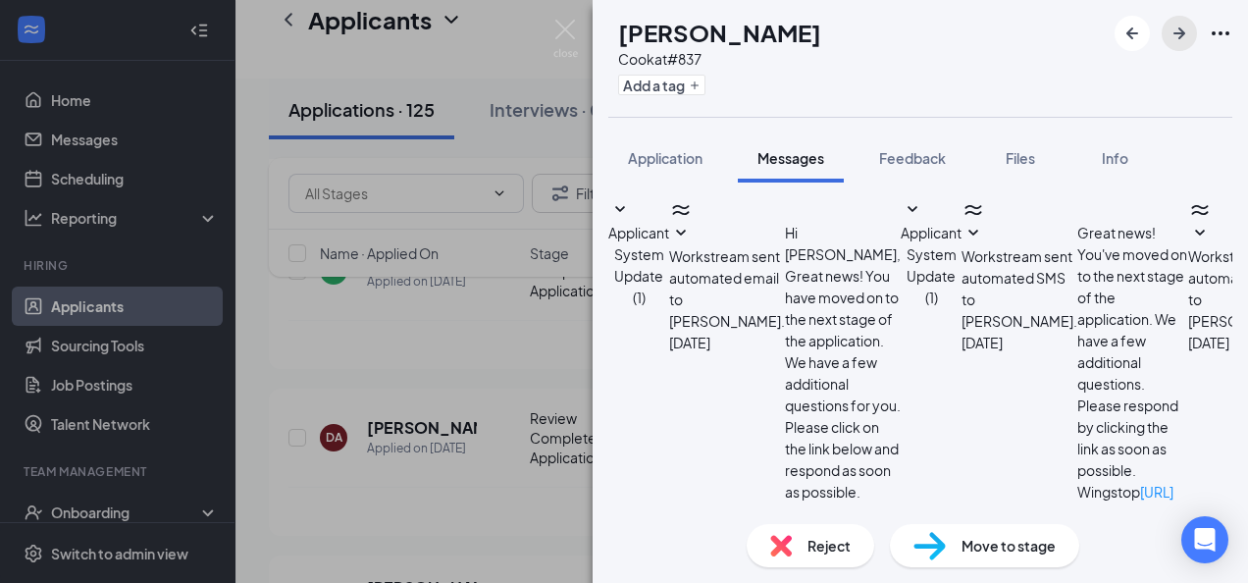
click at [1179, 33] on icon "ArrowRight" at bounding box center [1179, 33] width 12 height 12
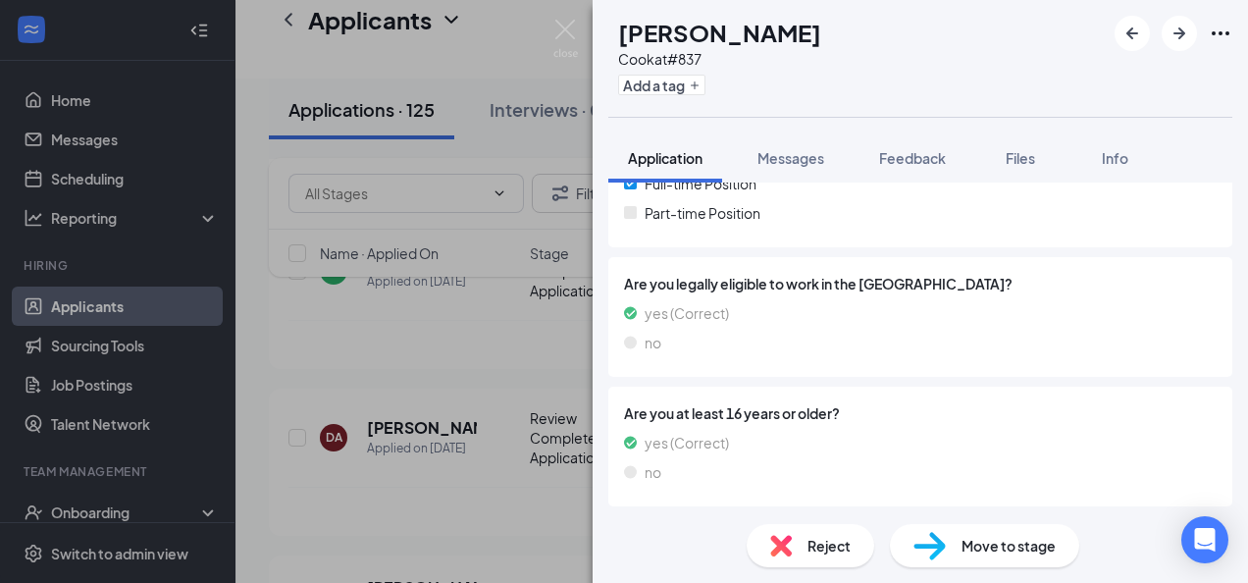
scroll to position [503, 0]
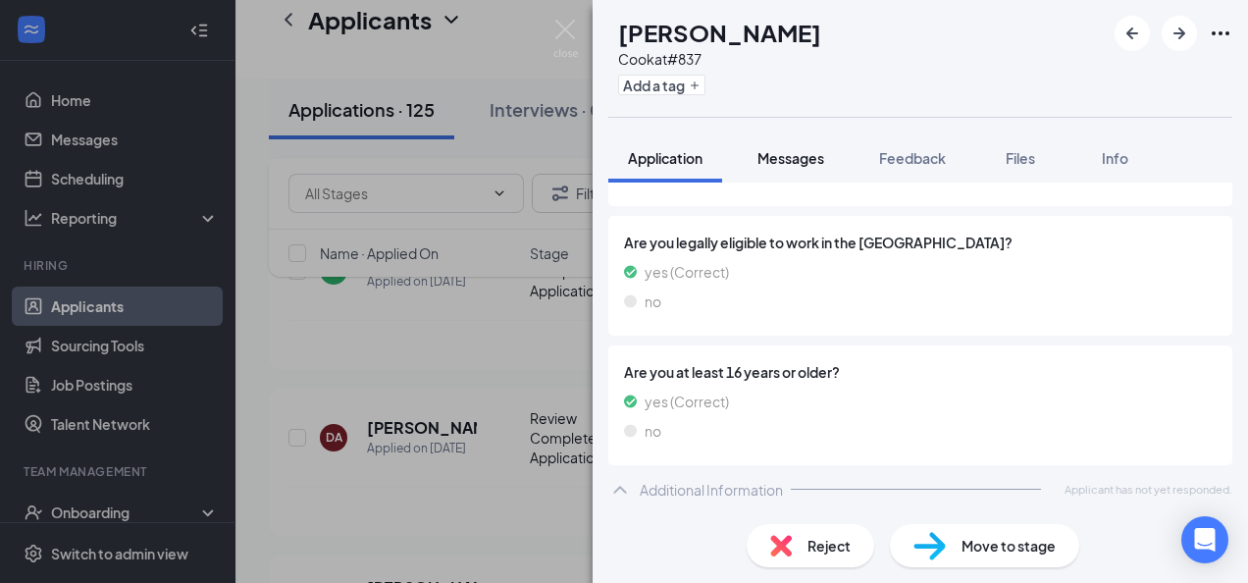
click at [800, 163] on span "Messages" at bounding box center [790, 158] width 67 height 18
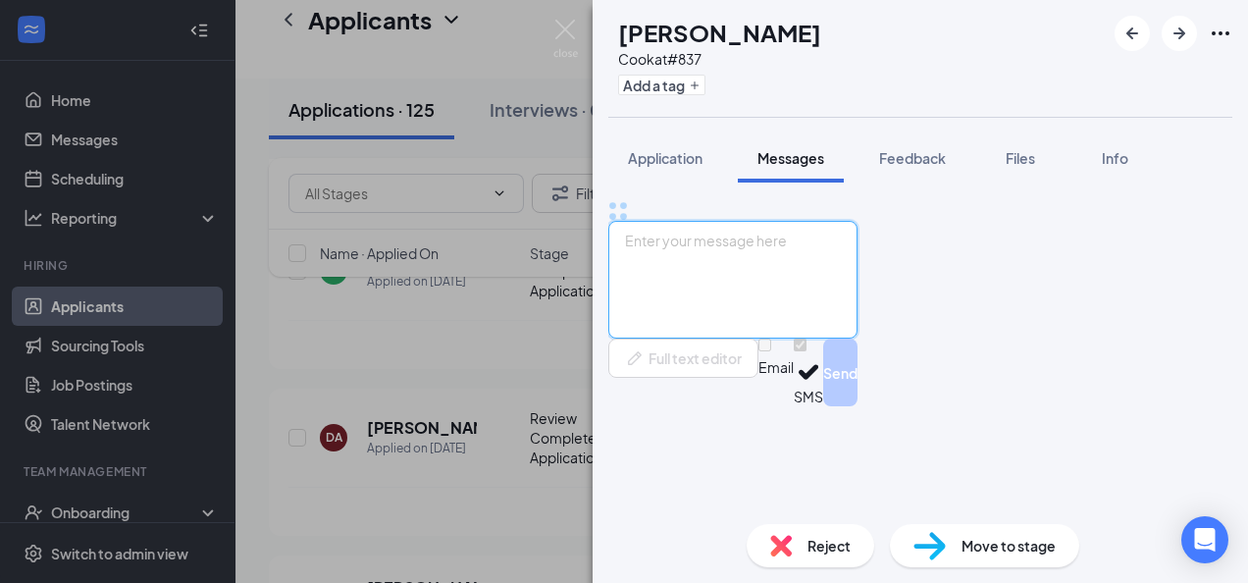
click at [842, 338] on textarea at bounding box center [732, 280] width 249 height 118
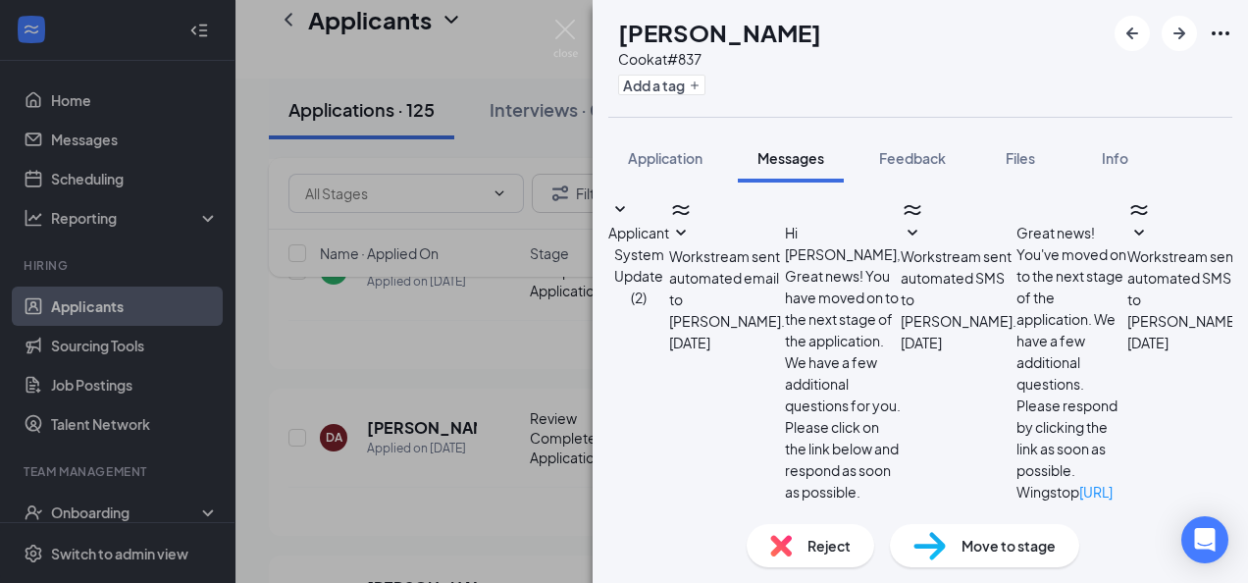
scroll to position [500, 0]
paste textarea "Application not complete"
type textarea "Application not complete"
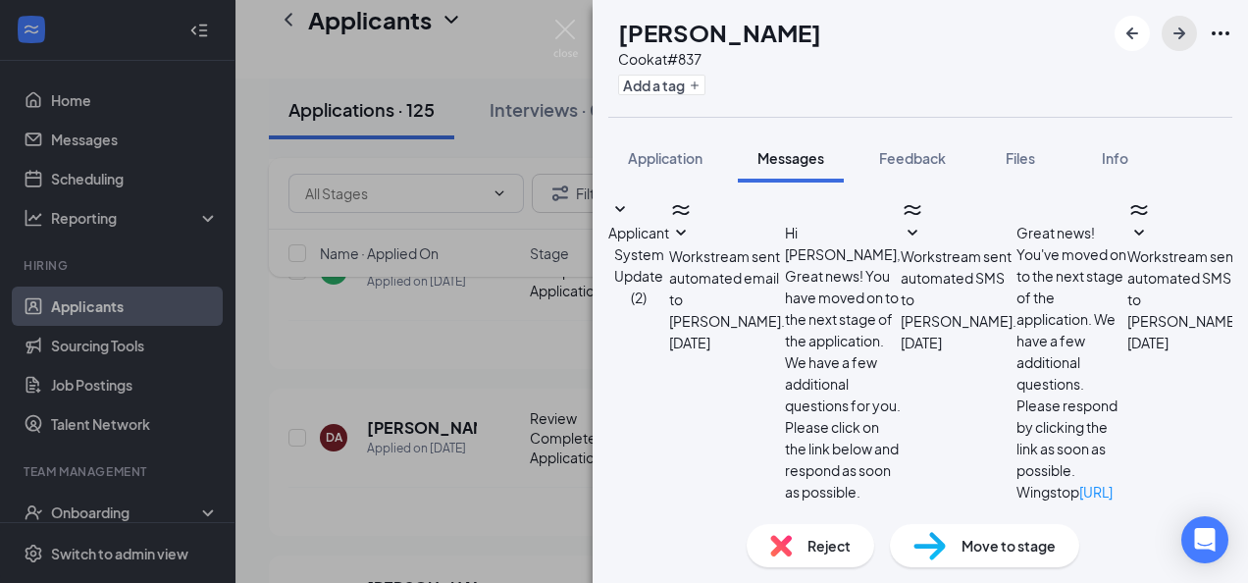
click at [1175, 27] on icon "ArrowRight" at bounding box center [1179, 34] width 24 height 24
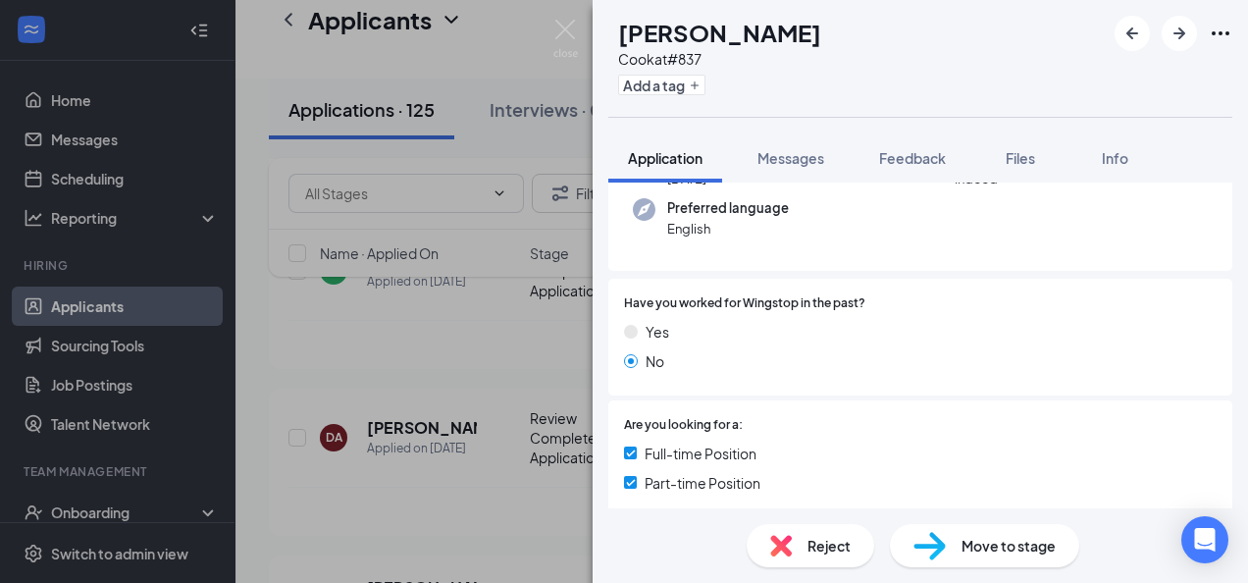
scroll to position [558, 0]
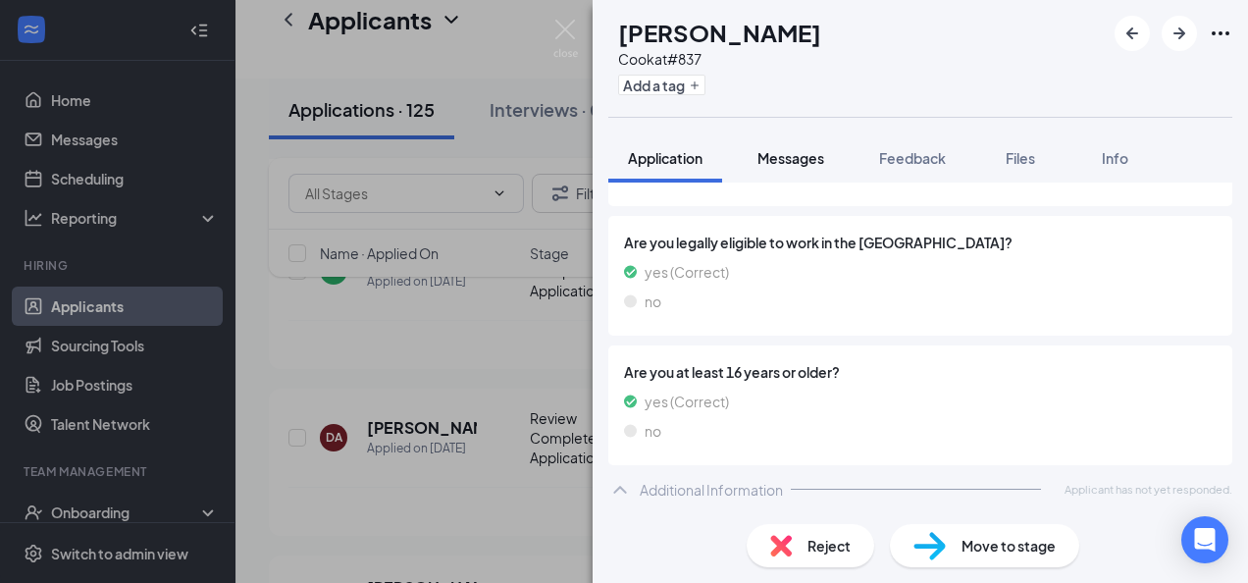
click at [791, 153] on span "Messages" at bounding box center [790, 158] width 67 height 18
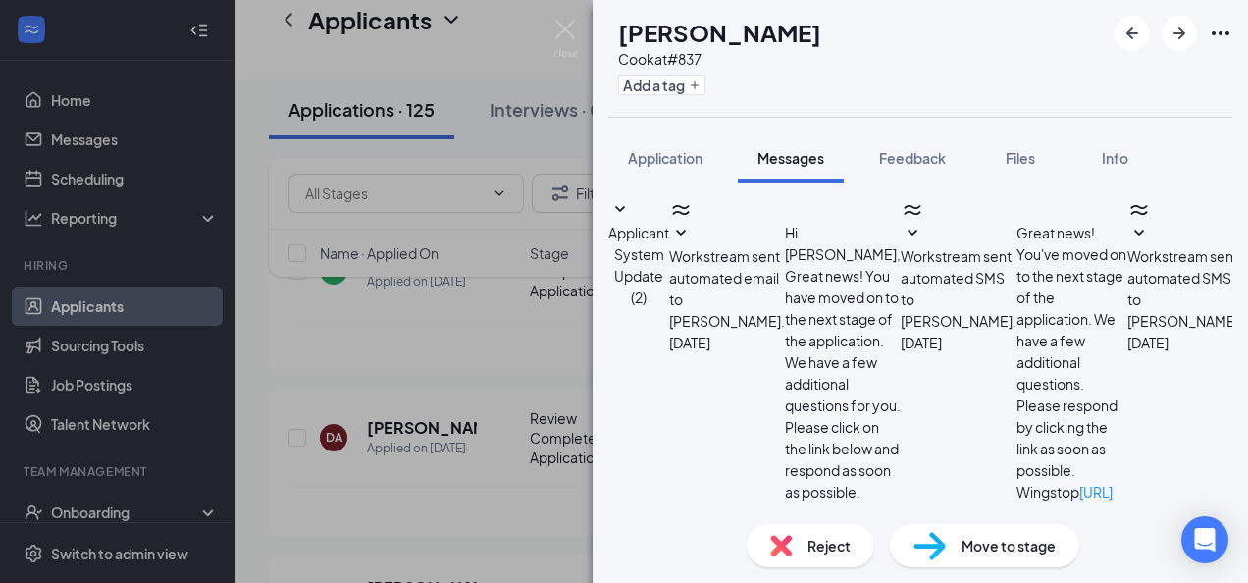
scroll to position [712, 0]
paste textarea "Application not complete"
type textarea "Application not complete"
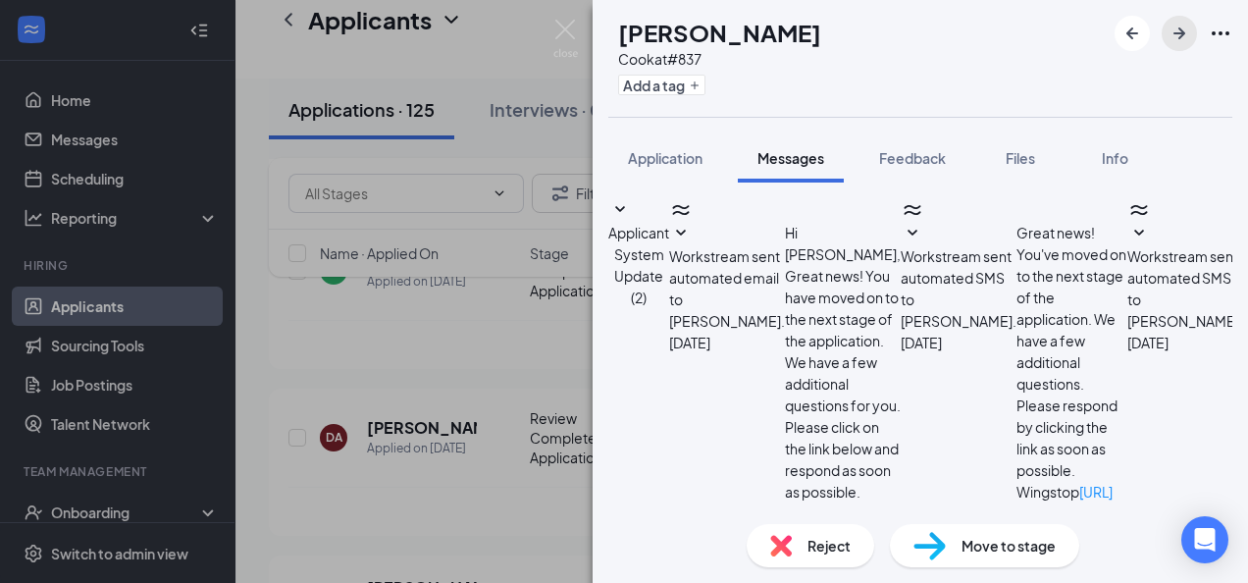
click at [1175, 26] on icon "ArrowRight" at bounding box center [1179, 34] width 24 height 24
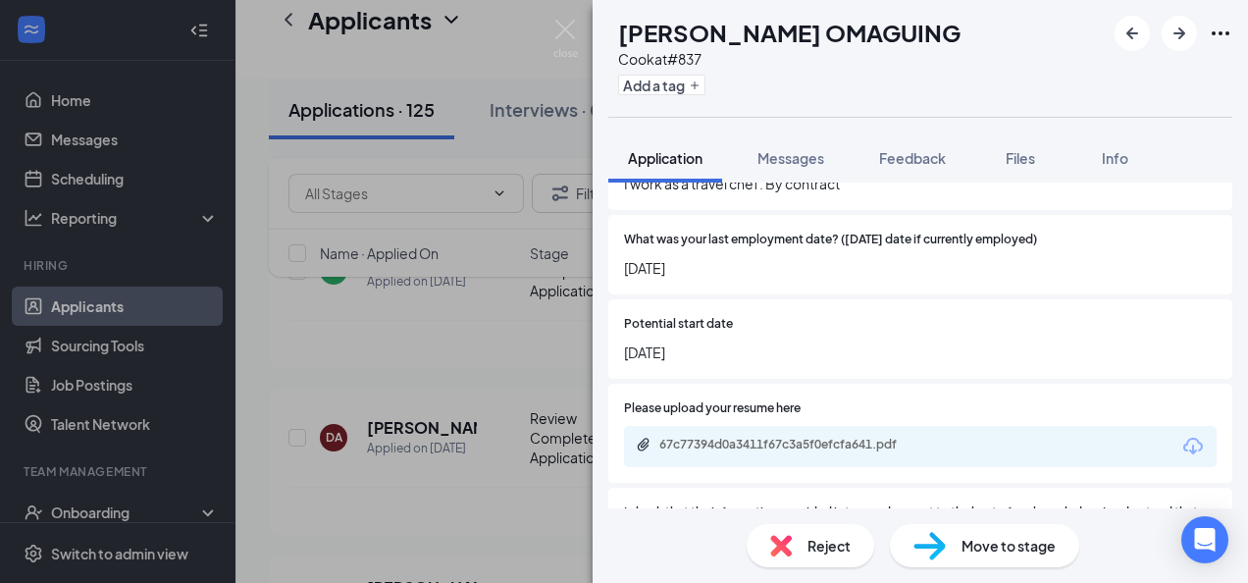
scroll to position [1771, 0]
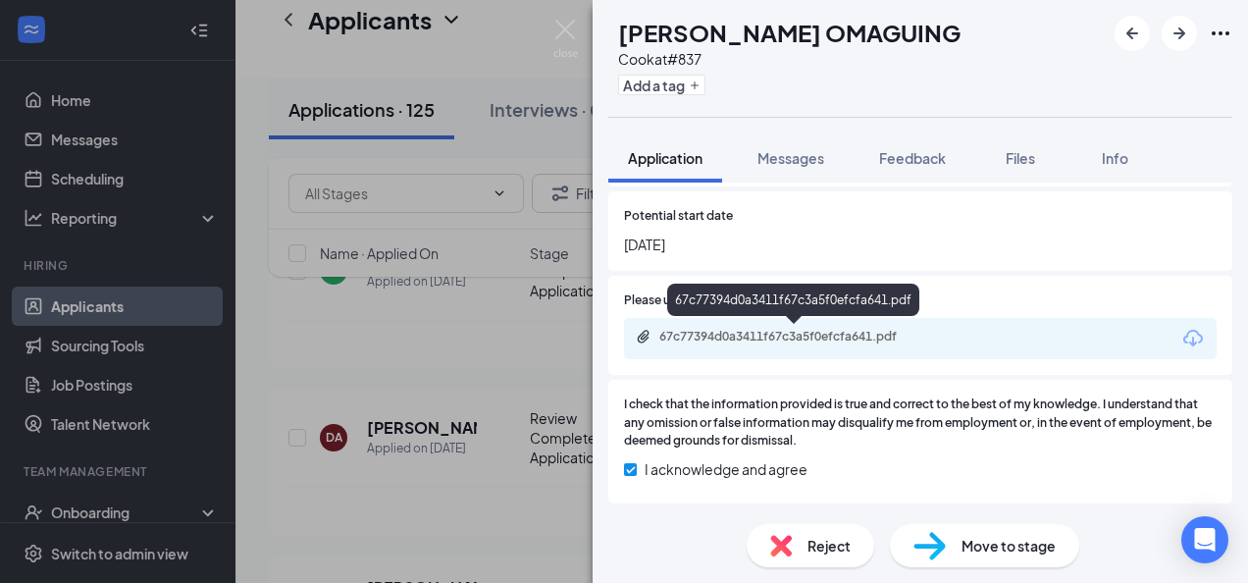
click at [936, 337] on div "67c77394d0a3411f67c3a5f0efcfa641.pdf" at bounding box center [795, 337] width 318 height 16
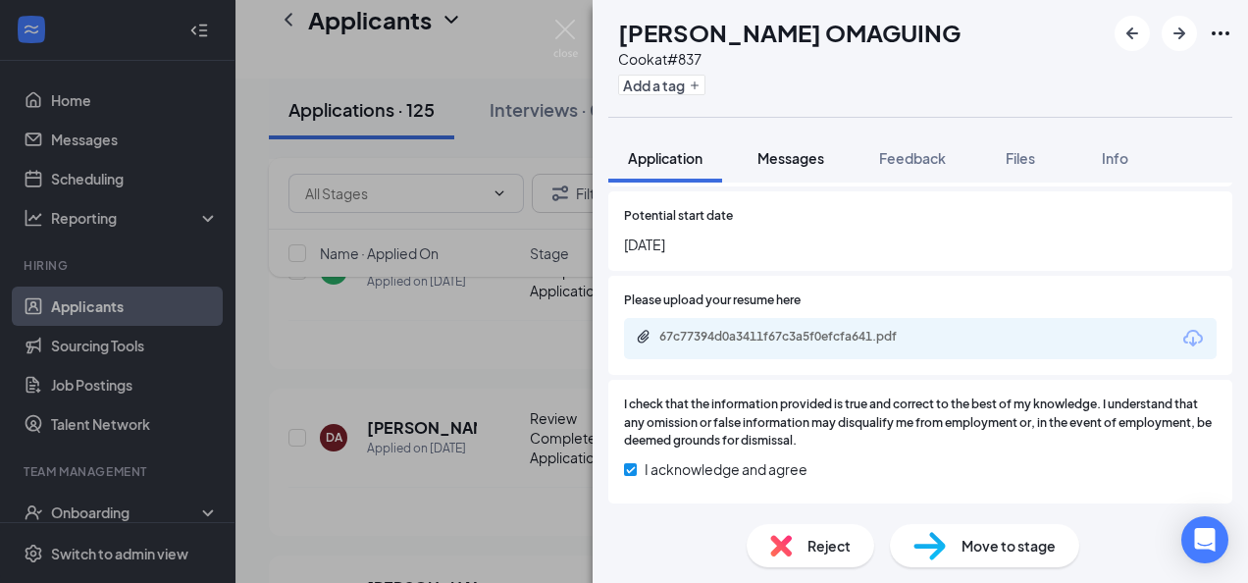
click at [790, 156] on span "Messages" at bounding box center [790, 158] width 67 height 18
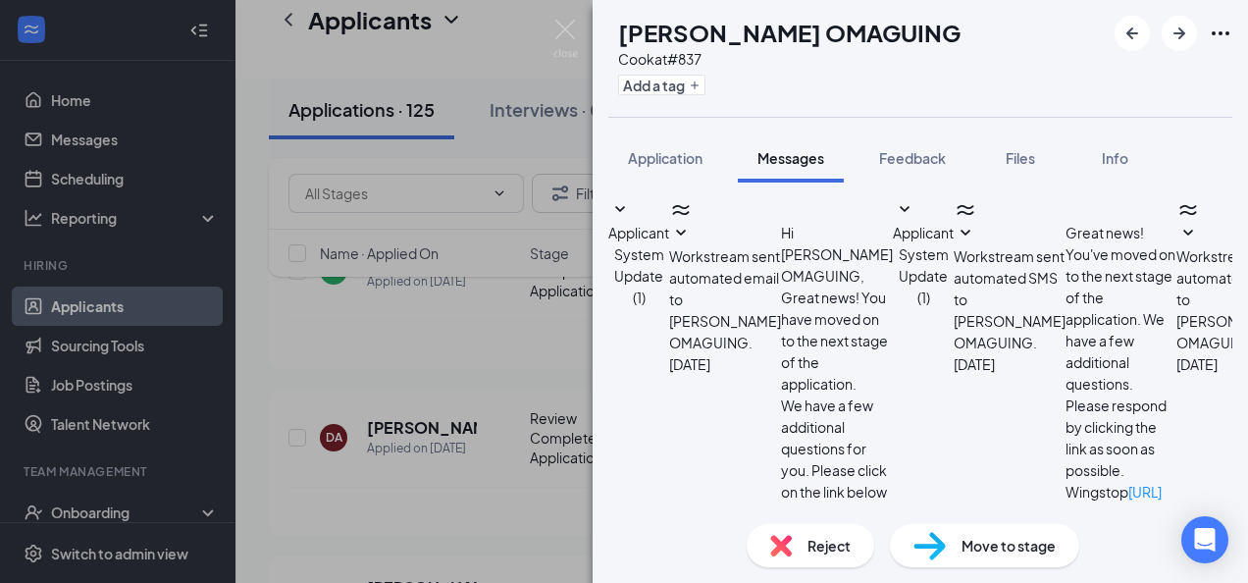
paste textarea "Application not complete"
type textarea "A"
type textarea "Open interviews [DATE] for cooks 3pm-5pm"
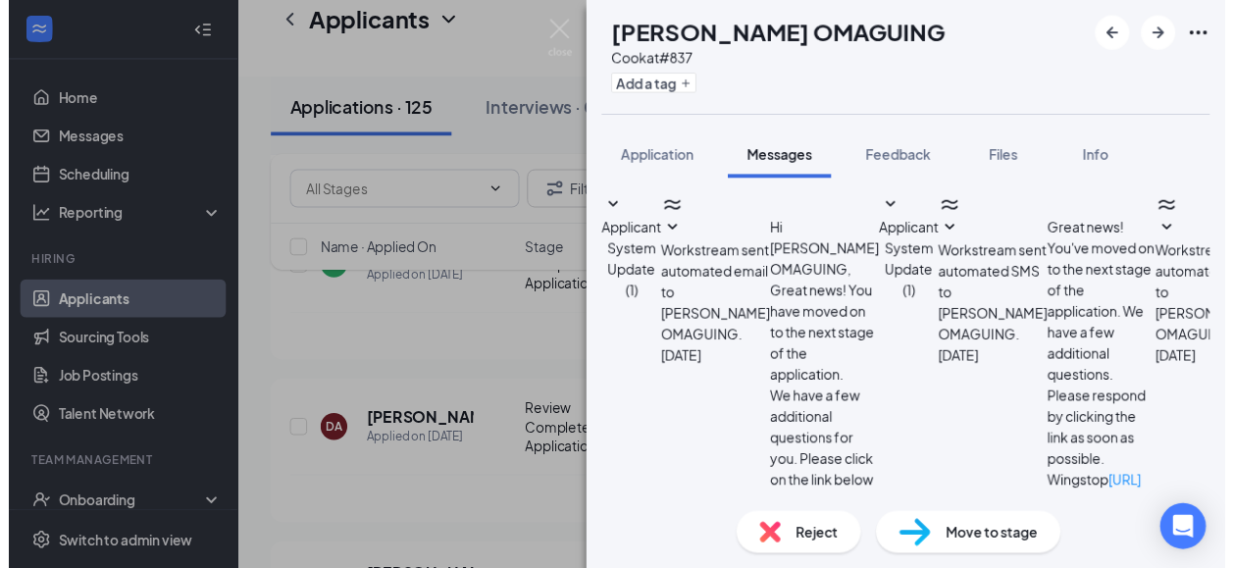
scroll to position [555, 0]
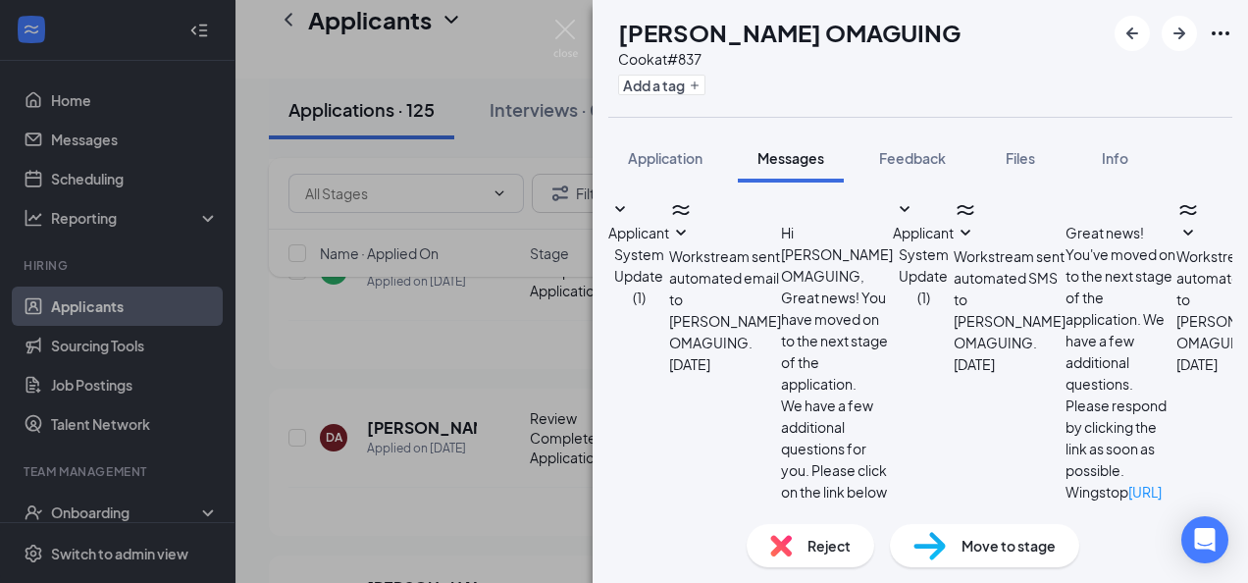
click at [563, 19] on div "AO [PERSON_NAME] OMAGUING Cook at #837 Add a tag Application Messages Feedback …" at bounding box center [624, 291] width 1248 height 583
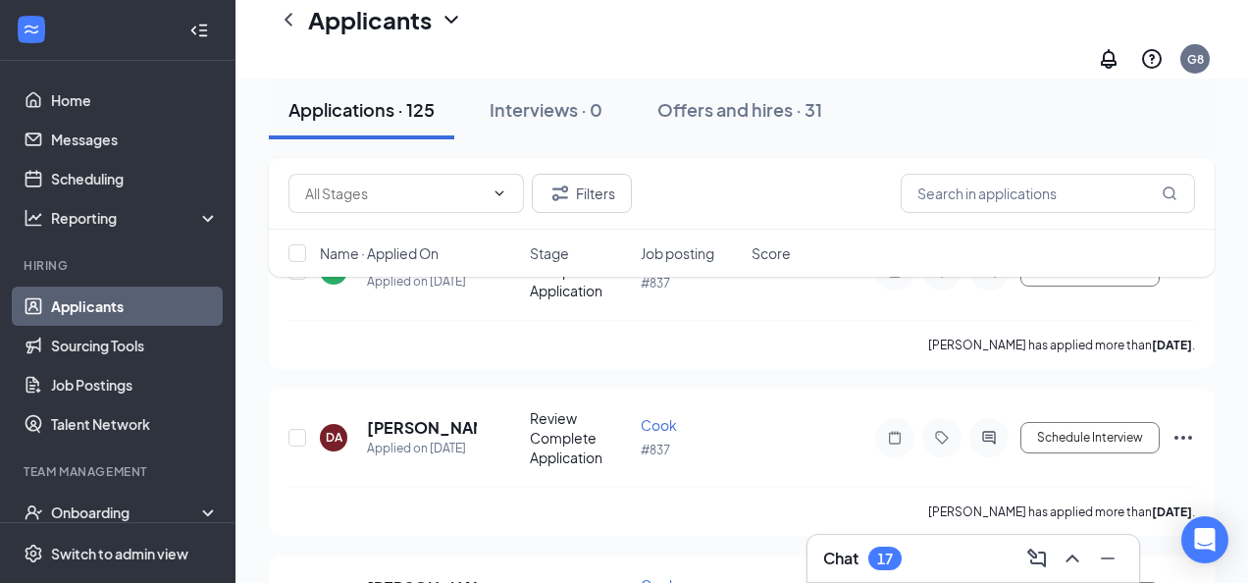
click at [565, 25] on div "Applicants G8" at bounding box center [741, 39] width 1012 height 78
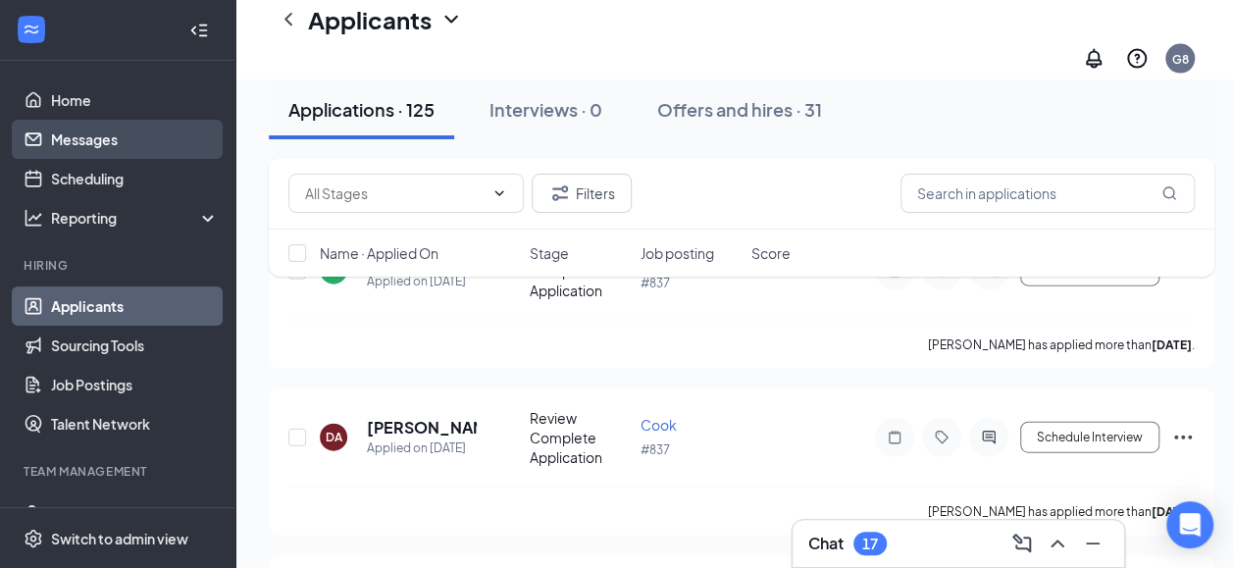
click at [118, 136] on link "Messages" at bounding box center [135, 139] width 168 height 39
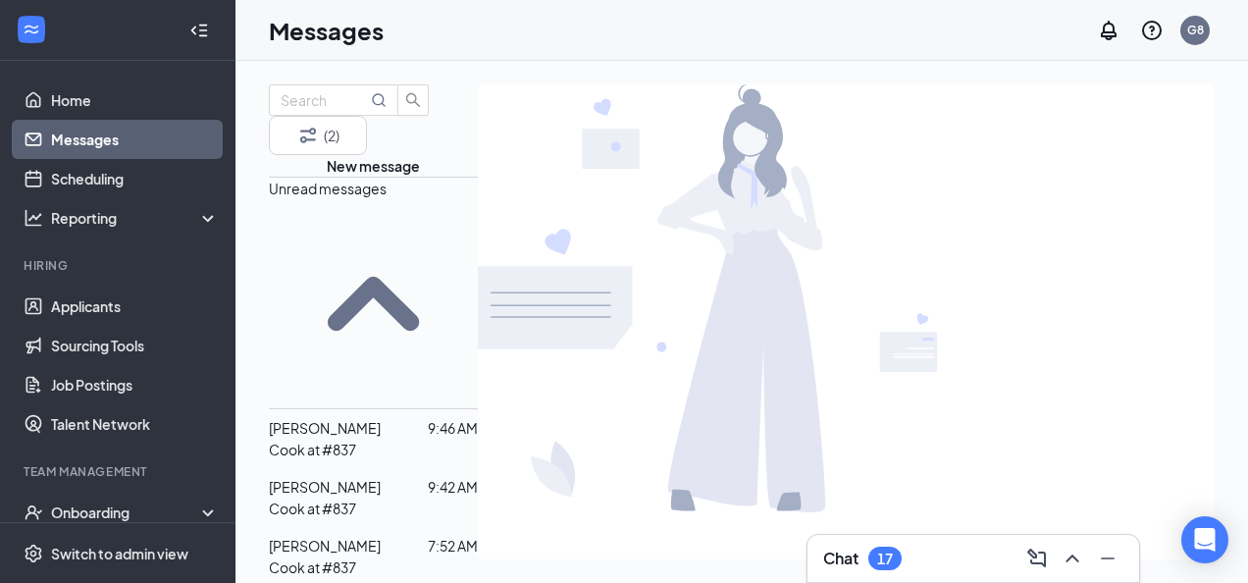
click at [356, 438] on p "Cook at #837" at bounding box center [312, 449] width 87 height 22
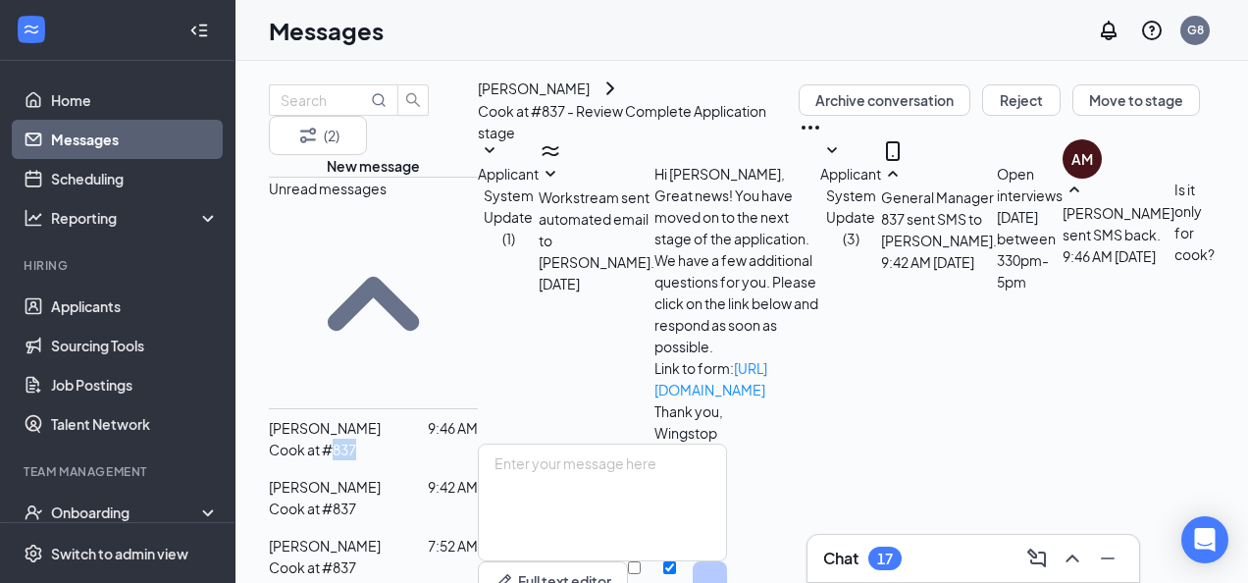
scroll to position [133, 0]
click at [727, 443] on textarea at bounding box center [602, 502] width 249 height 118
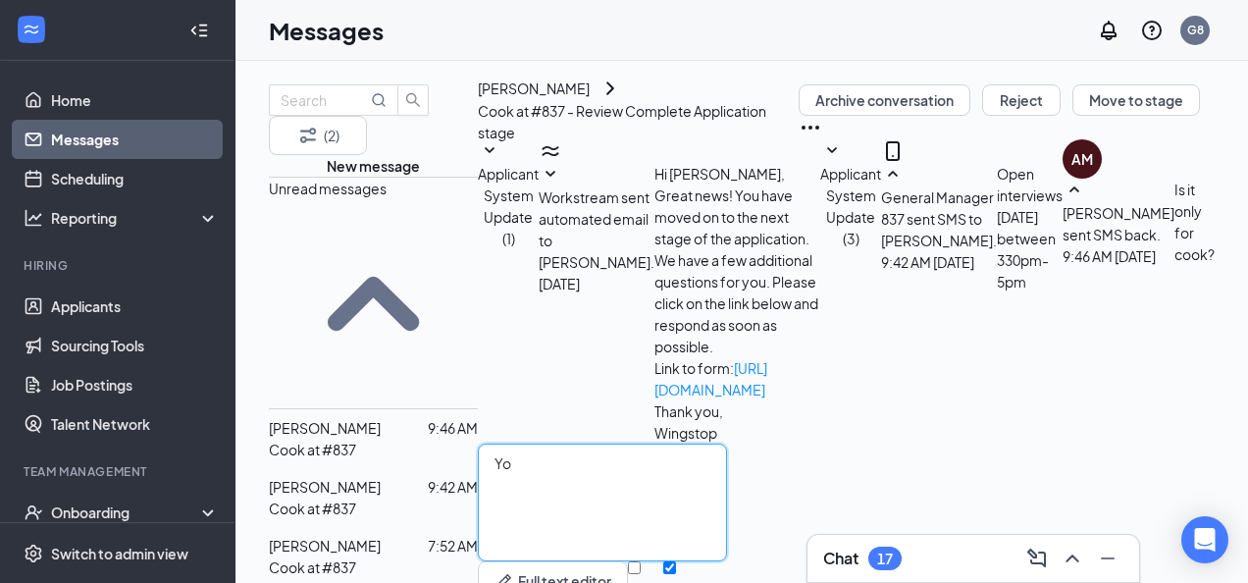
type textarea "Y"
type textarea "If you have cashier experience I will interview you for cashier"
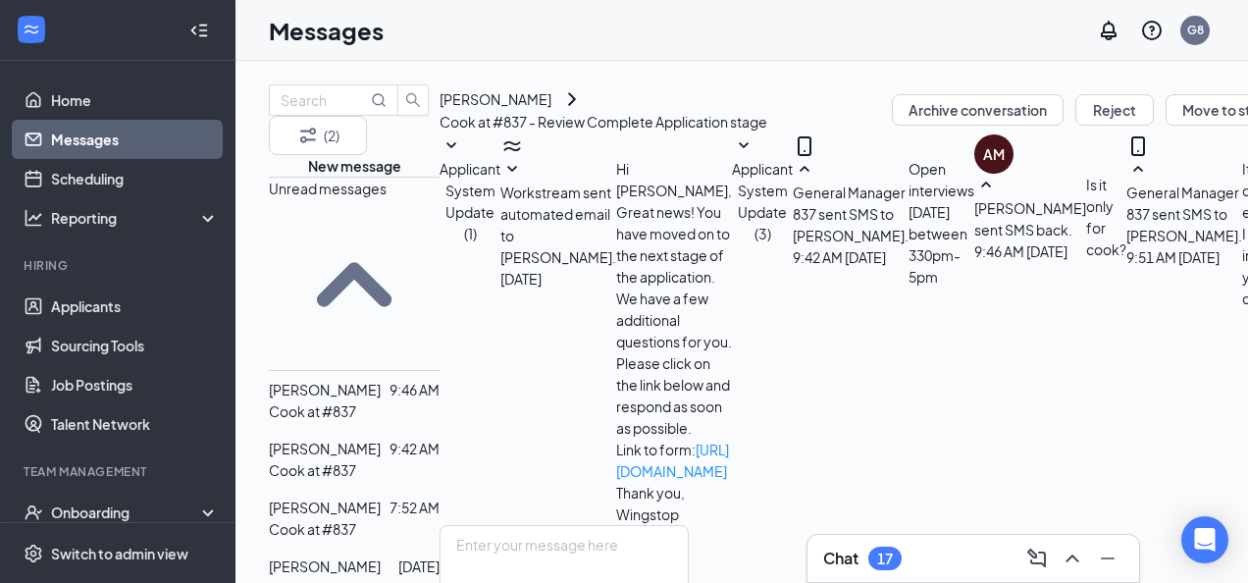
scroll to position [294, 0]
click at [373, 430] on div "[PERSON_NAME] 9:42 AM Cook at #837" at bounding box center [354, 459] width 171 height 59
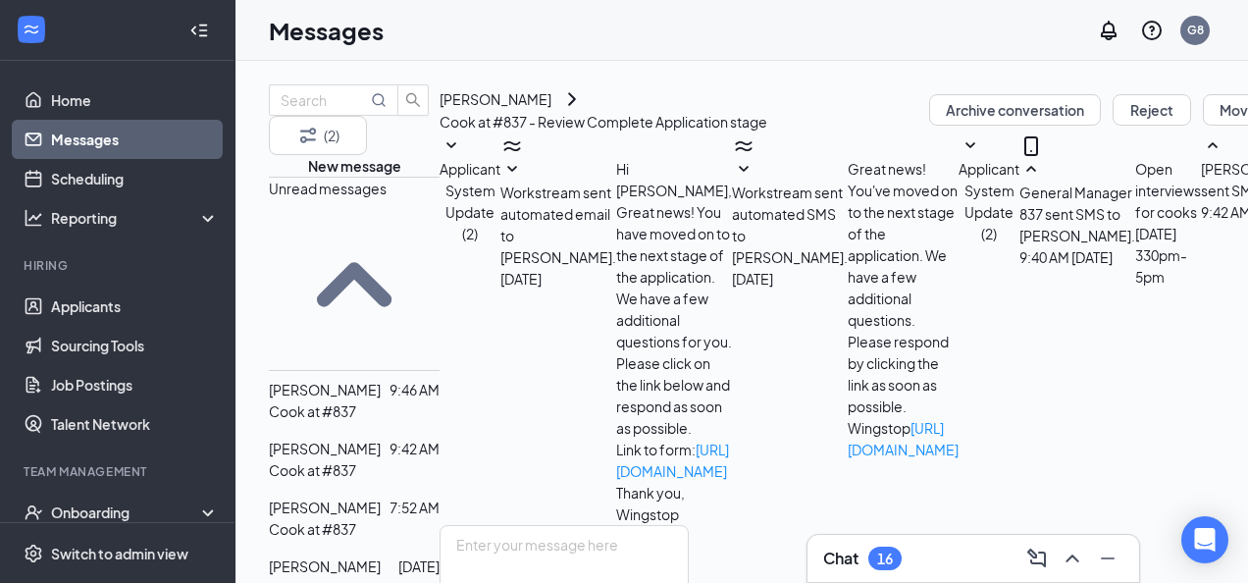
scroll to position [239, 0]
click at [689, 525] on textarea at bounding box center [563, 584] width 249 height 118
click at [689, 525] on textarea "If you can't make the job fair [DATE]" at bounding box center [563, 584] width 249 height 118
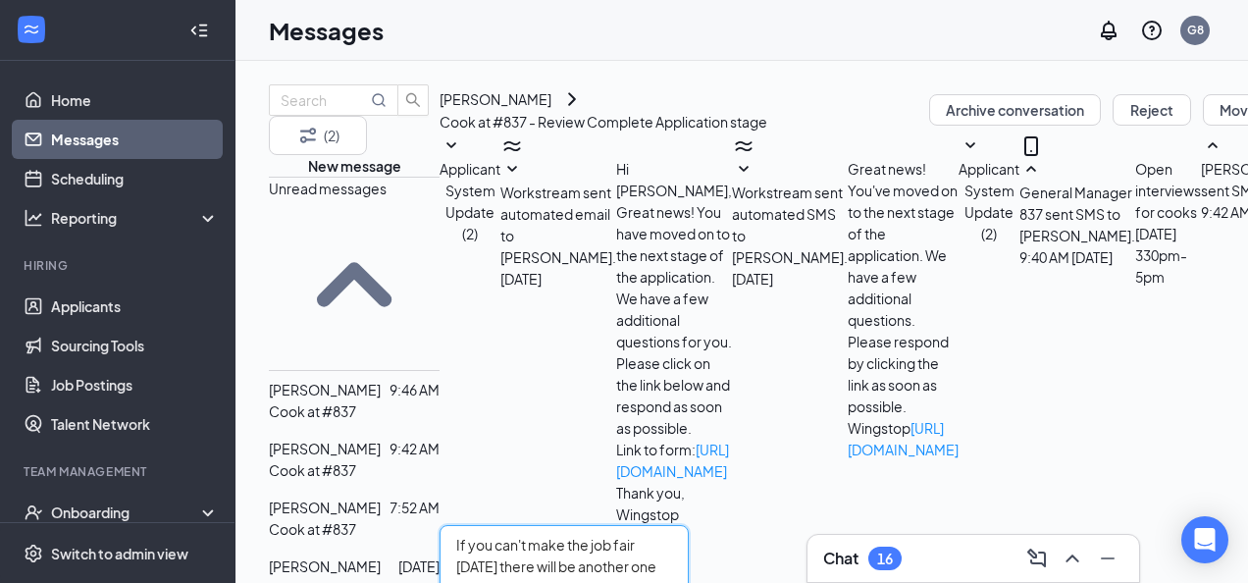
type textarea "If you can't make the job fair [DATE] there will be another one coming"
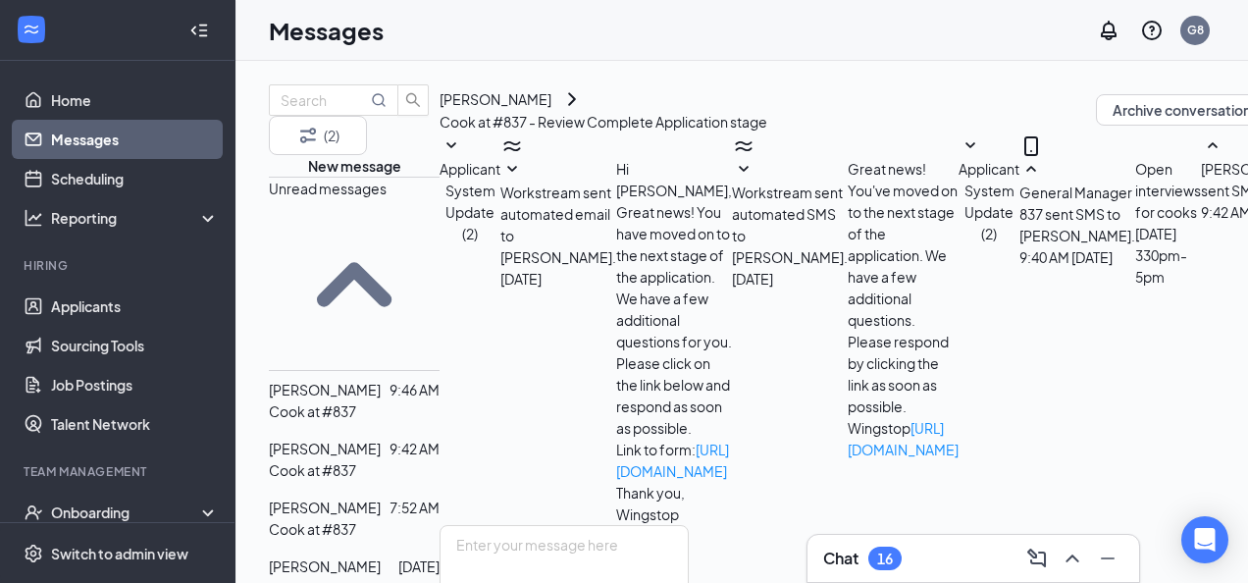
scroll to position [386, 0]
click at [381, 496] on div "[PERSON_NAME]" at bounding box center [325, 507] width 112 height 22
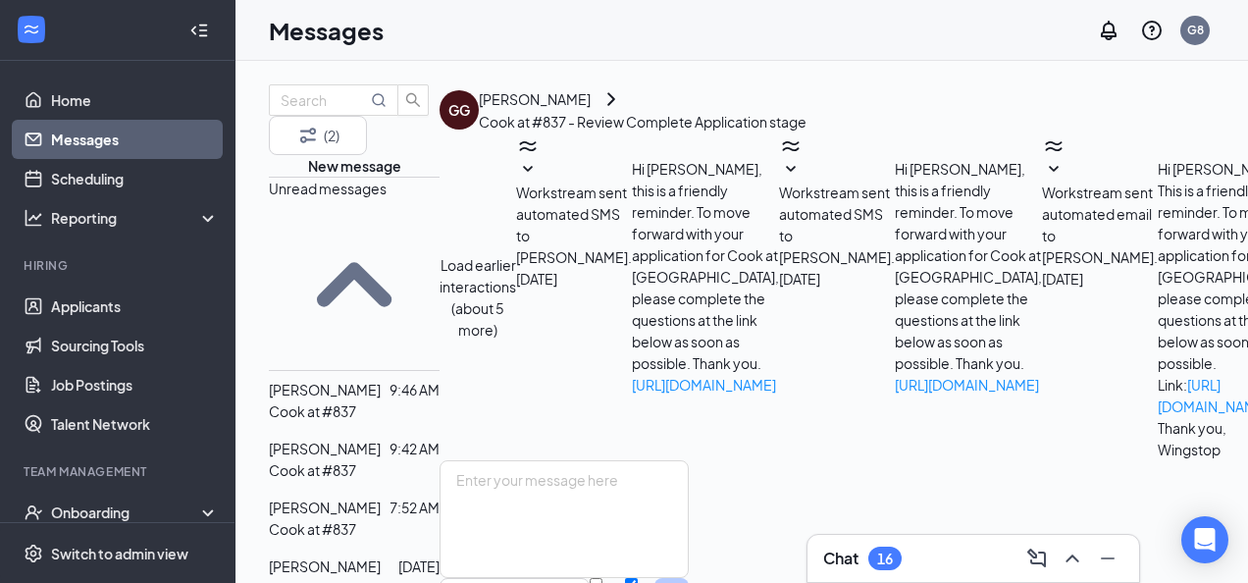
scroll to position [655, 0]
click at [689, 460] on textarea at bounding box center [563, 519] width 249 height 118
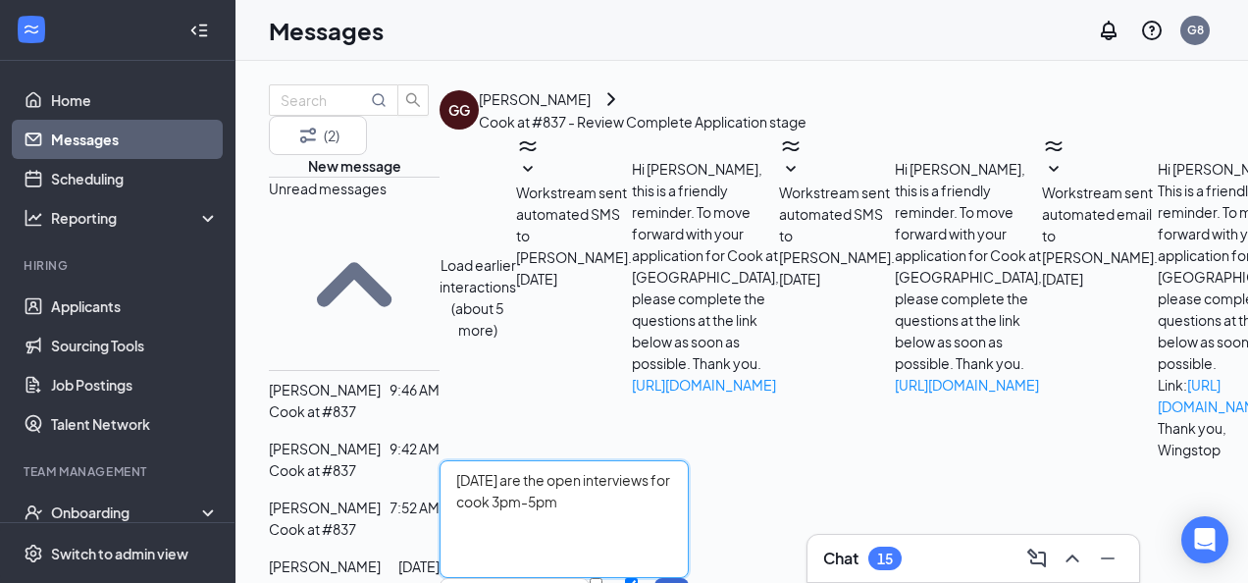
type textarea "[DATE] are the open interviews for cook 3pm-5pm"
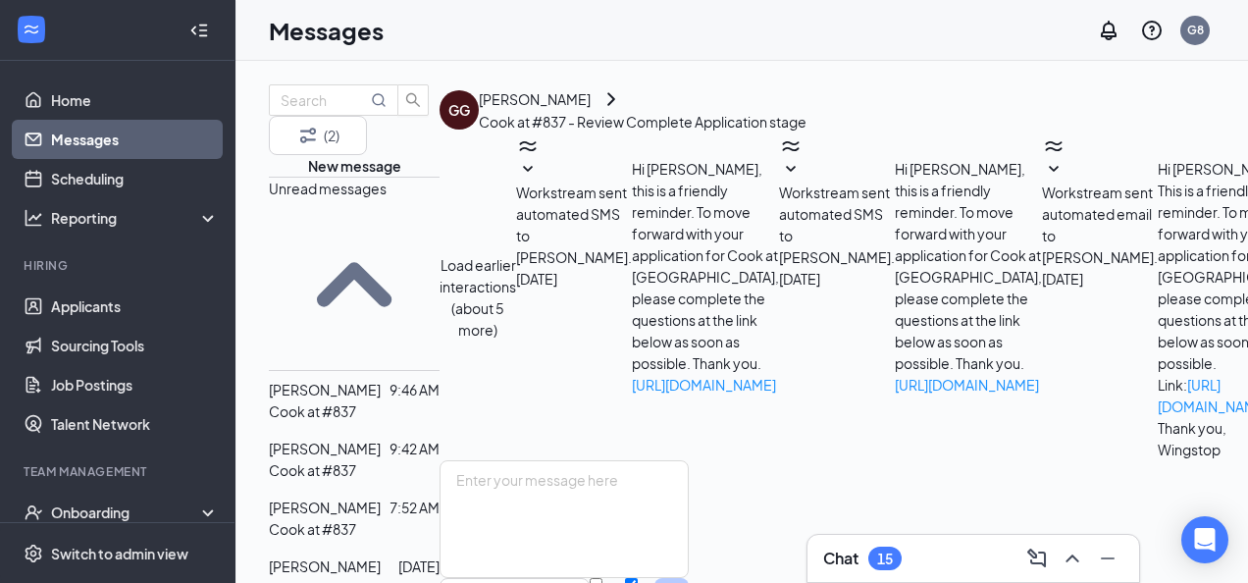
scroll to position [781, 0]
click at [356, 577] on p "Cook at #837" at bounding box center [312, 588] width 87 height 22
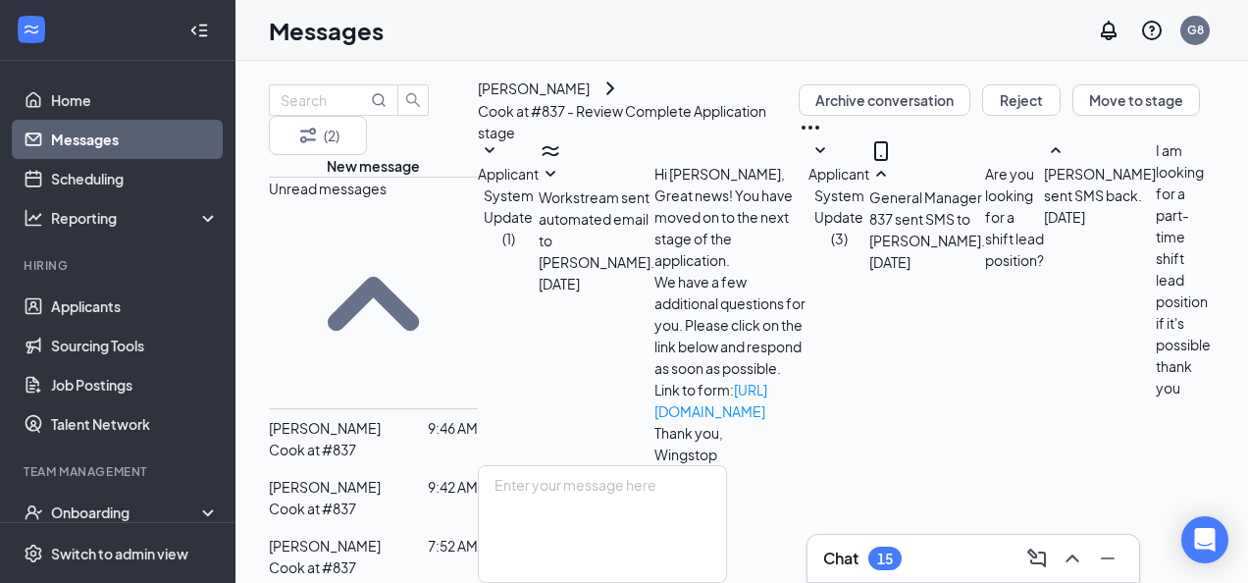
scroll to position [169, 0]
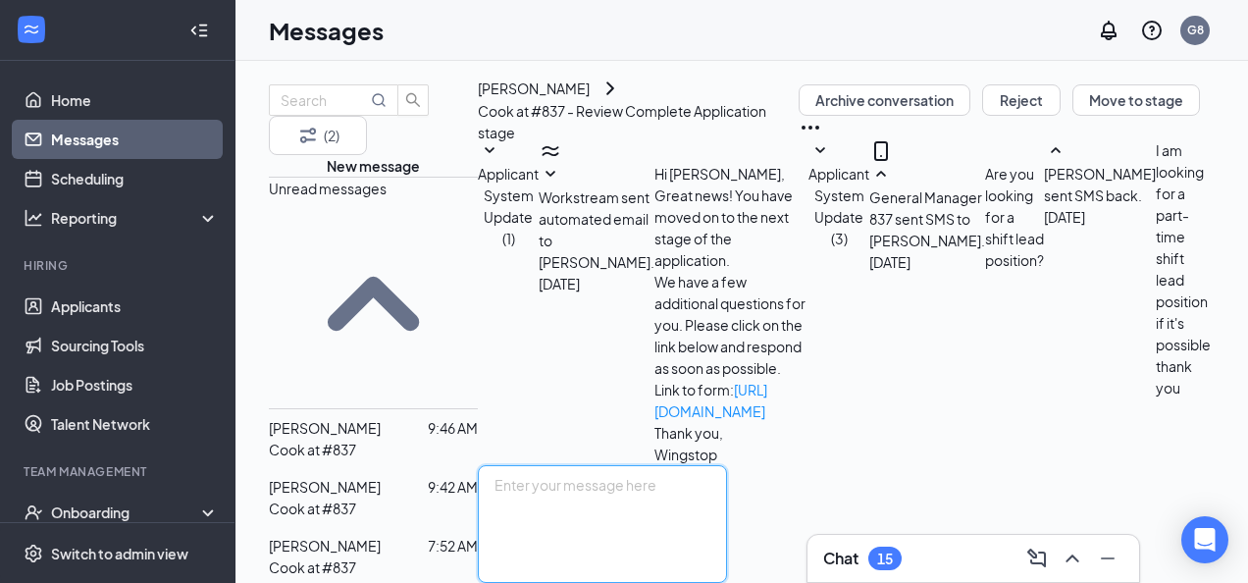
click at [727, 465] on textarea at bounding box center [602, 524] width 249 height 118
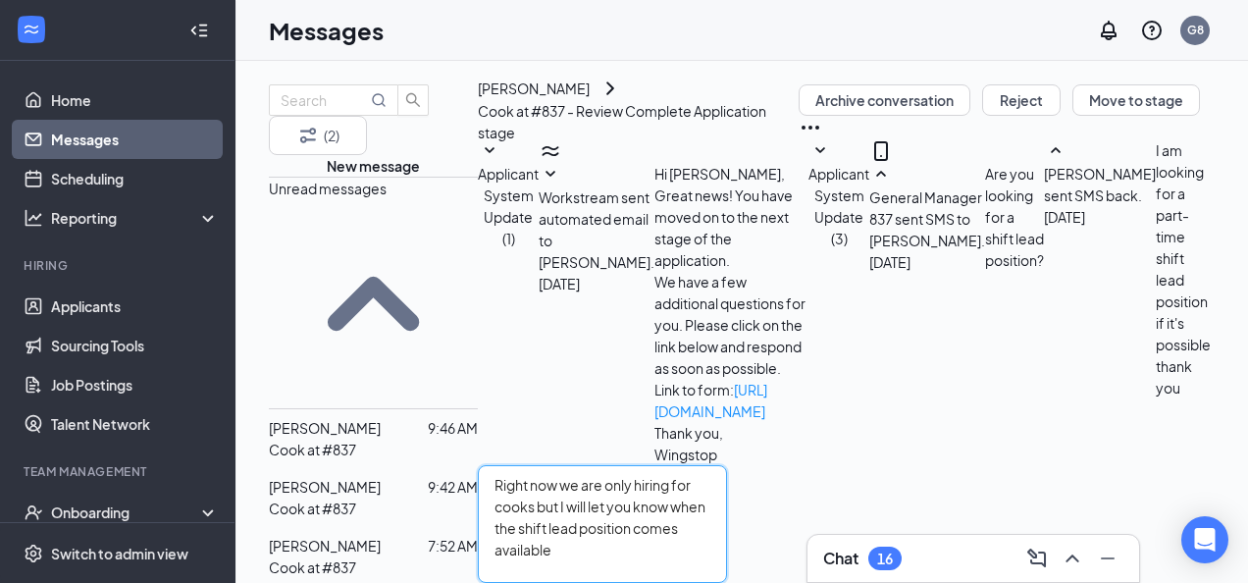
type textarea "Right now we are only hiring for cooks but I will let you know when the shift l…"
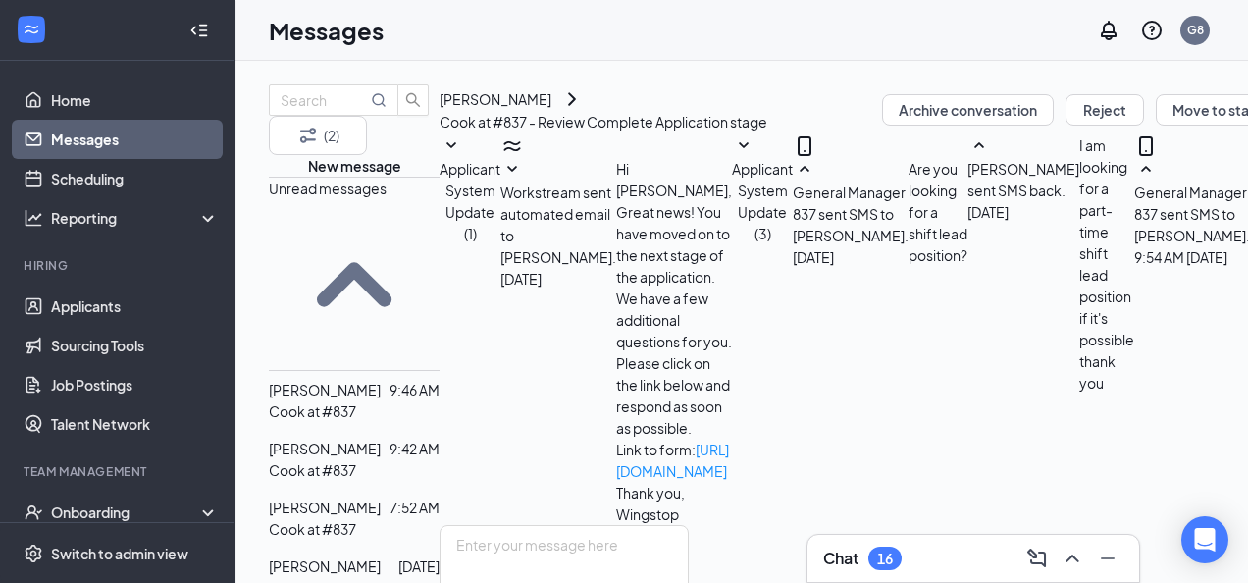
scroll to position [139, 0]
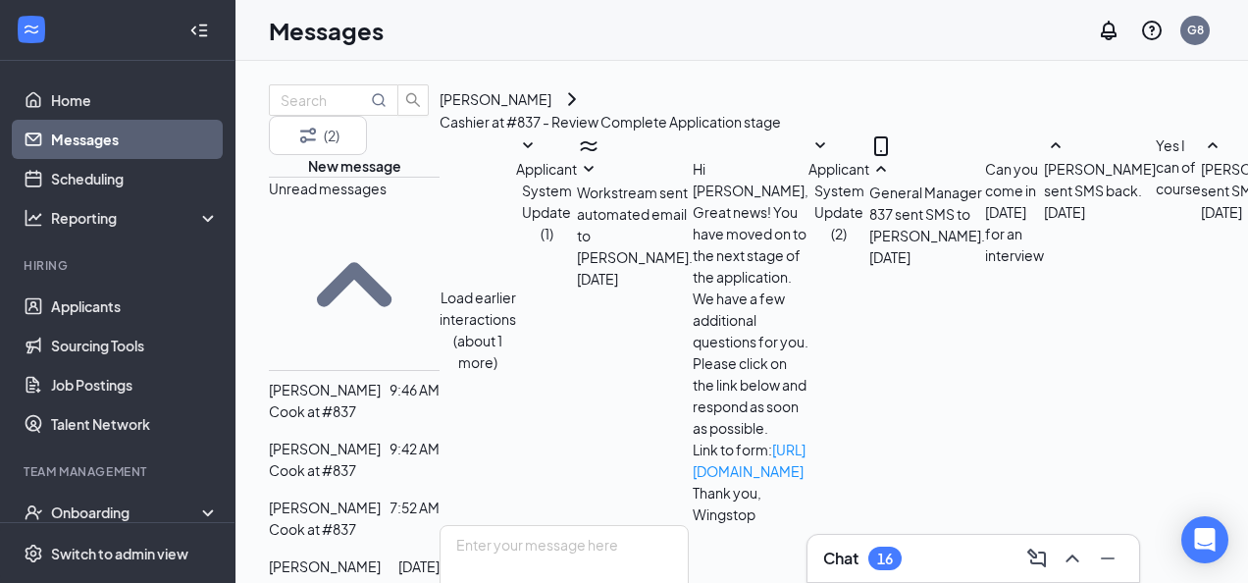
scroll to position [675, 0]
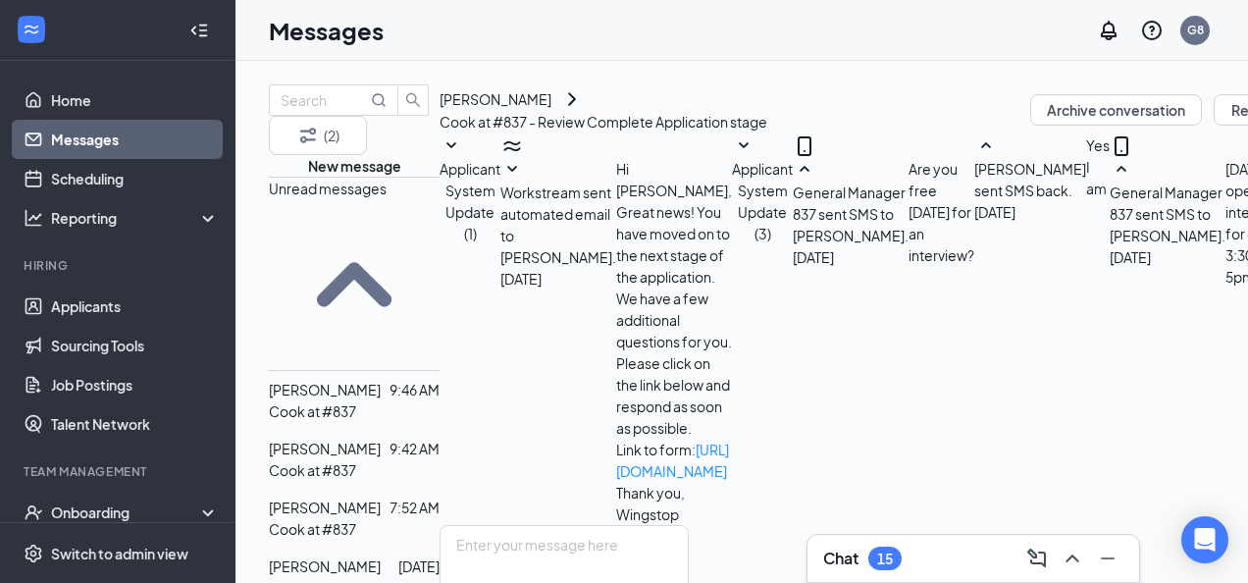
scroll to position [400, 0]
click at [689, 525] on textarea at bounding box center [563, 584] width 249 height 118
type textarea "Wingstop [PERSON_NAME]"
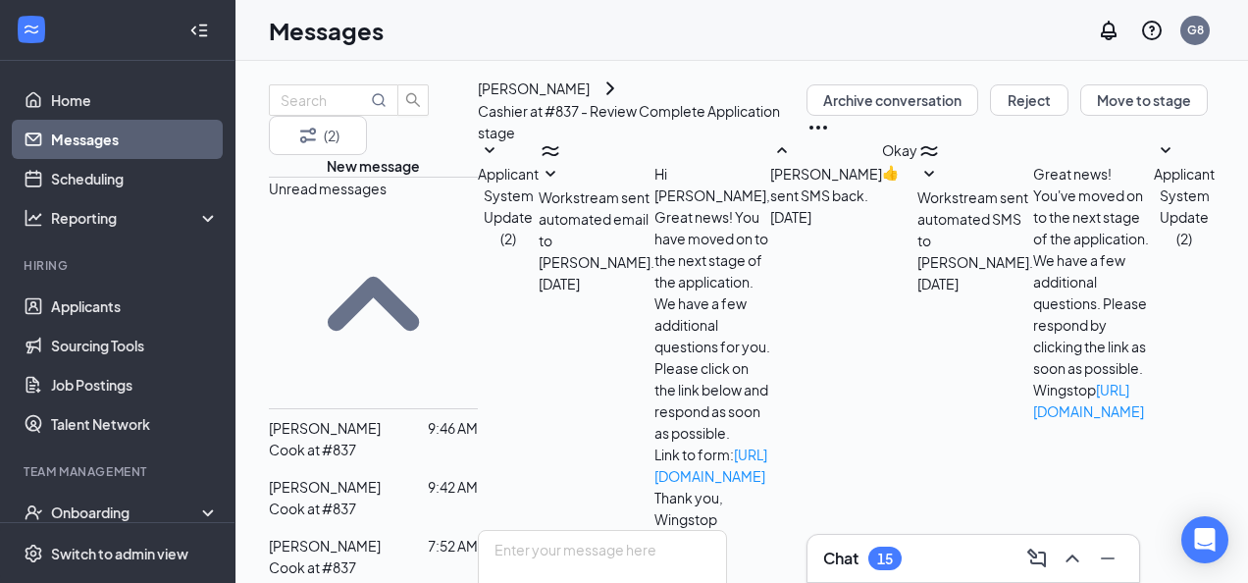
scroll to position [133, 0]
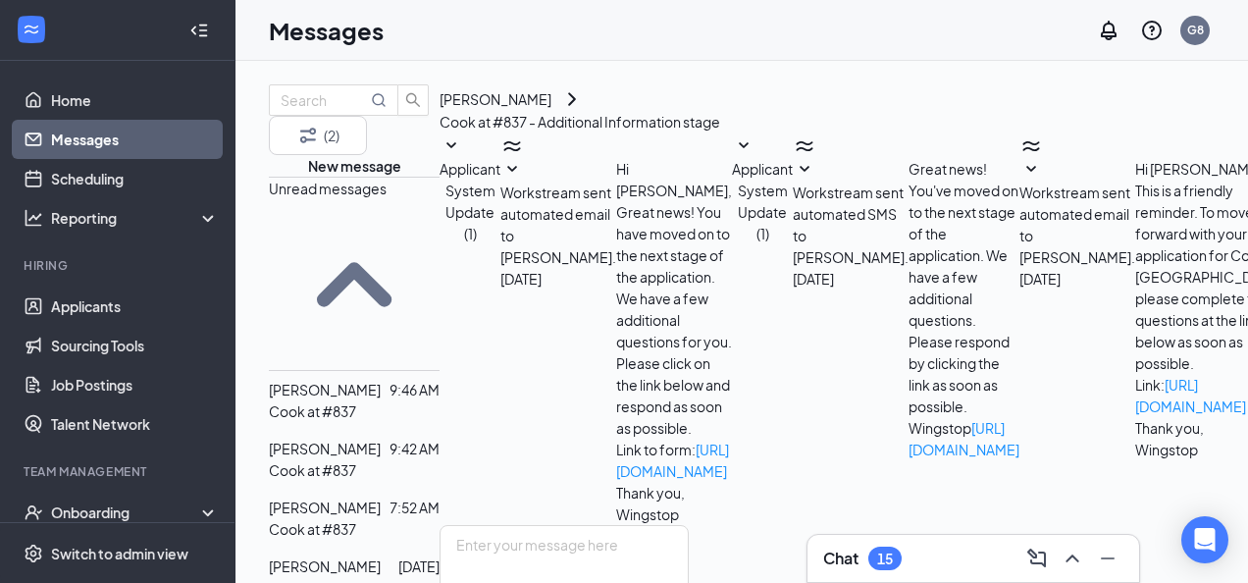
scroll to position [390, 0]
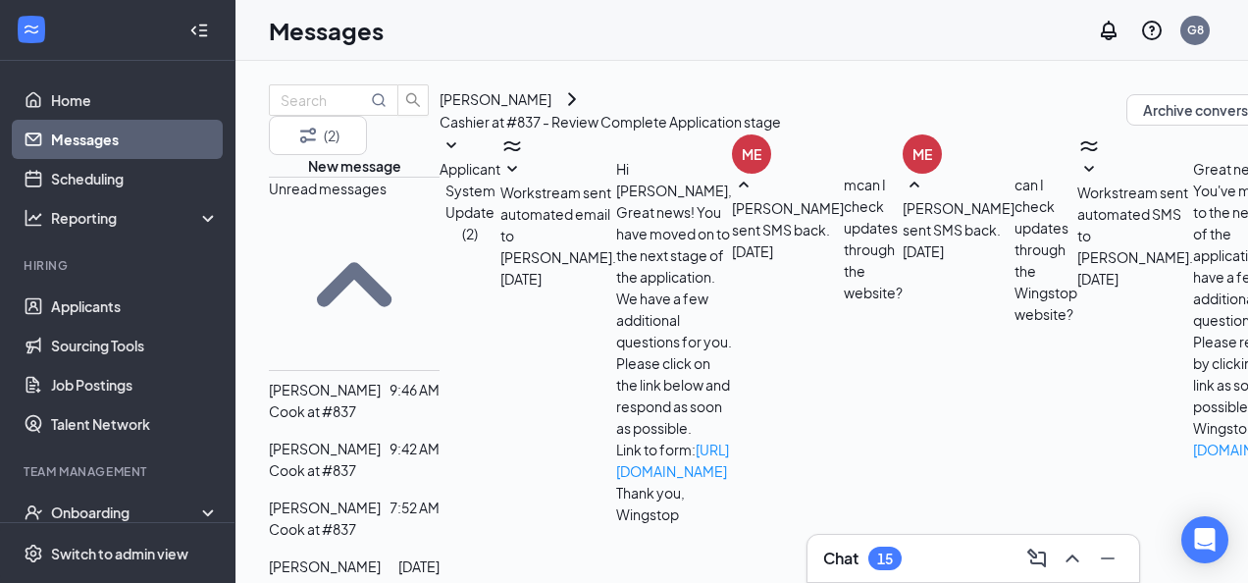
scroll to position [412, 0]
